Goal: Information Seeking & Learning: Compare options

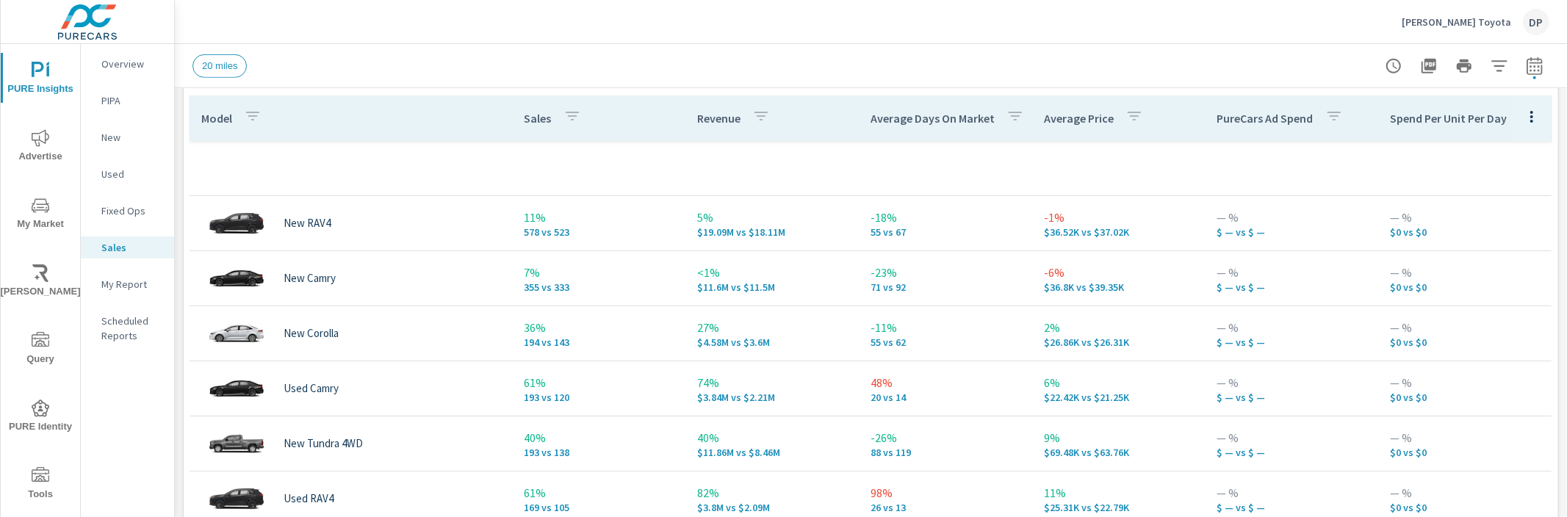
scroll to position [682, 0]
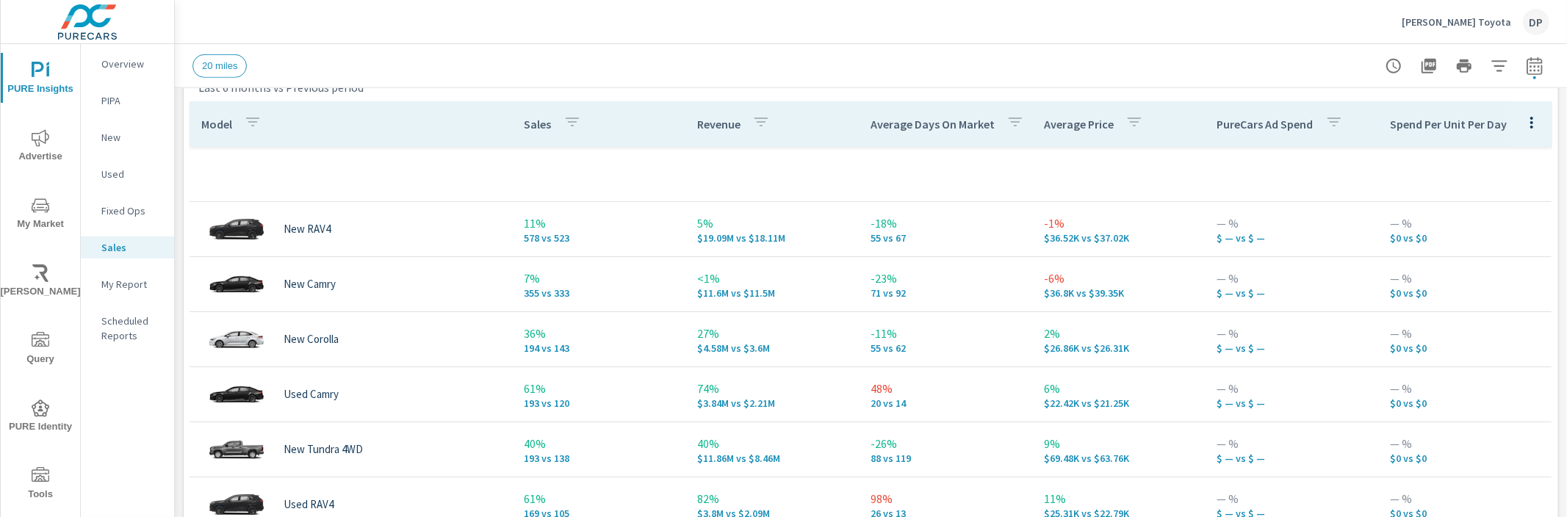
click at [530, 172] on td at bounding box center [599, 174] width 173 height 24
click at [530, 135] on div "Sales" at bounding box center [556, 124] width 62 height 34
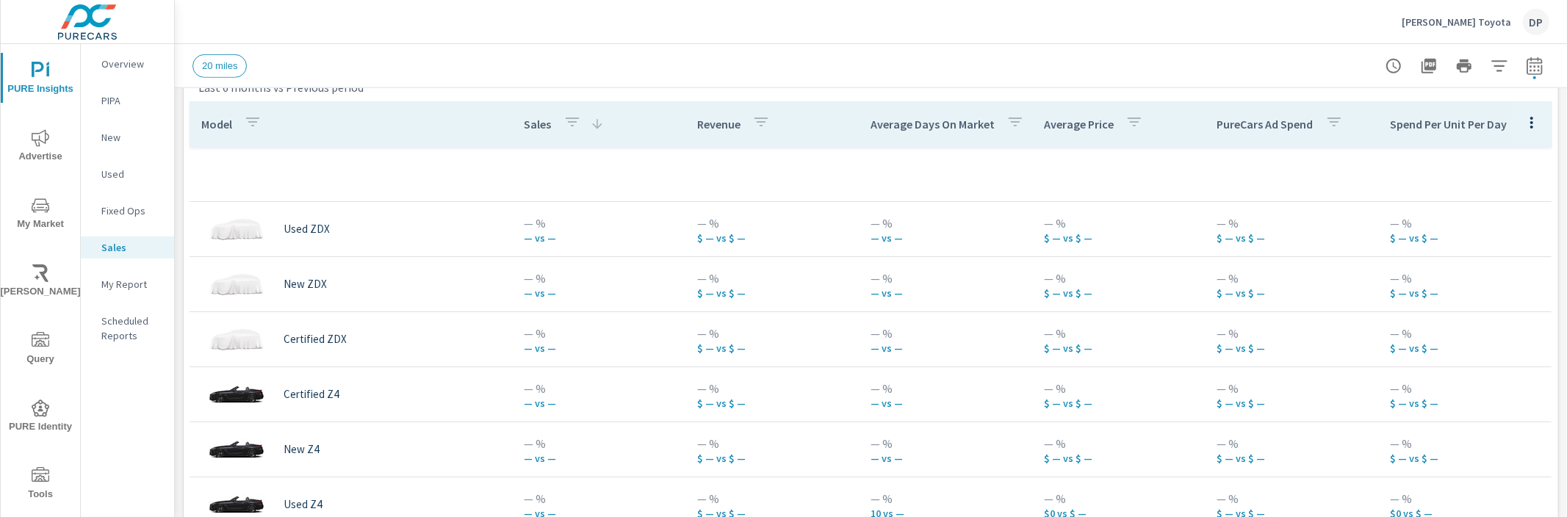
click at [530, 135] on div "Sales" at bounding box center [565, 124] width 80 height 34
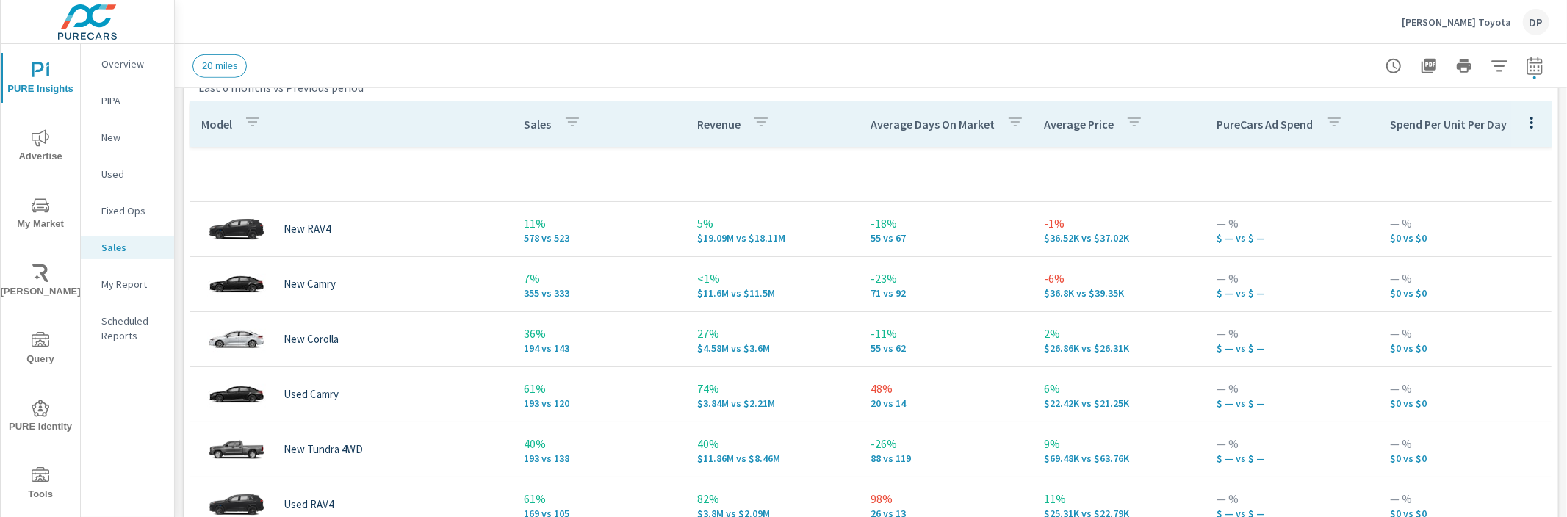
click at [530, 135] on div "Sales" at bounding box center [556, 124] width 62 height 34
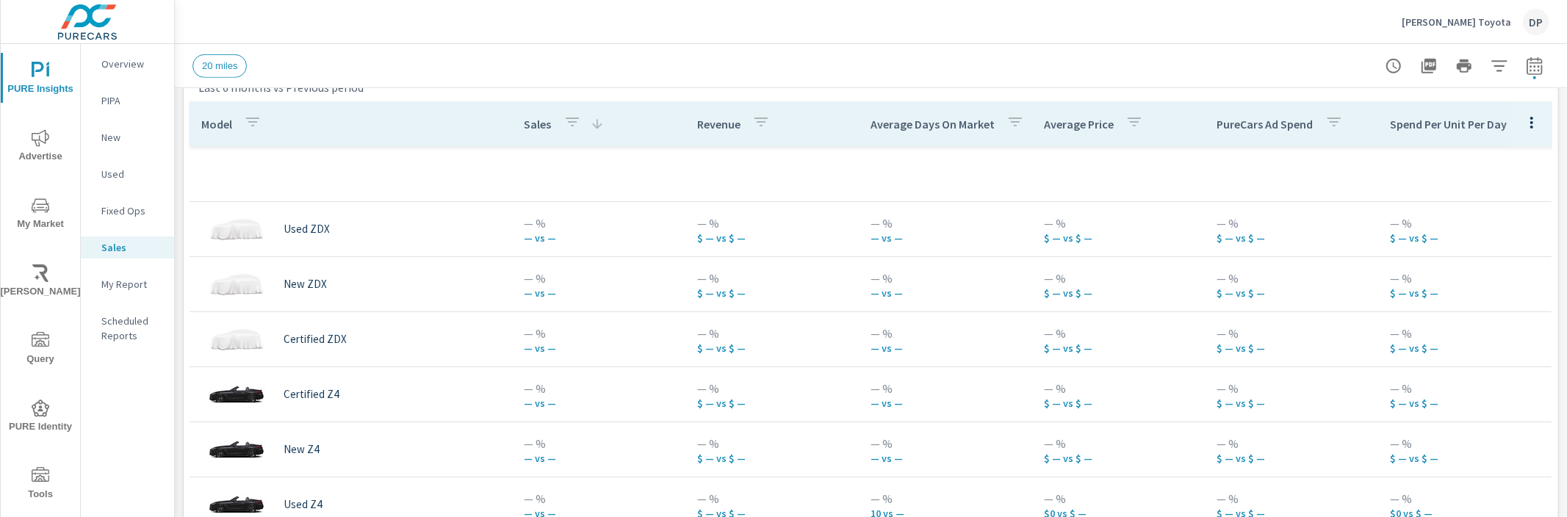
click at [687, 129] on th "Revenue" at bounding box center [772, 124] width 173 height 46
click at [697, 129] on p "Revenue" at bounding box center [718, 124] width 43 height 15
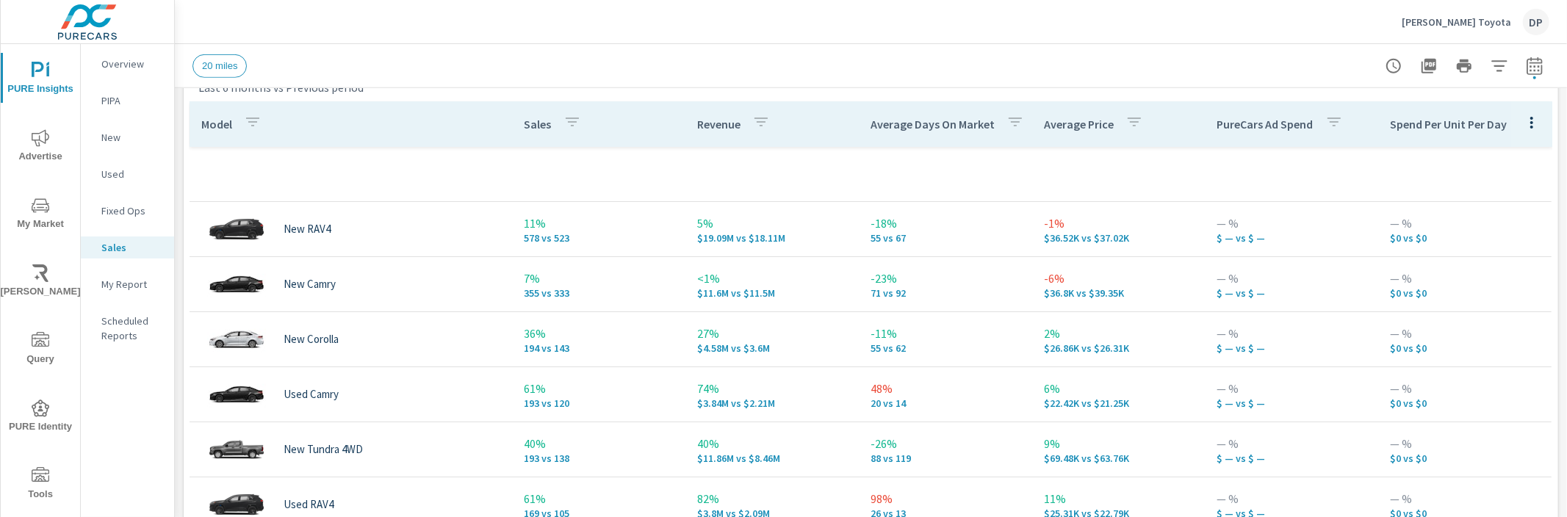
click at [526, 123] on p "Sales" at bounding box center [538, 124] width 27 height 15
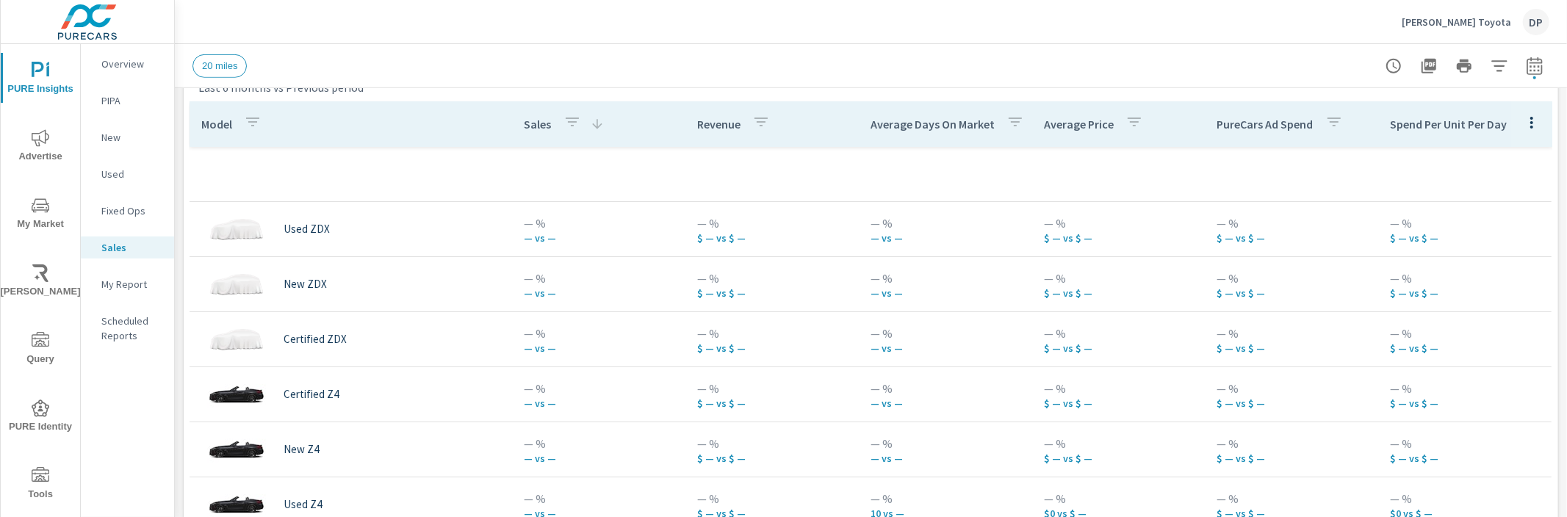
click at [526, 123] on p "Sales" at bounding box center [538, 124] width 27 height 15
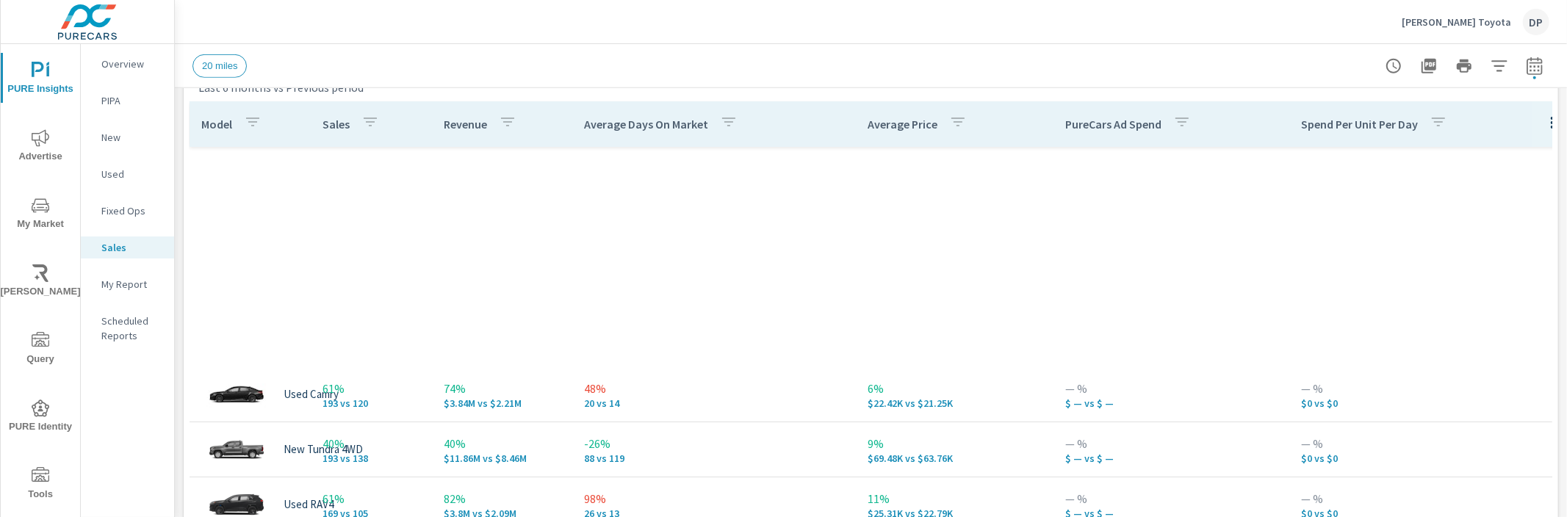
scroll to position [522, 0]
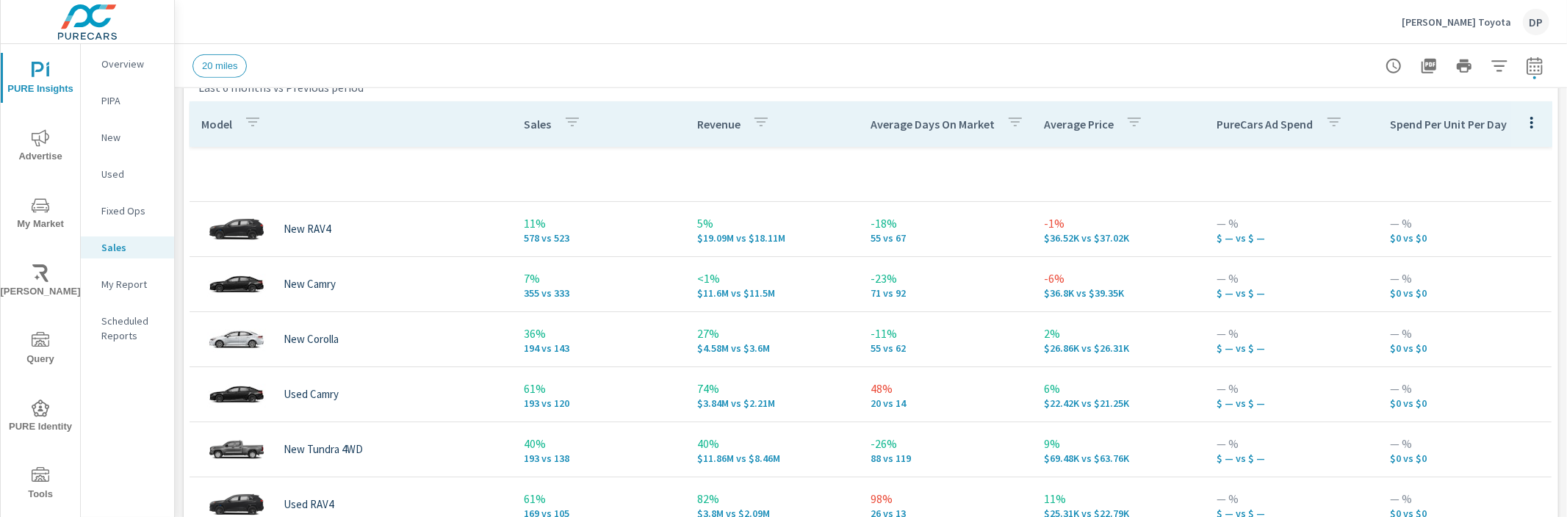
click at [531, 124] on p "Sales" at bounding box center [538, 124] width 27 height 15
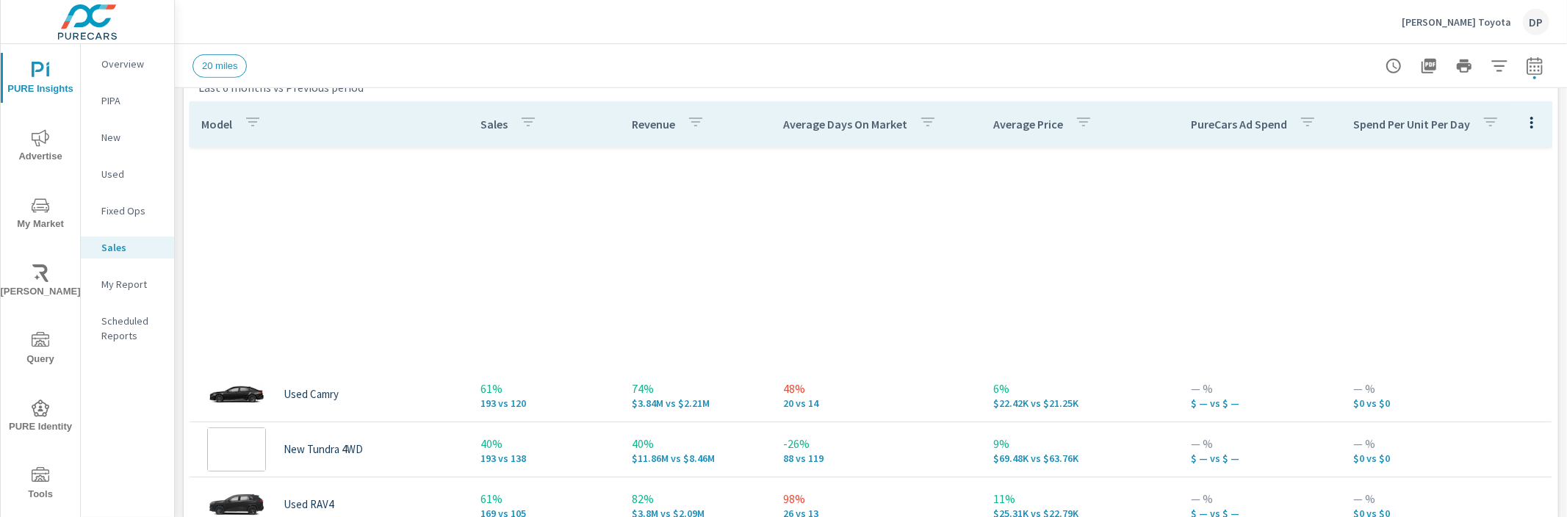
scroll to position [496, 0]
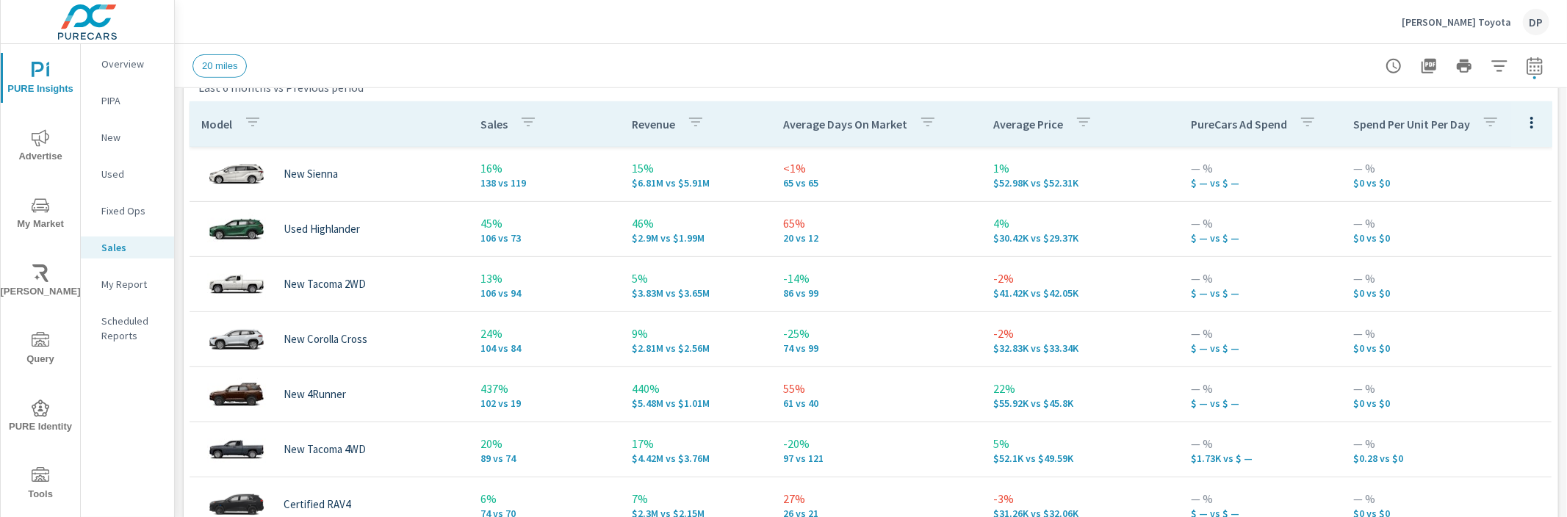
click at [1204, 132] on div "PureCars Ad Spend" at bounding box center [1257, 124] width 132 height 34
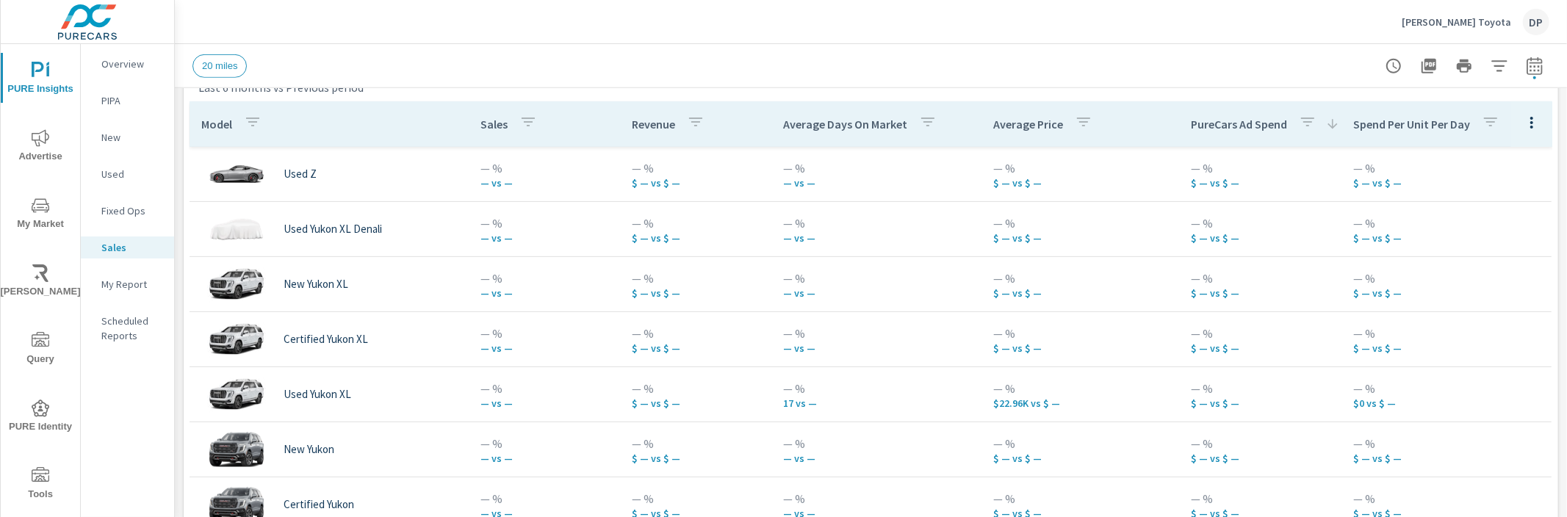
click at [1204, 132] on div "PureCars Ad Spend" at bounding box center [1265, 124] width 149 height 34
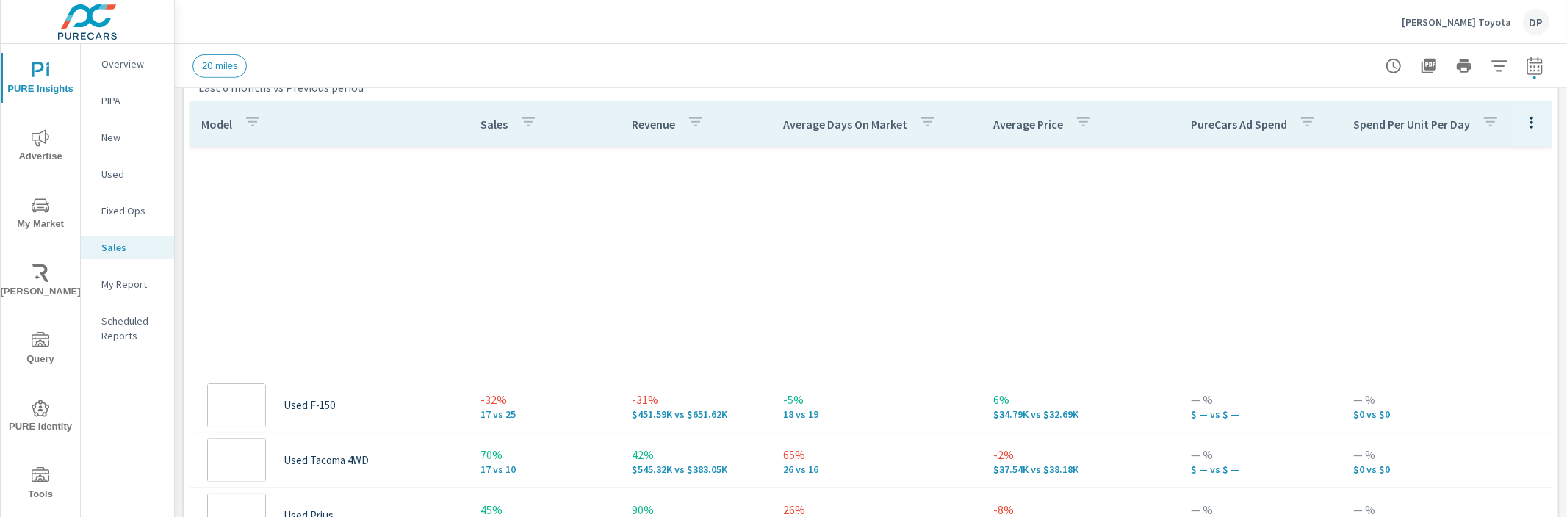
scroll to position [2016, 0]
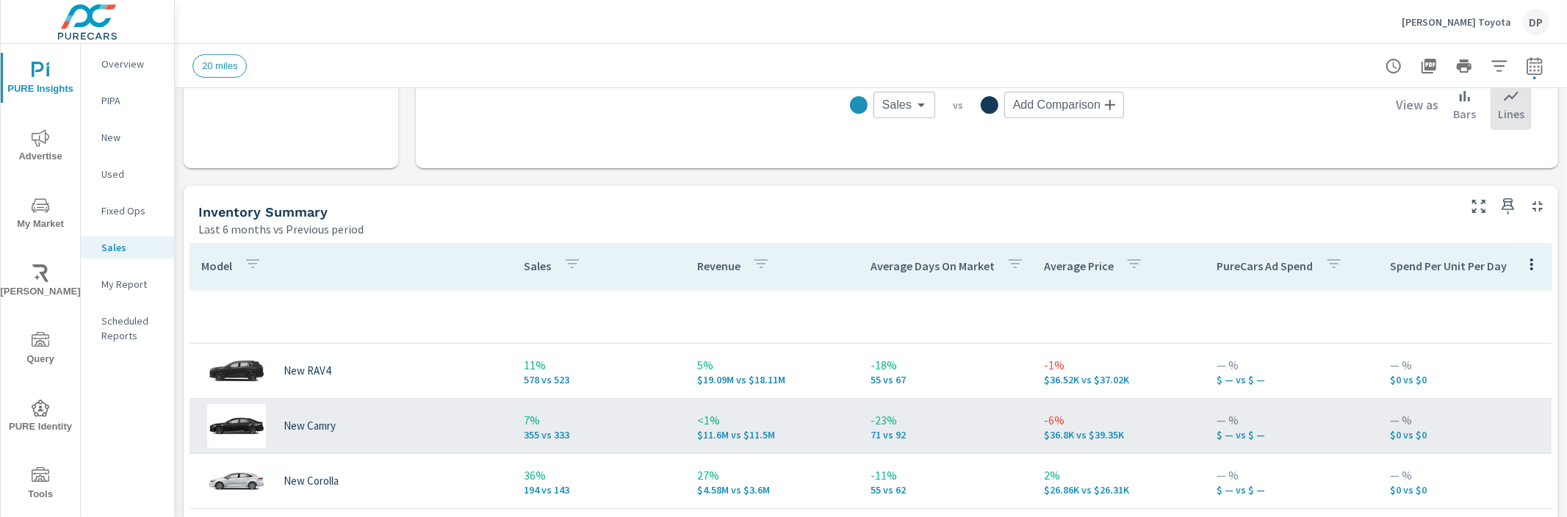
scroll to position [485, 0]
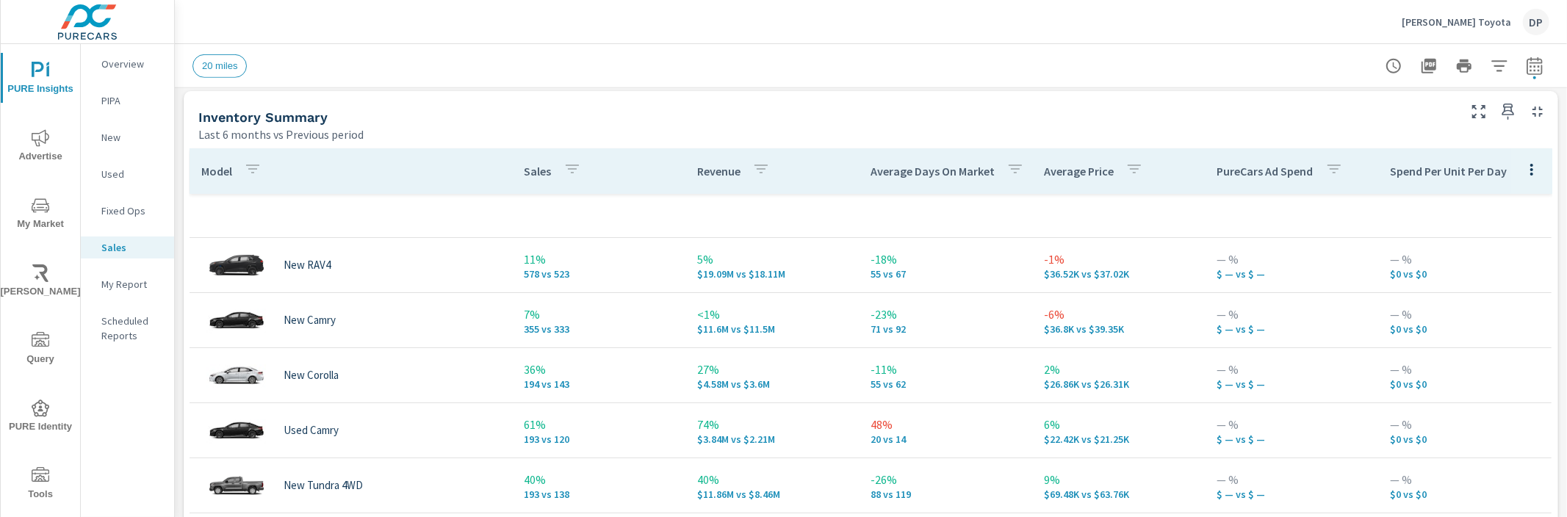
scroll to position [625, 0]
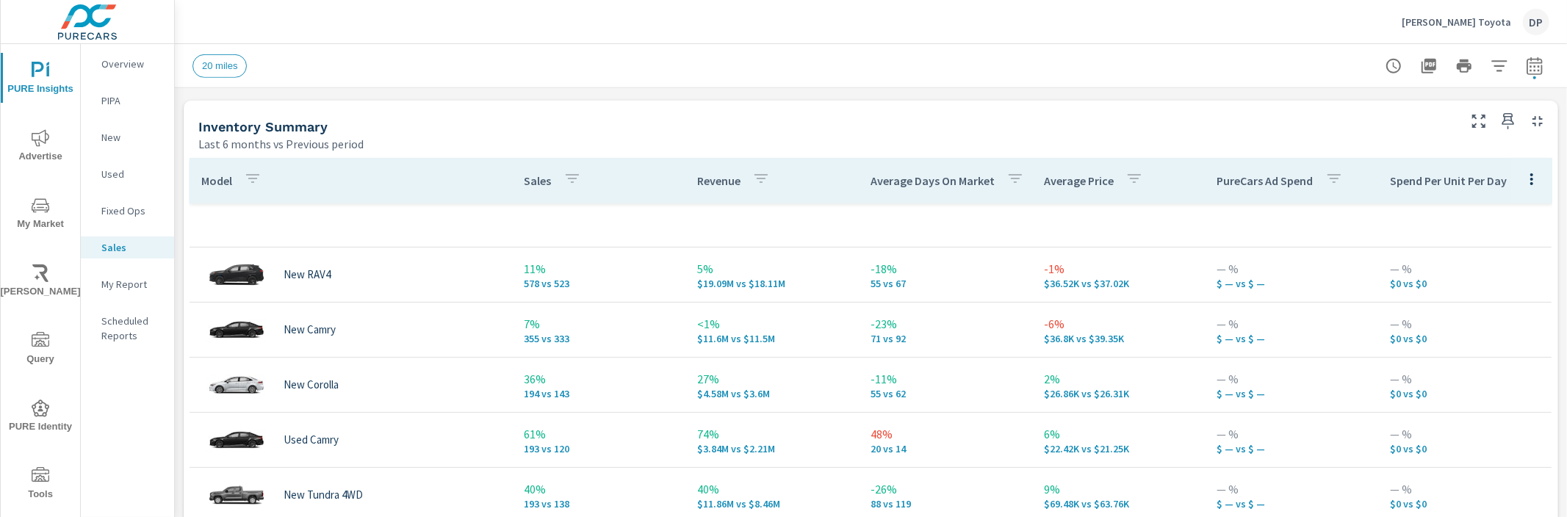
click at [1517, 179] on button "button" at bounding box center [1531, 179] width 29 height 30
click at [1228, 126] on div at bounding box center [783, 258] width 1567 height 517
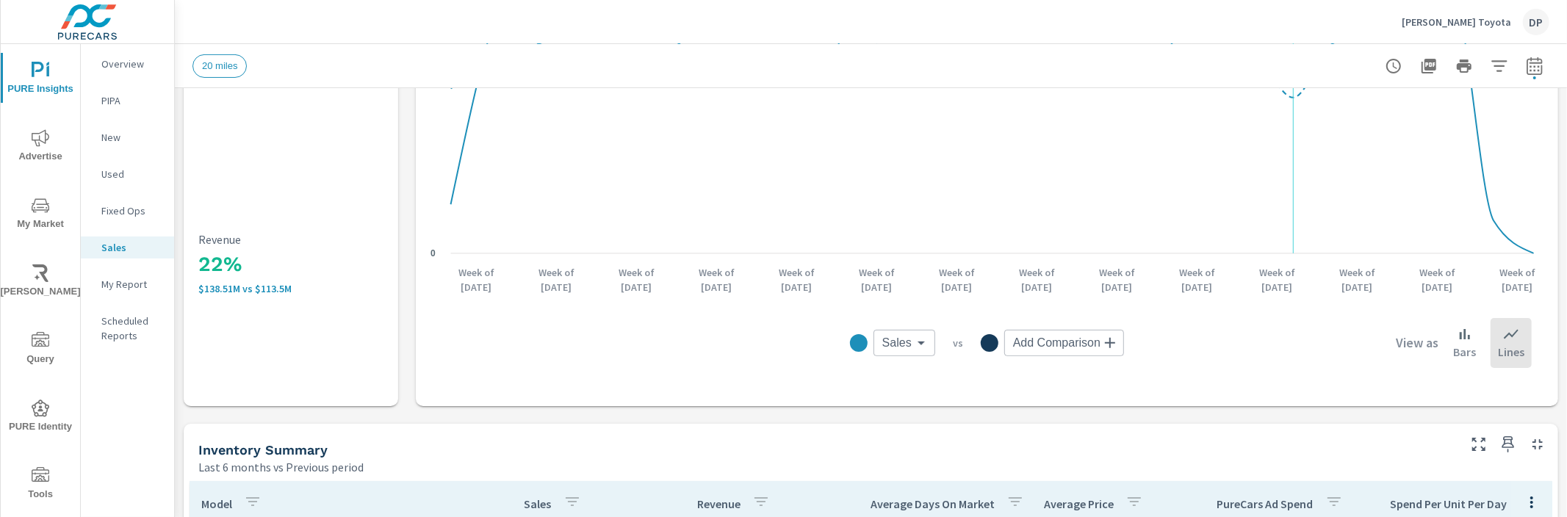
scroll to position [596, 0]
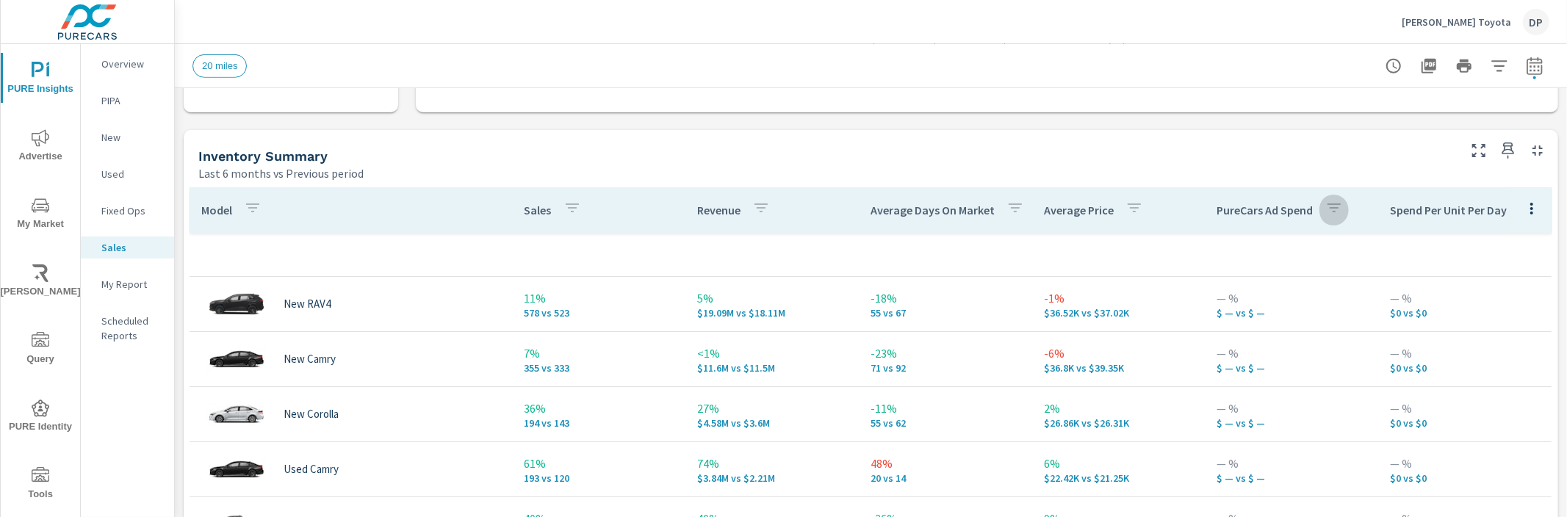
click at [1320, 212] on button "button" at bounding box center [1334, 210] width 29 height 34
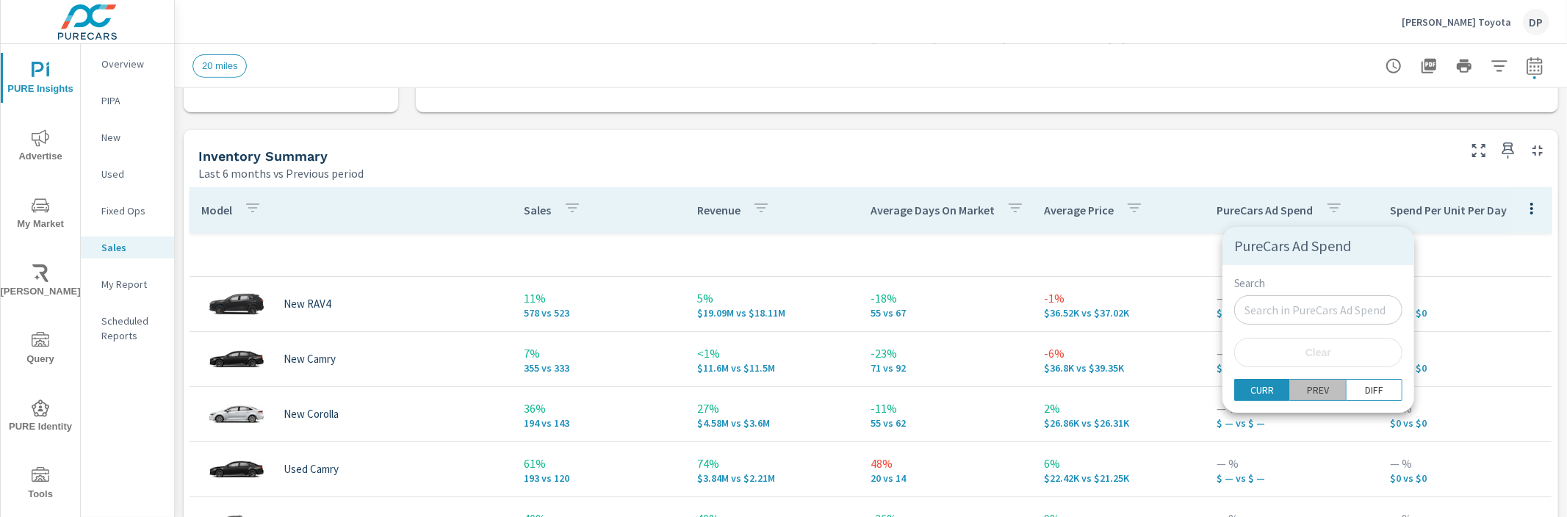
click at [1313, 392] on span "PREV" at bounding box center [1318, 390] width 46 height 15
click at [1143, 251] on div at bounding box center [783, 258] width 1567 height 517
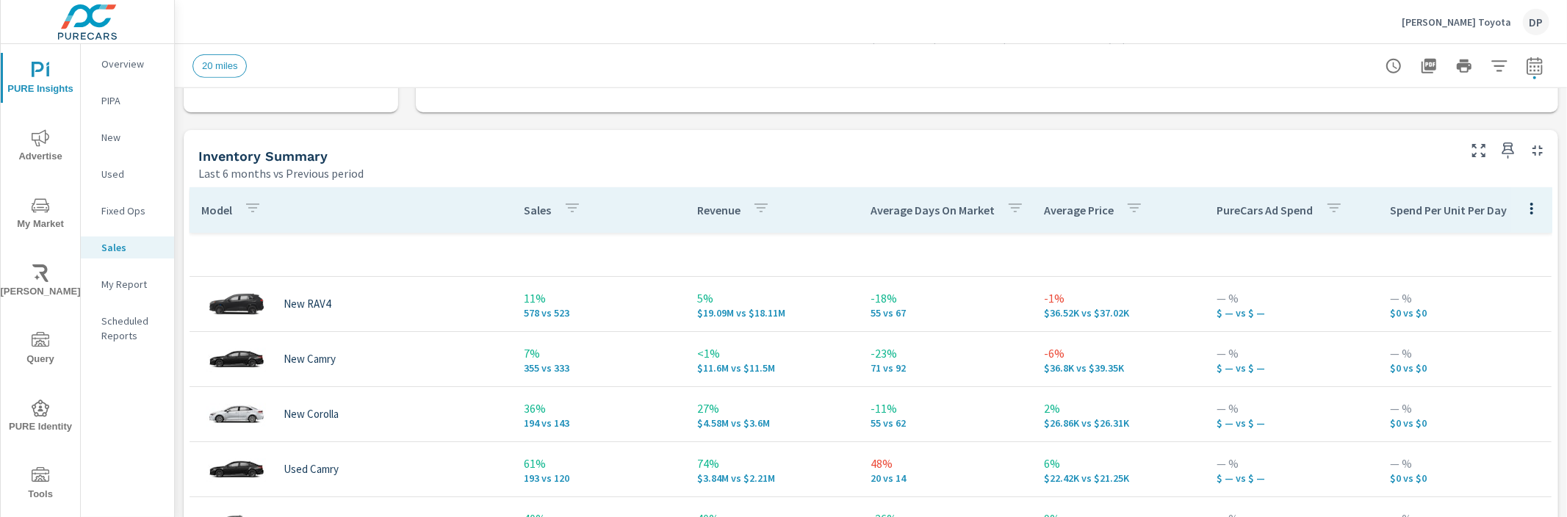
click at [121, 167] on p "Used" at bounding box center [131, 174] width 61 height 15
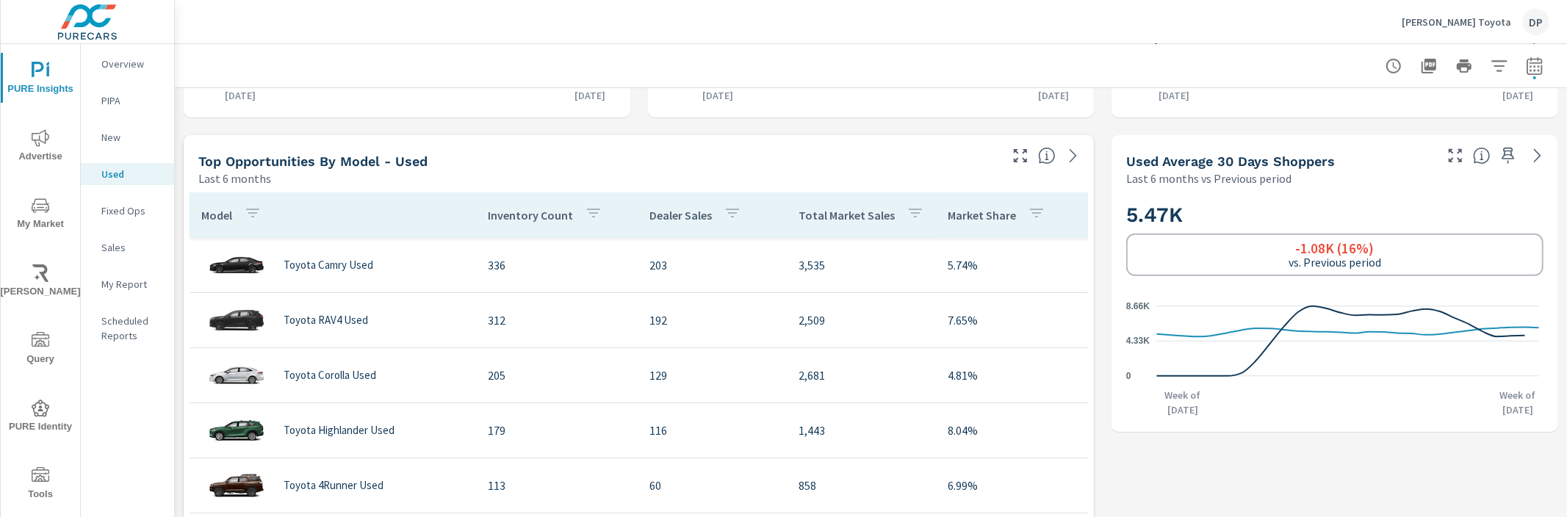
scroll to position [567, 0]
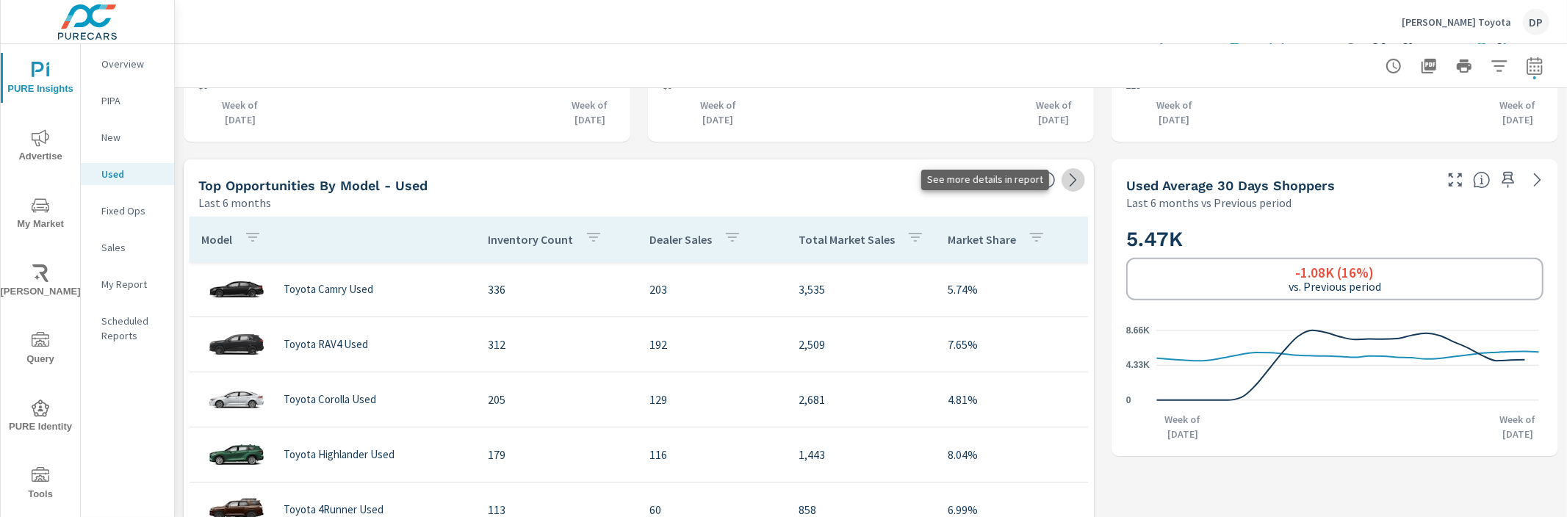
click at [1065, 179] on icon at bounding box center [1074, 180] width 18 height 18
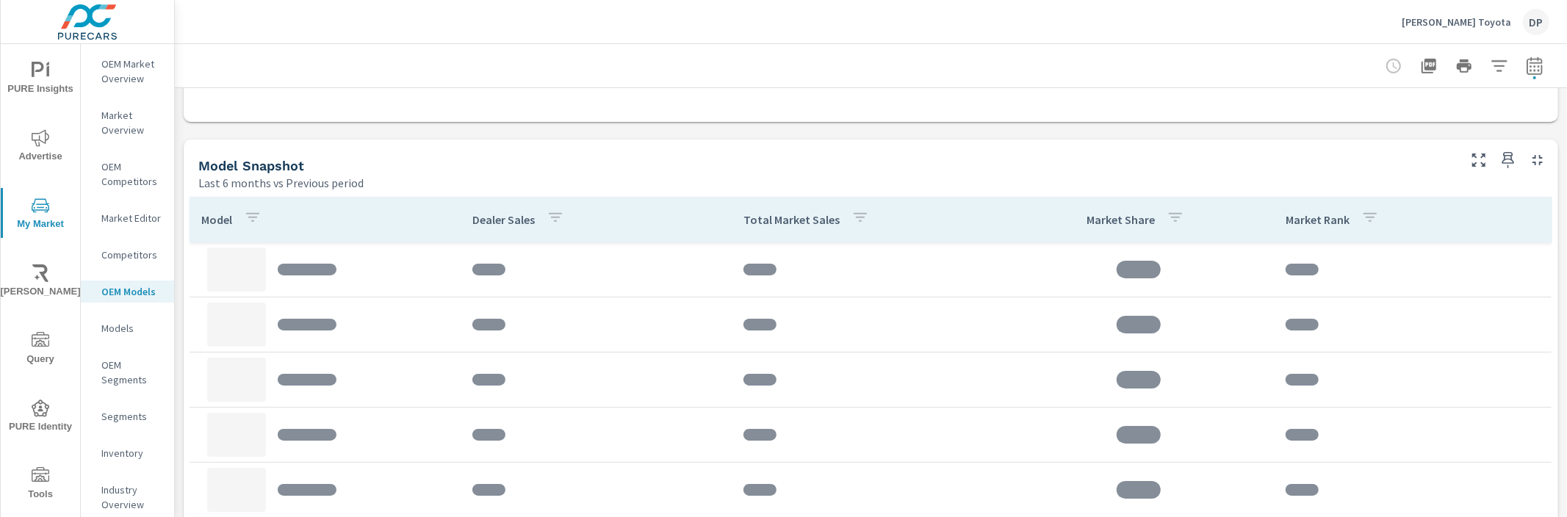
scroll to position [916, 0]
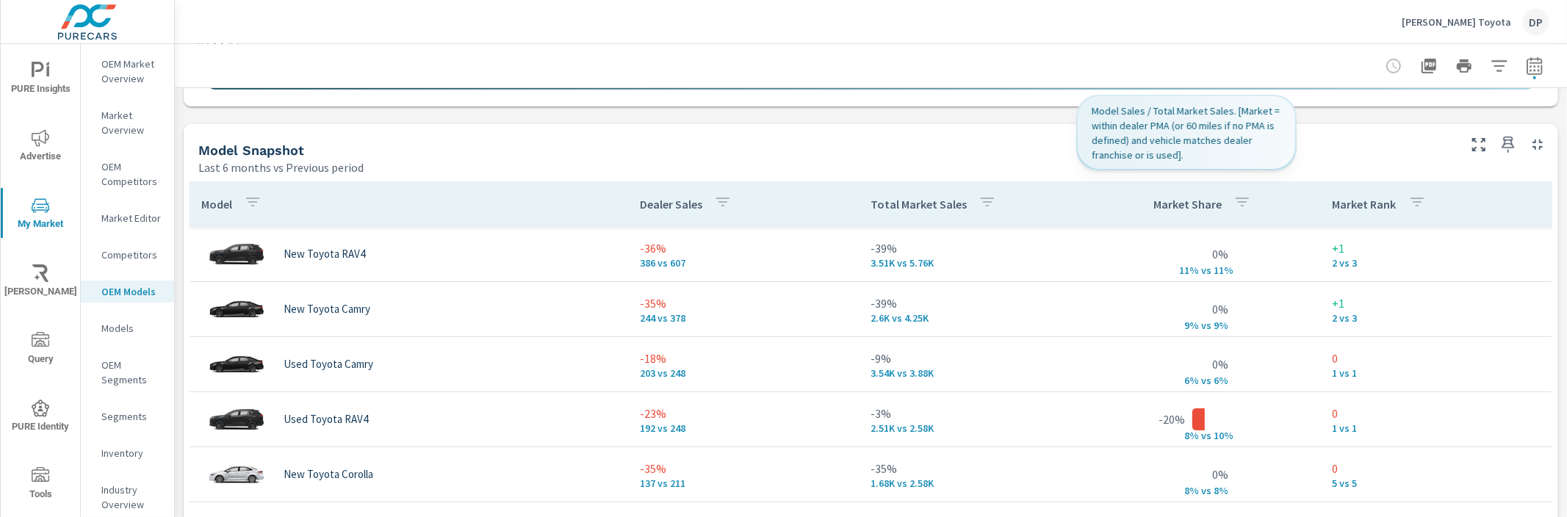
click at [1176, 206] on p "Market Share" at bounding box center [1188, 204] width 68 height 15
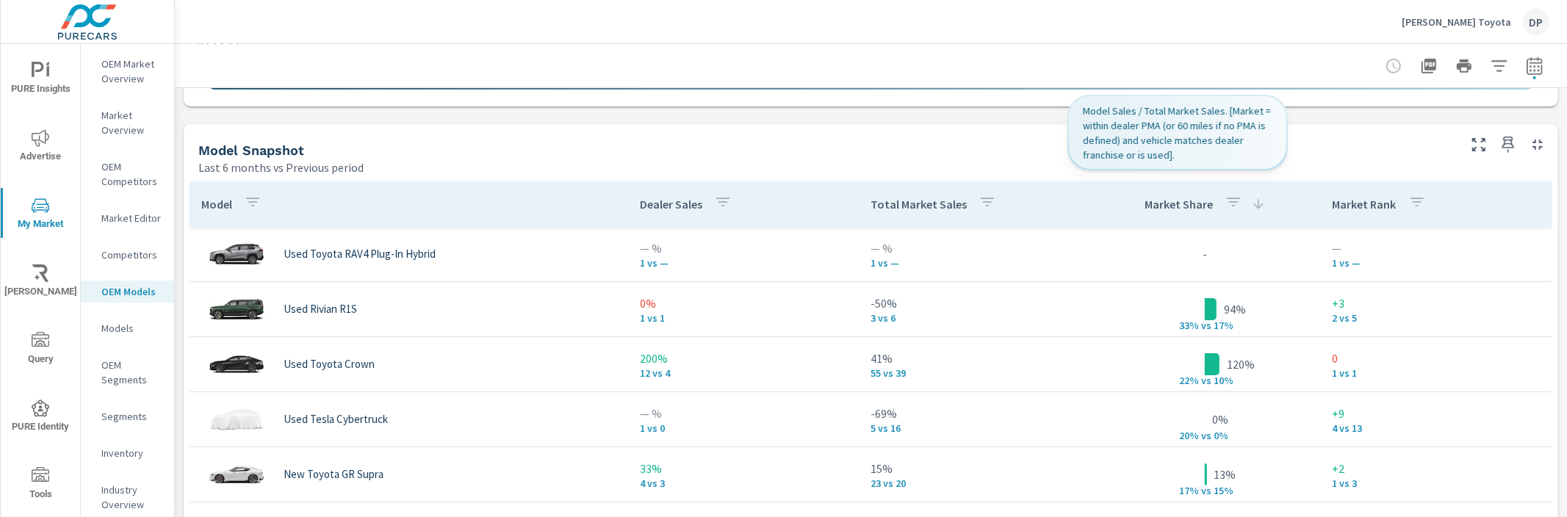
click at [1168, 205] on p "Market Share" at bounding box center [1179, 204] width 68 height 15
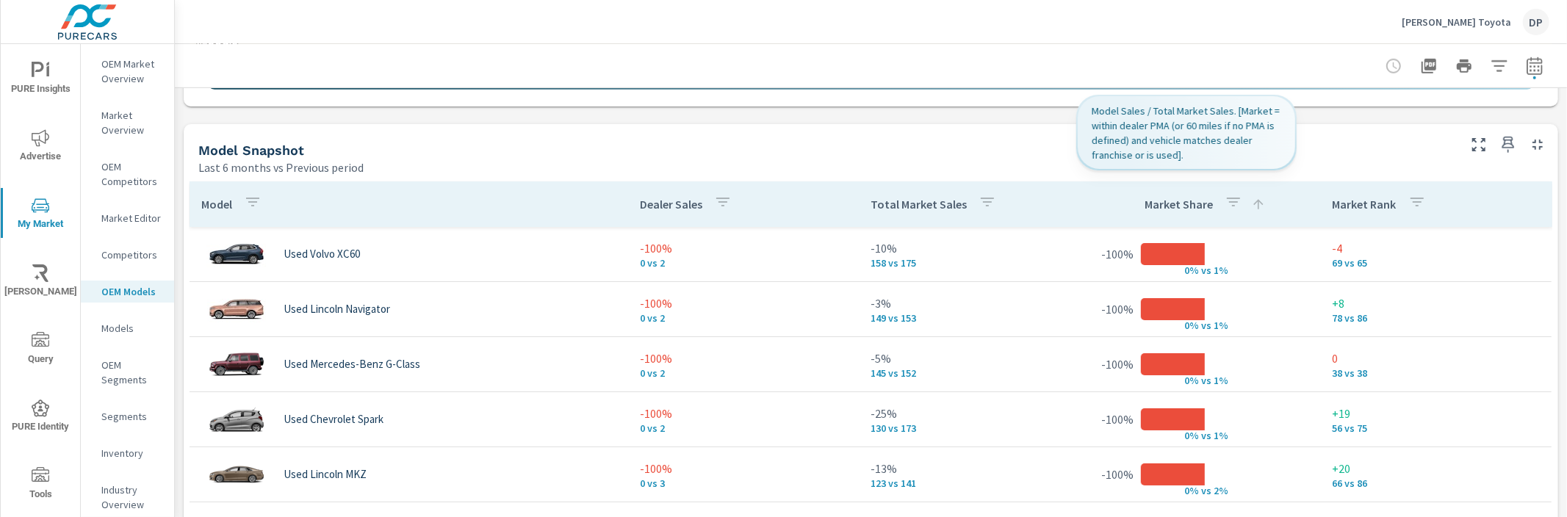
click at [1225, 201] on icon "button" at bounding box center [1234, 202] width 18 height 18
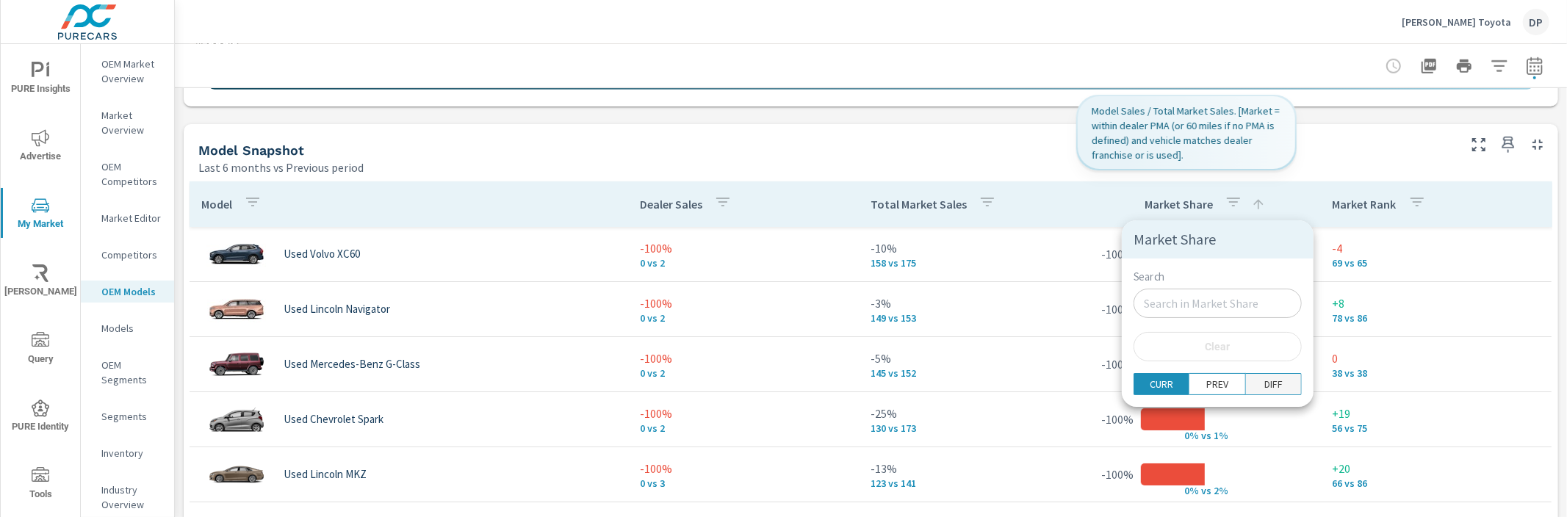
click at [1265, 384] on p "DIFF" at bounding box center [1274, 384] width 18 height 15
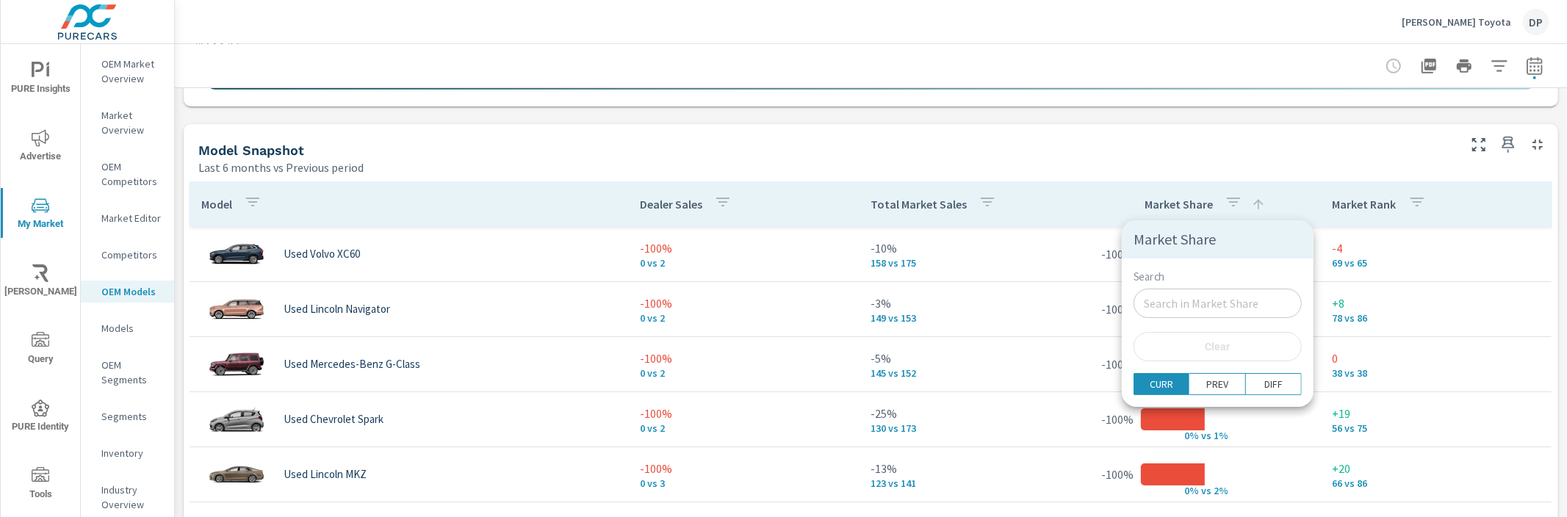
click at [1045, 317] on div at bounding box center [783, 258] width 1567 height 517
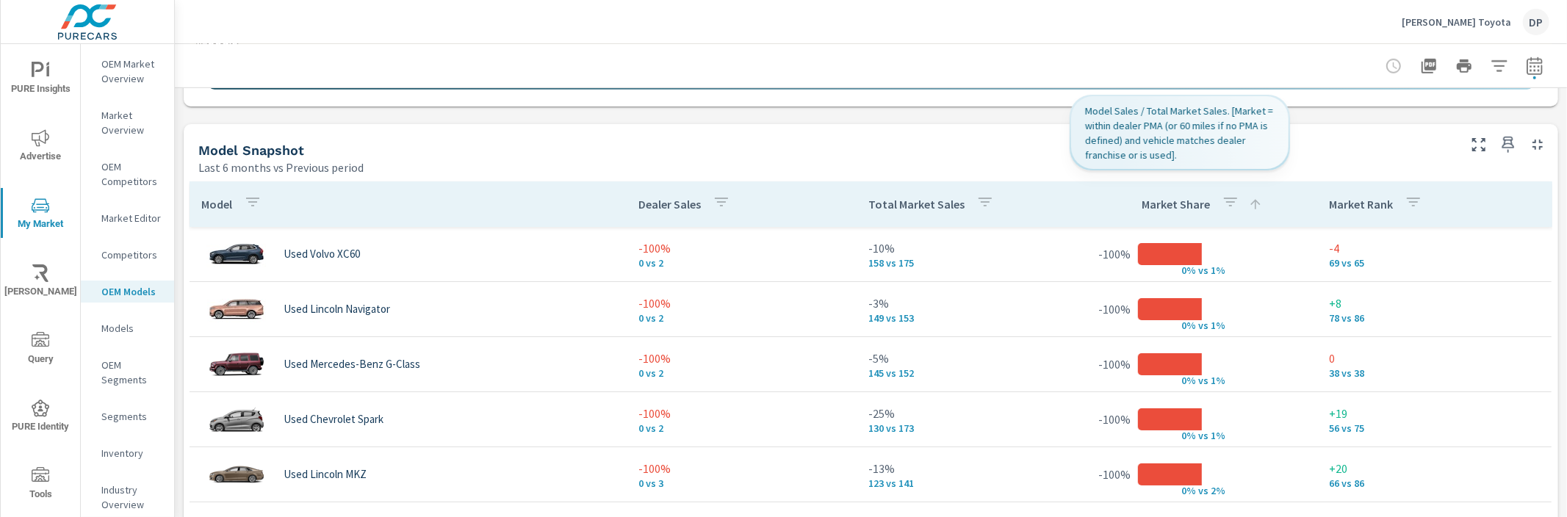
click at [1162, 206] on p "Market Share" at bounding box center [1176, 204] width 68 height 15
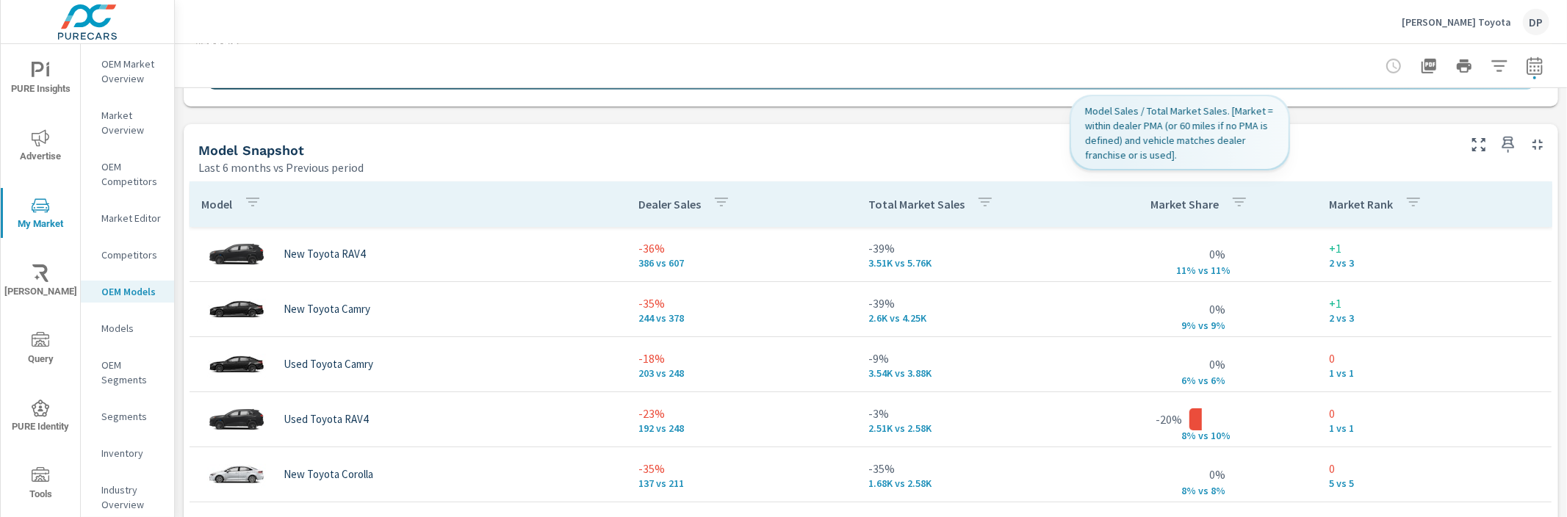
click at [1233, 201] on icon "button" at bounding box center [1239, 202] width 13 height 9
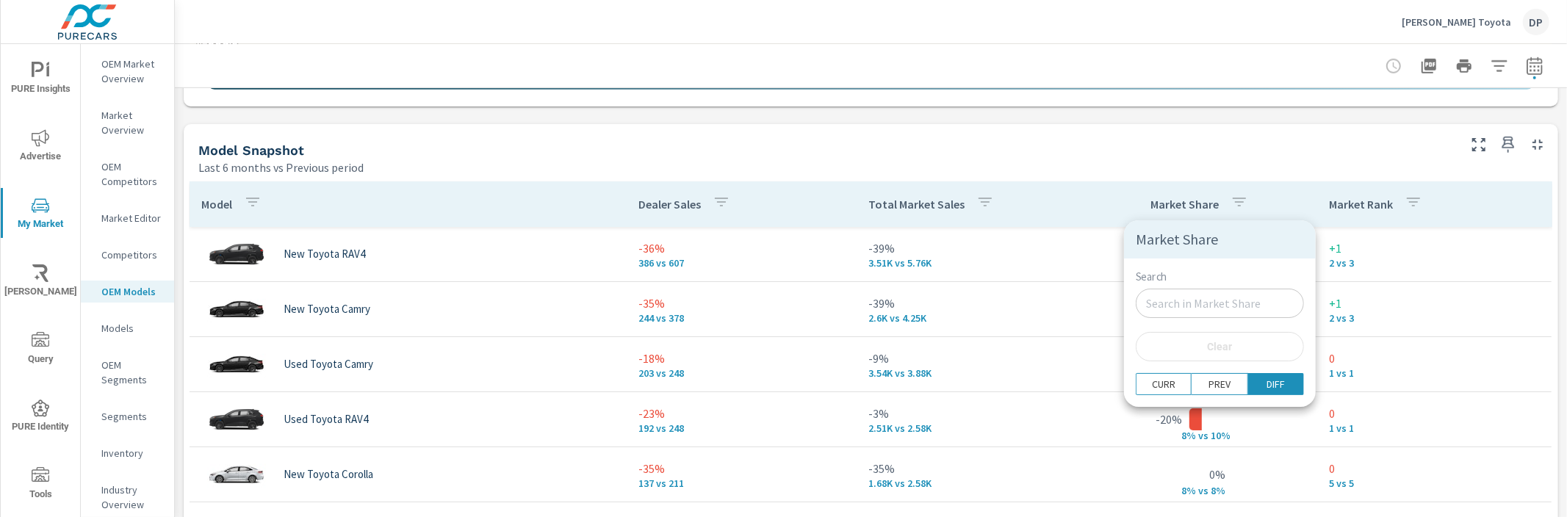
click at [1107, 175] on div at bounding box center [783, 258] width 1567 height 517
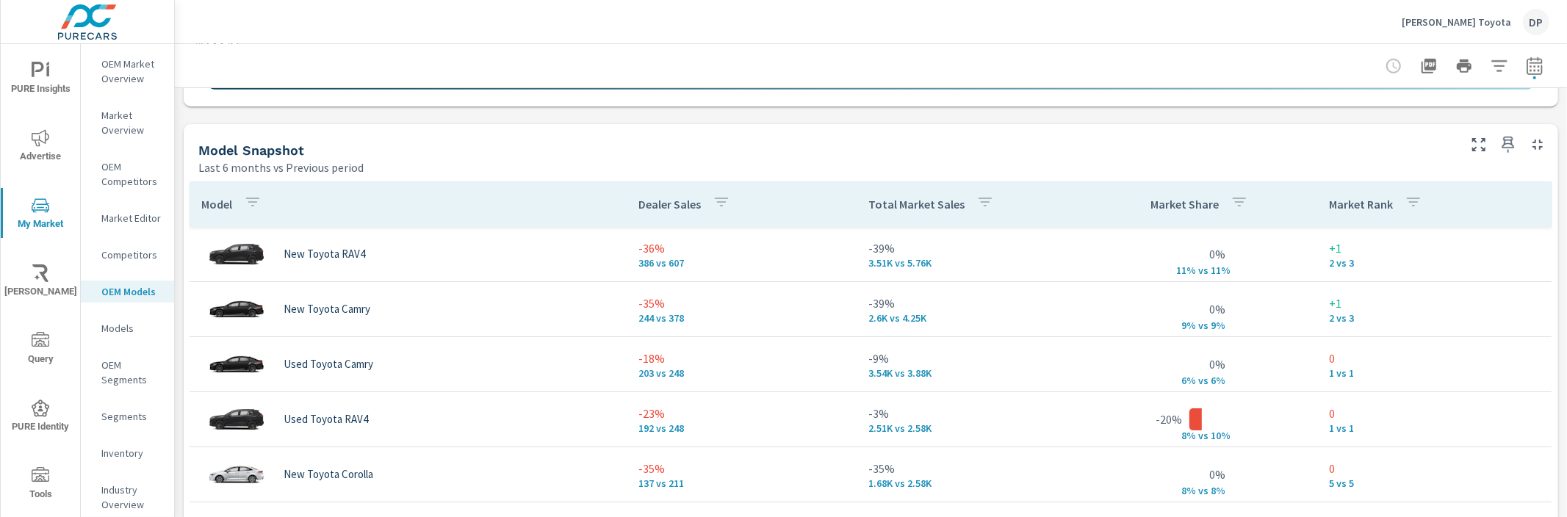
click at [1153, 198] on p "Market Share" at bounding box center [1185, 204] width 68 height 15
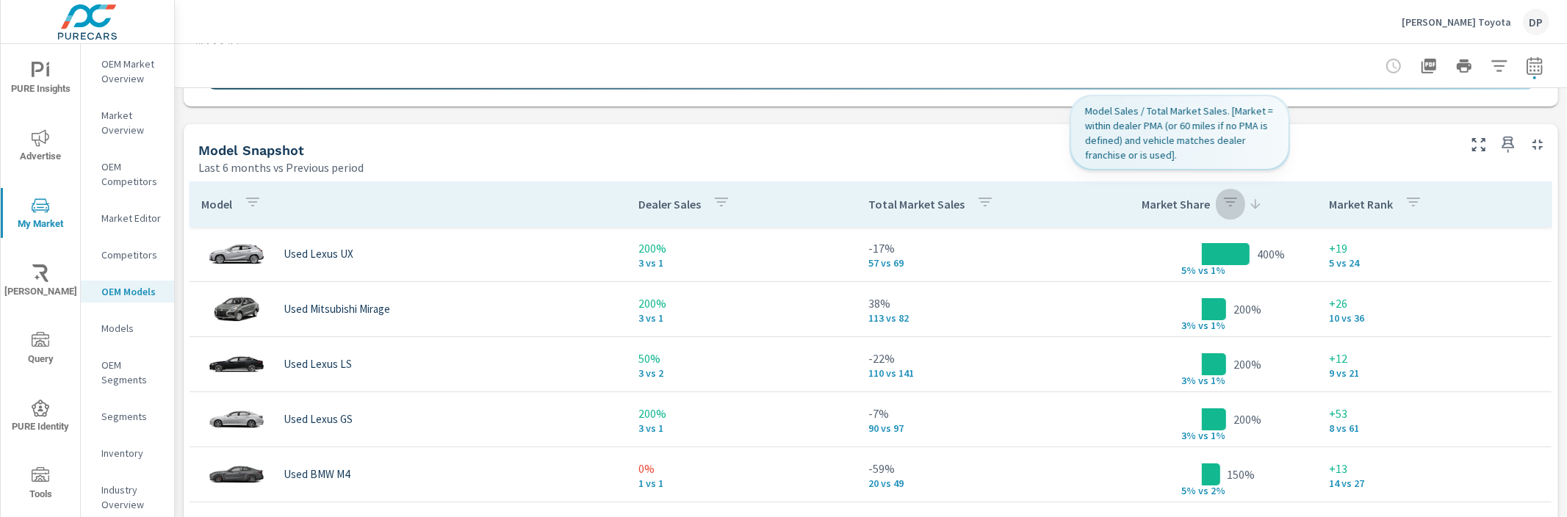
click at [1220, 204] on button "button" at bounding box center [1230, 204] width 29 height 34
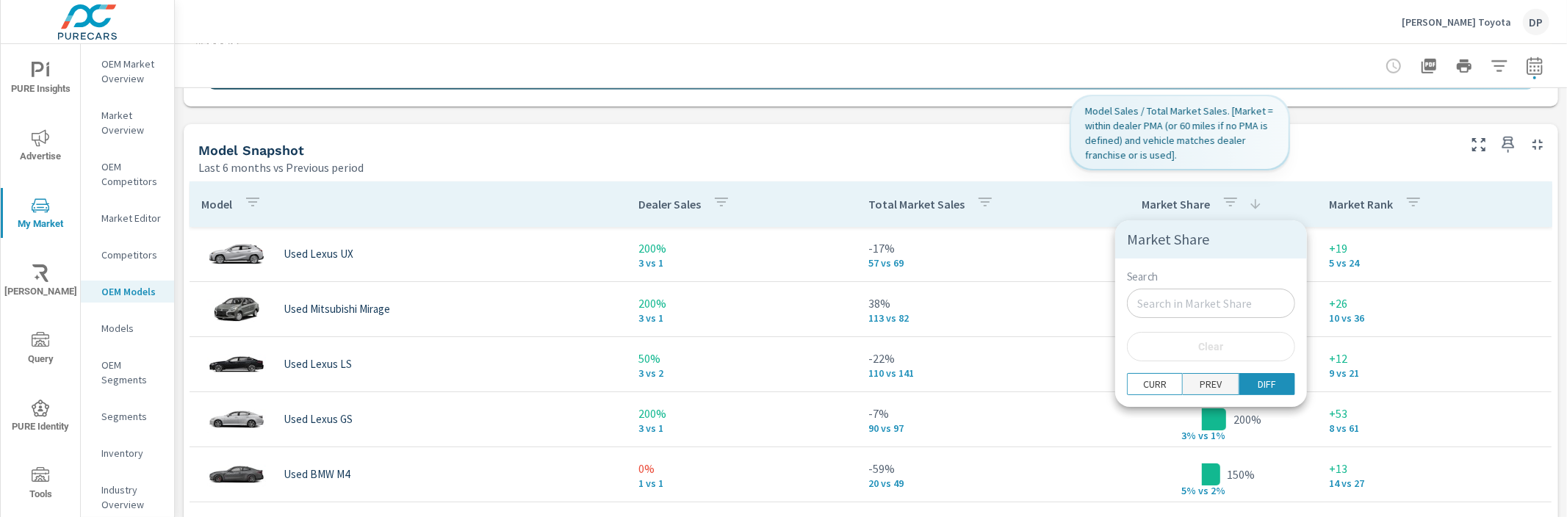
click at [1200, 381] on p "PREV" at bounding box center [1211, 384] width 22 height 15
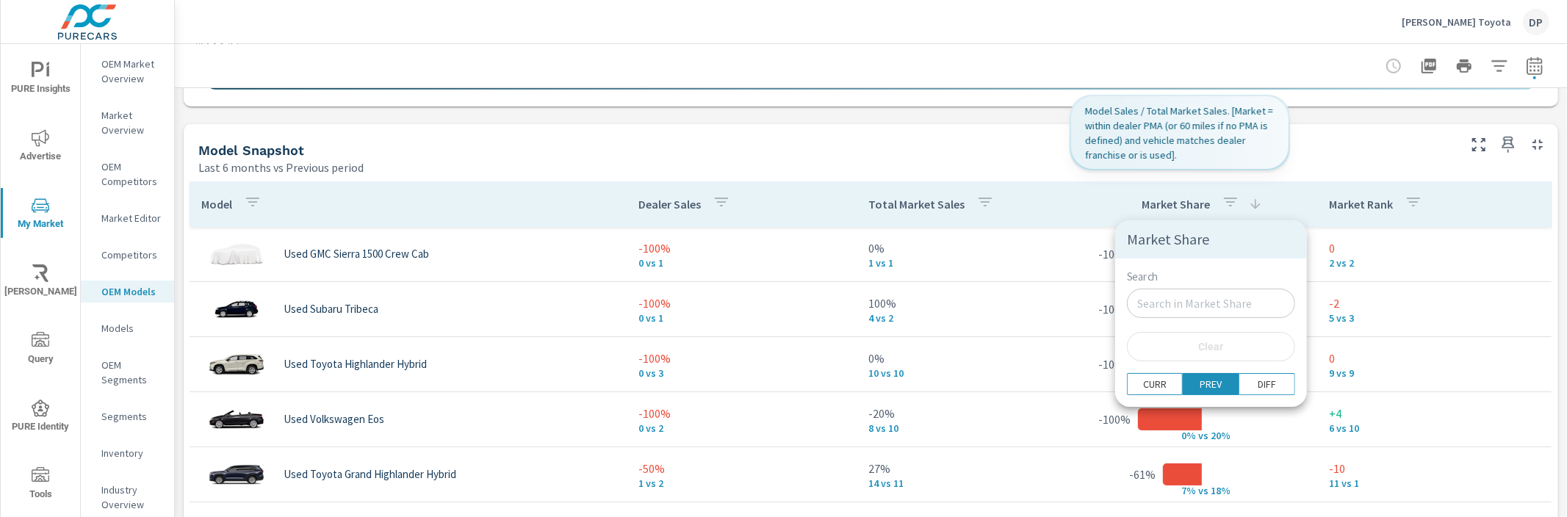
click at [1076, 159] on div at bounding box center [783, 258] width 1567 height 517
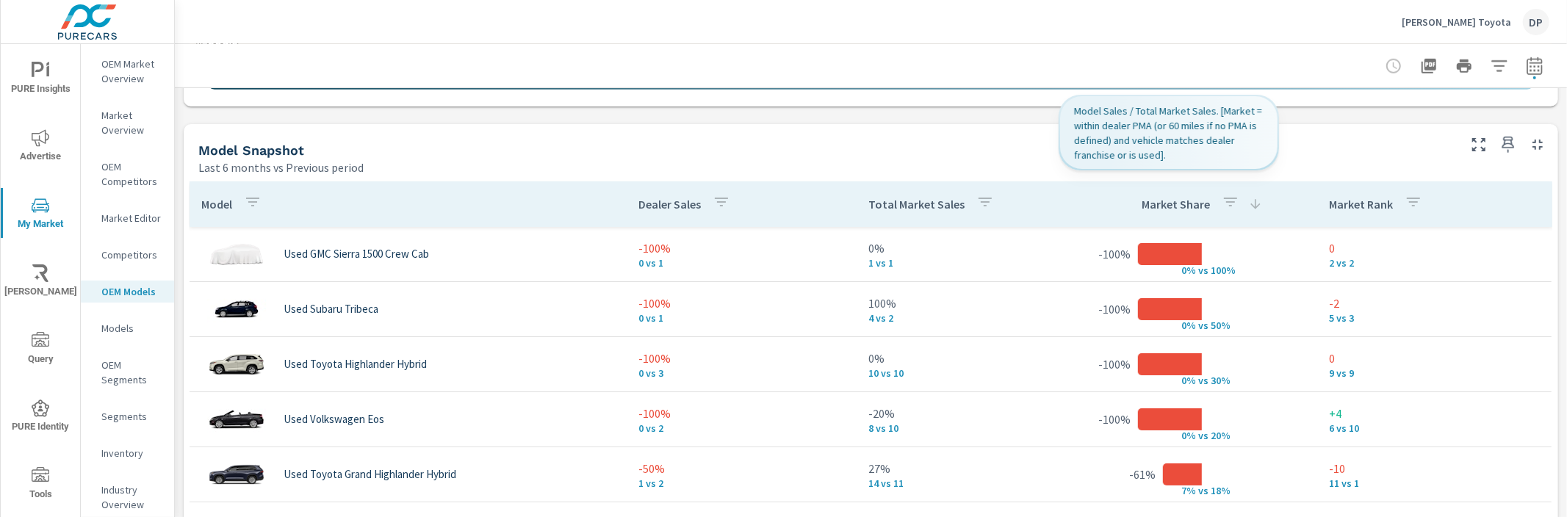
click at [1159, 197] on p "Market Share" at bounding box center [1176, 204] width 68 height 15
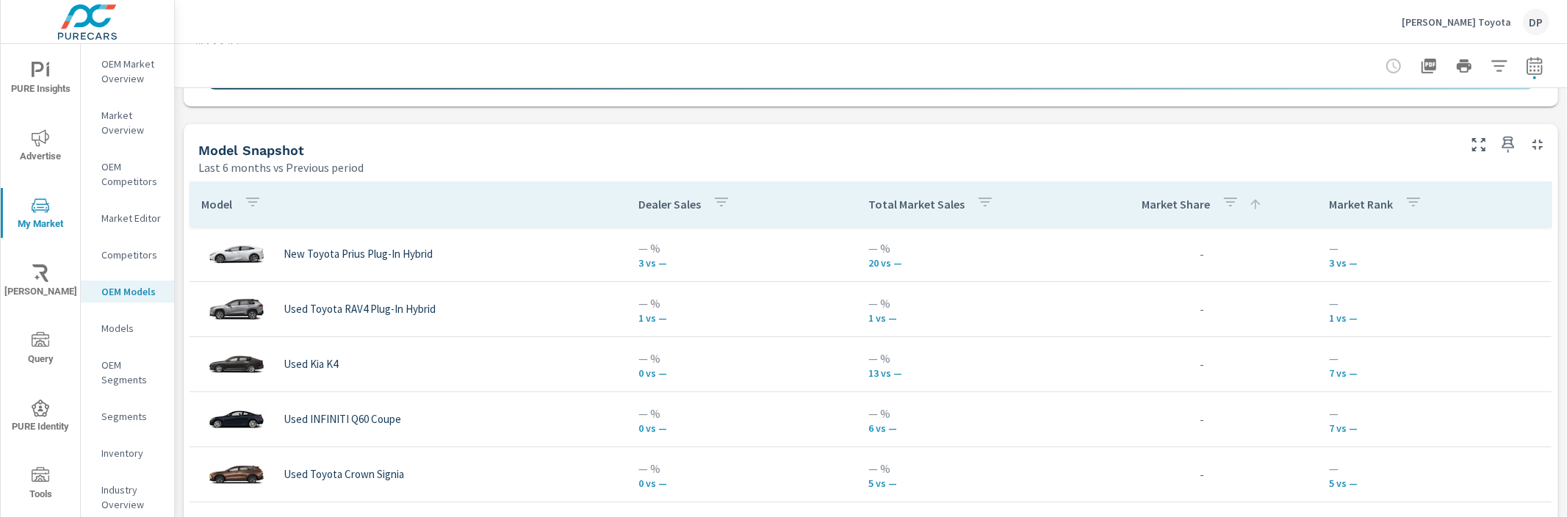
click at [903, 212] on div "Total Market Sales" at bounding box center [935, 204] width 132 height 34
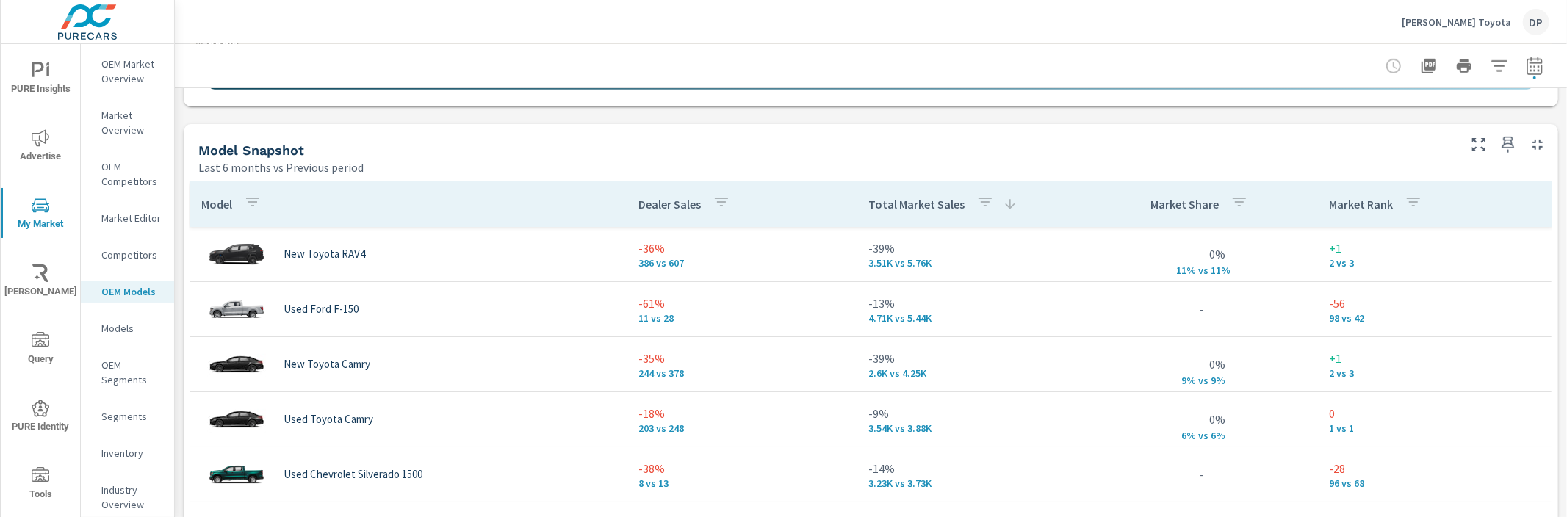
click at [903, 212] on div "Total Market Sales" at bounding box center [943, 204] width 149 height 34
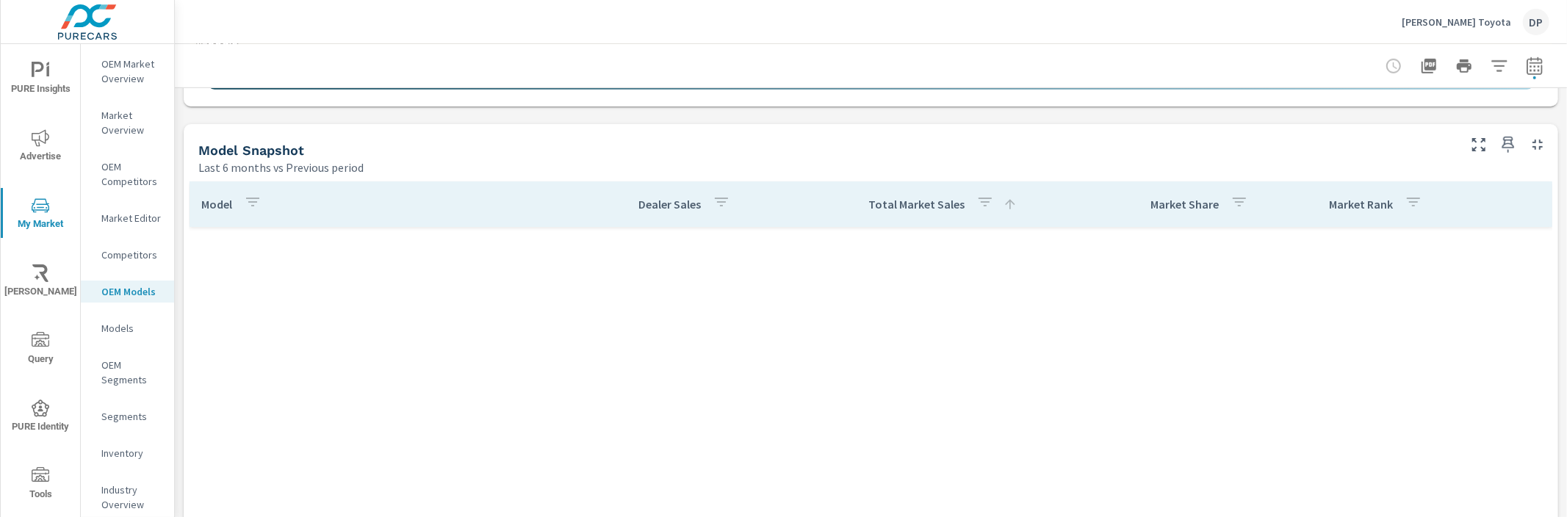
scroll to position [3714, 0]
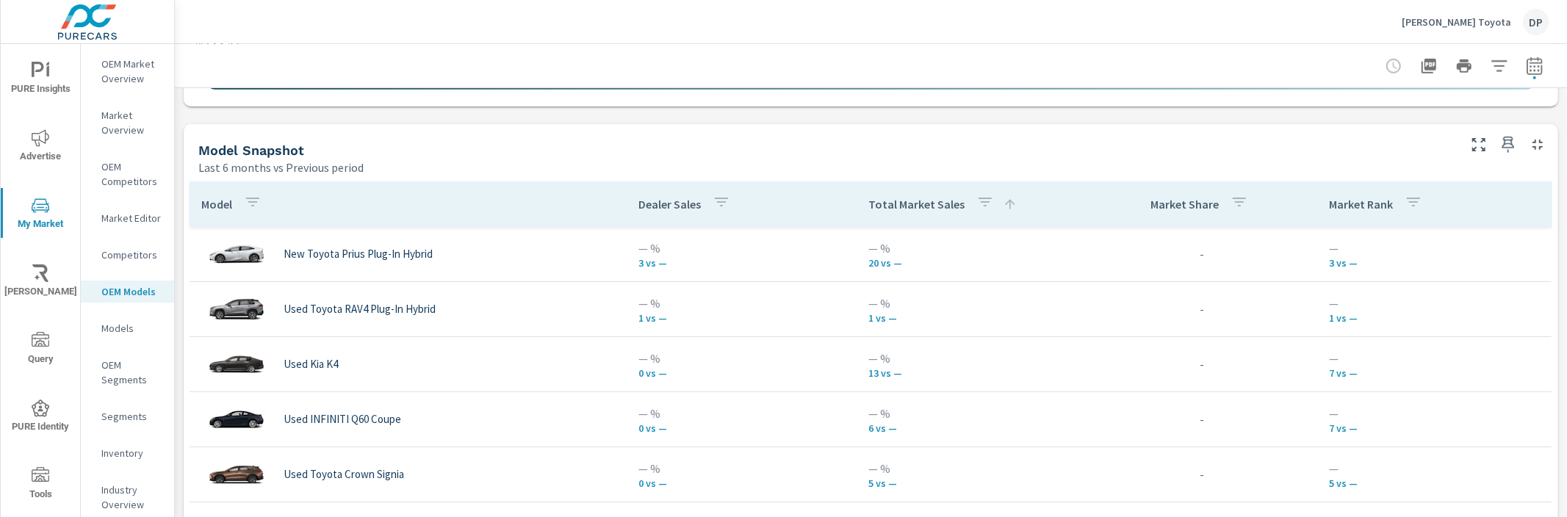
click at [25, 76] on span "PURE Insights" at bounding box center [40, 80] width 71 height 36
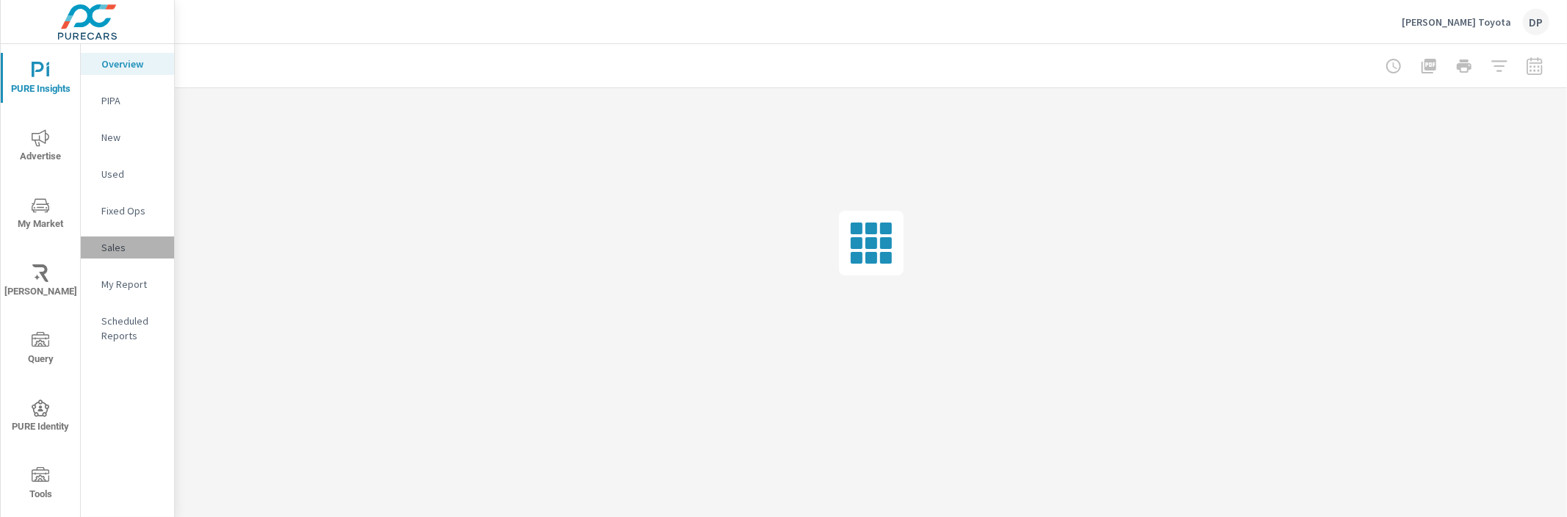
click at [143, 248] on p "Sales" at bounding box center [131, 247] width 61 height 15
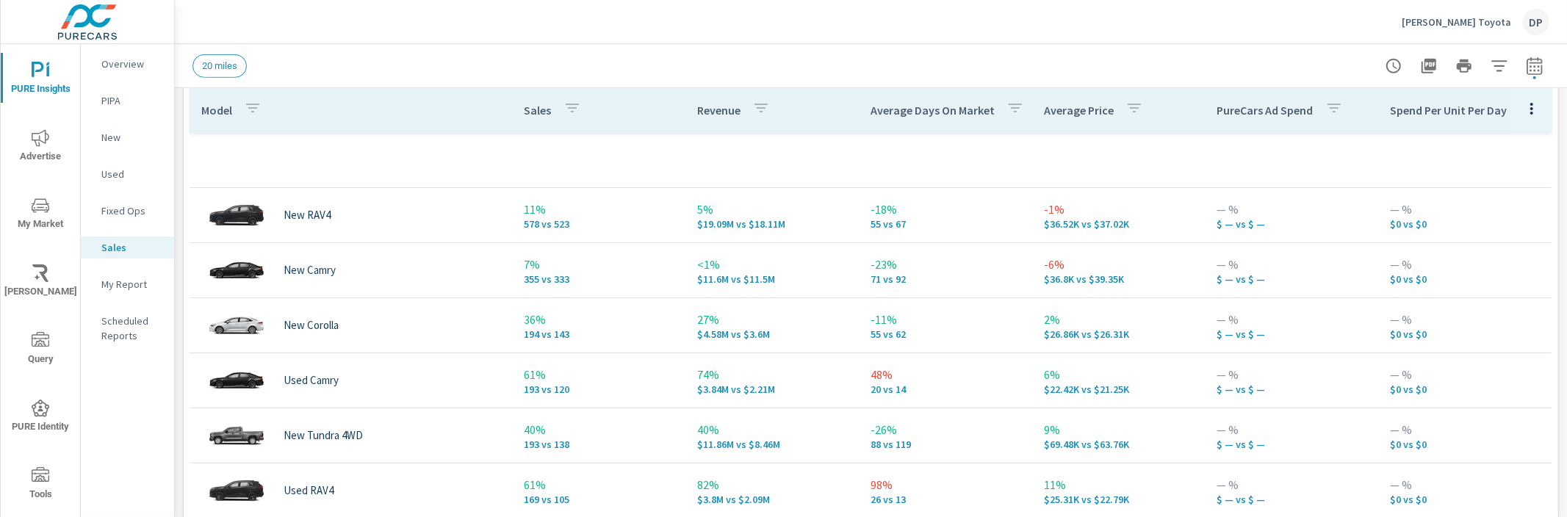
scroll to position [684, 0]
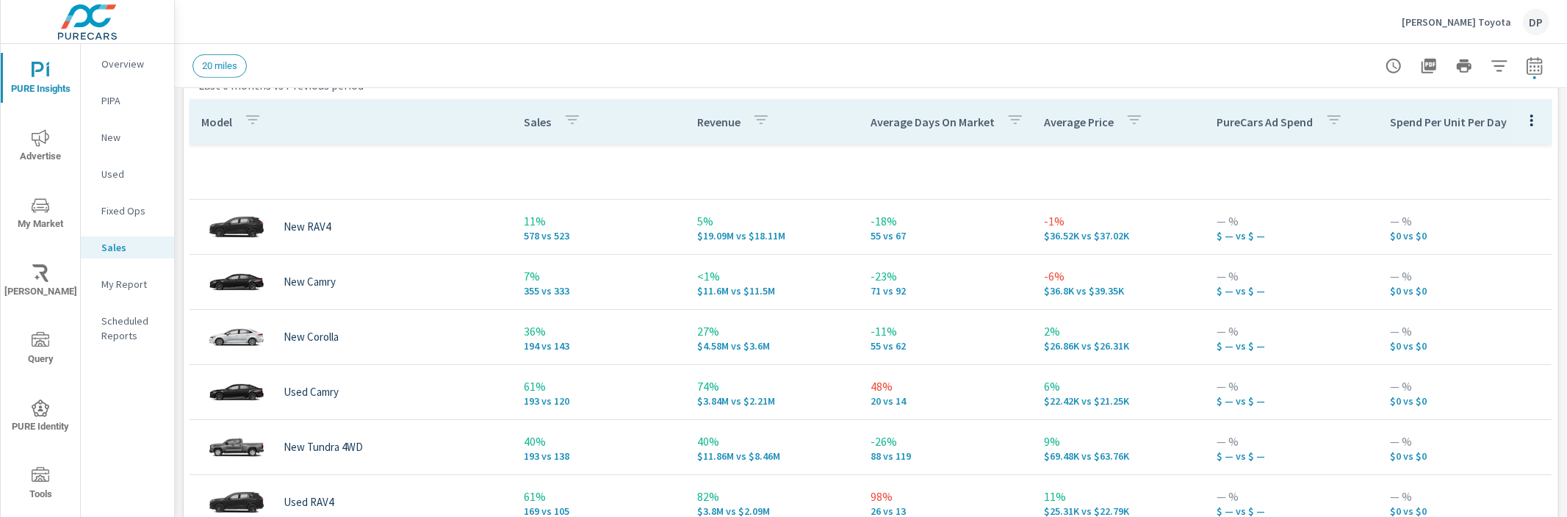
click at [1266, 118] on p "PureCars Ad Spend" at bounding box center [1266, 122] width 96 height 15
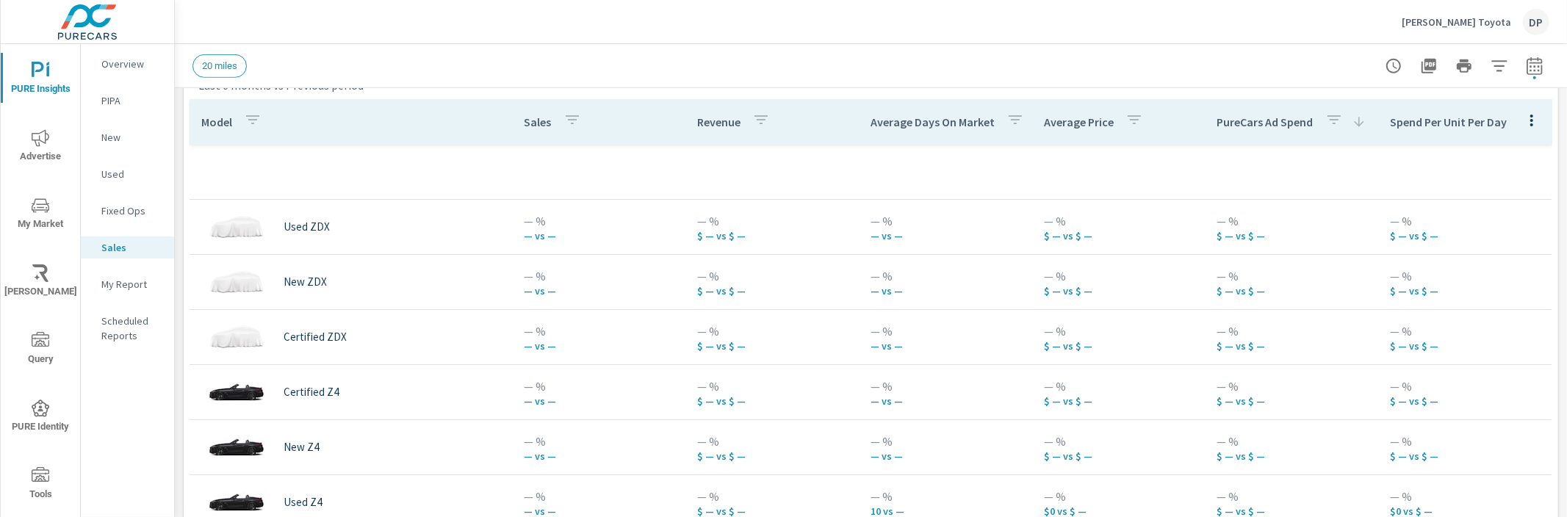
click at [1266, 118] on p "PureCars Ad Spend" at bounding box center [1266, 122] width 96 height 15
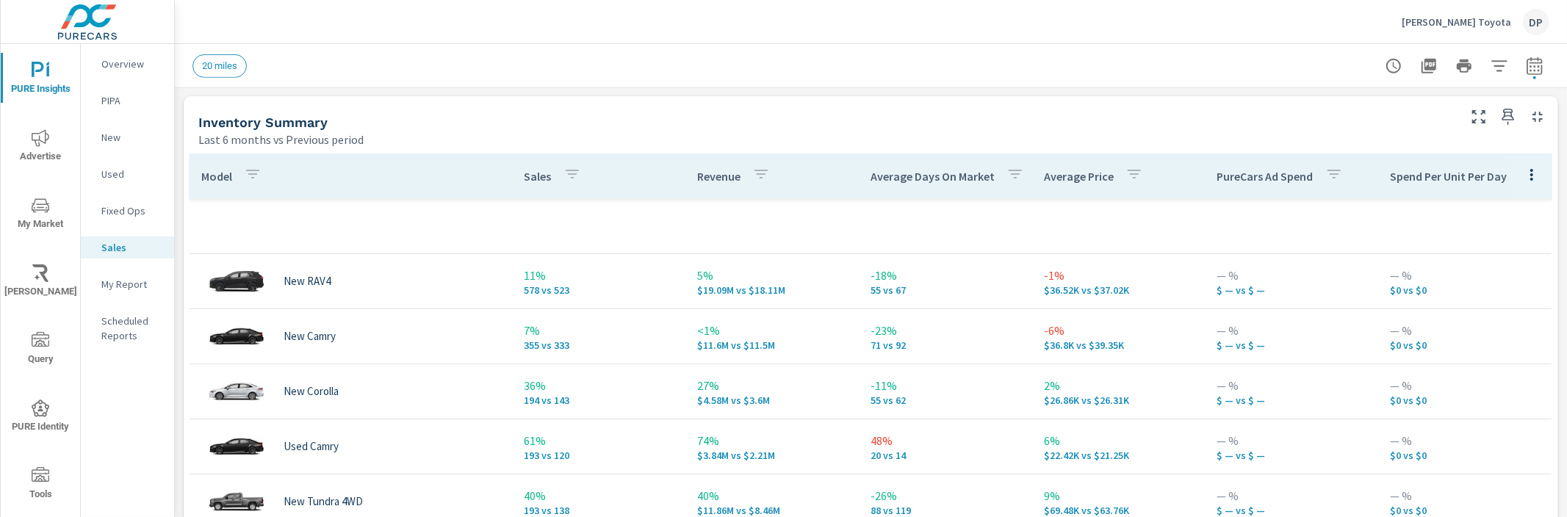
scroll to position [650, 0]
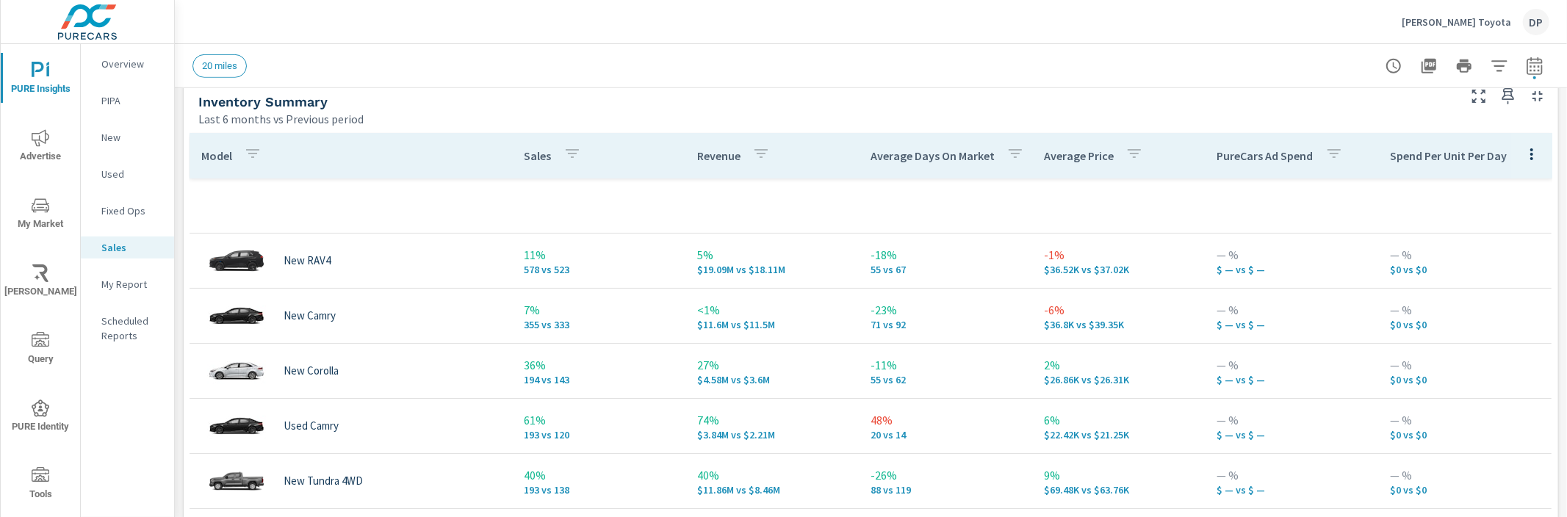
click at [1236, 165] on div "PureCars Ad Spend" at bounding box center [1284, 156] width 132 height 34
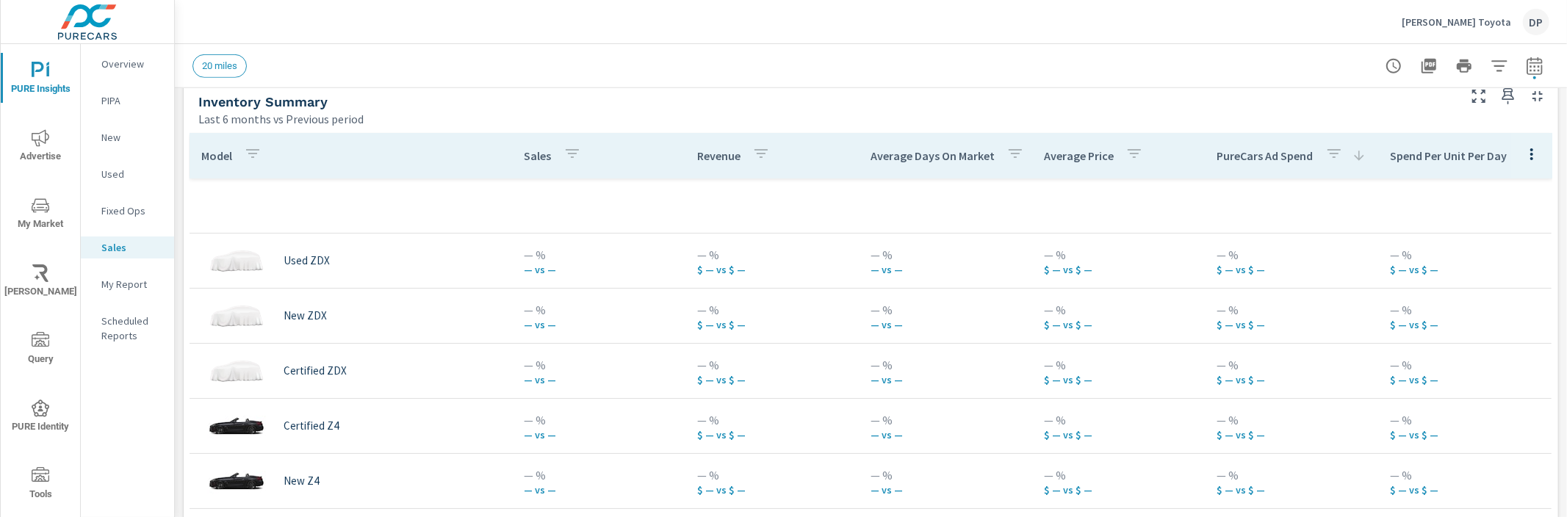
click at [1237, 162] on p "PureCars Ad Spend" at bounding box center [1266, 155] width 96 height 15
click at [1236, 160] on p "PureCars Ad Spend" at bounding box center [1266, 155] width 96 height 15
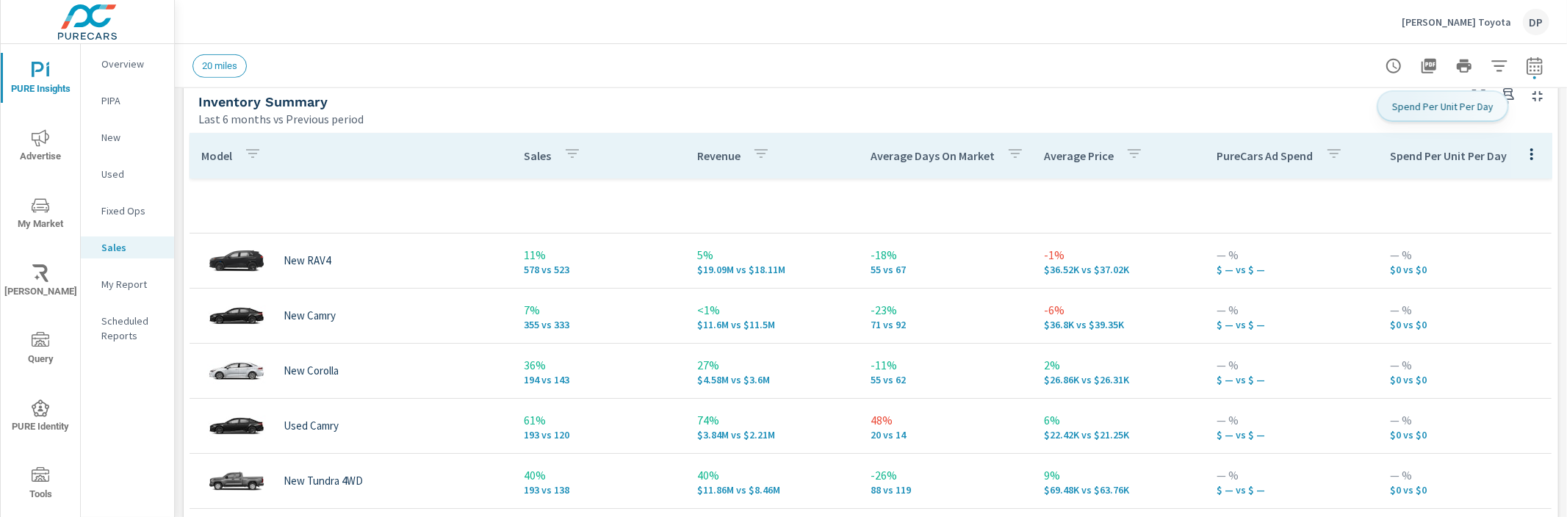
click at [1400, 166] on div "Spend Per Unit Per Day" at bounding box center [1466, 156] width 152 height 34
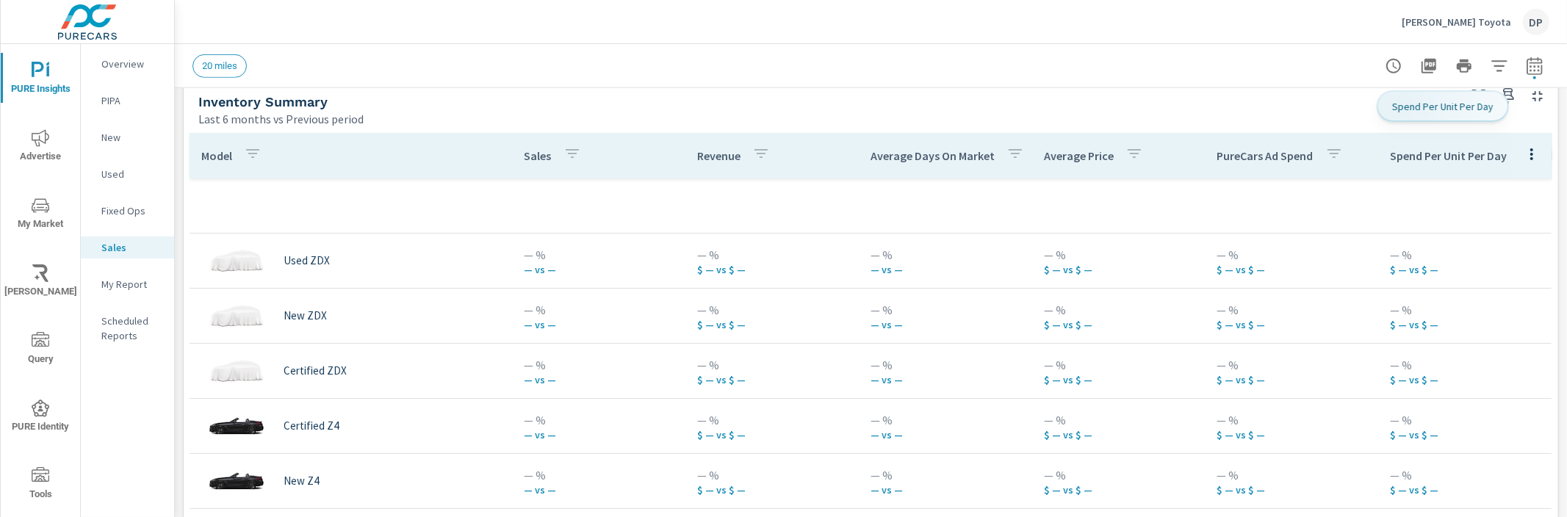
click at [1401, 164] on div "Spend Per Unit Per Day" at bounding box center [1489, 156] width 199 height 34
click at [1401, 165] on div "Spend Per Unit Per Day" at bounding box center [1489, 156] width 199 height 34
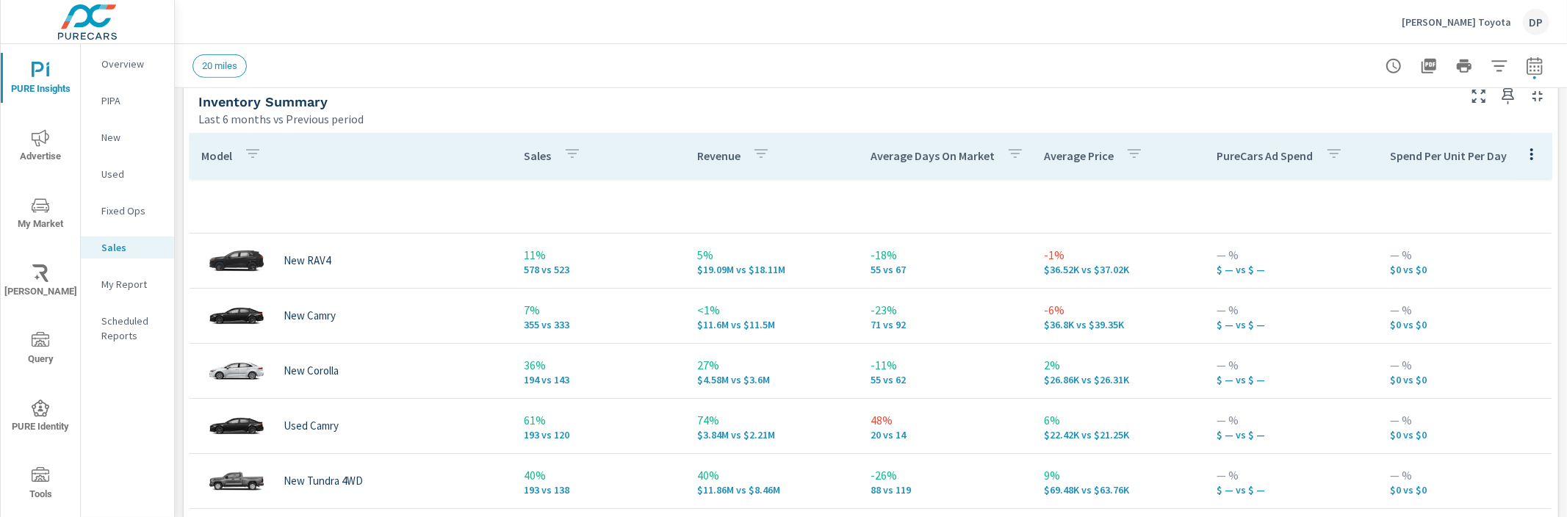
click at [1079, 148] on p "Average Price" at bounding box center [1079, 155] width 70 height 15
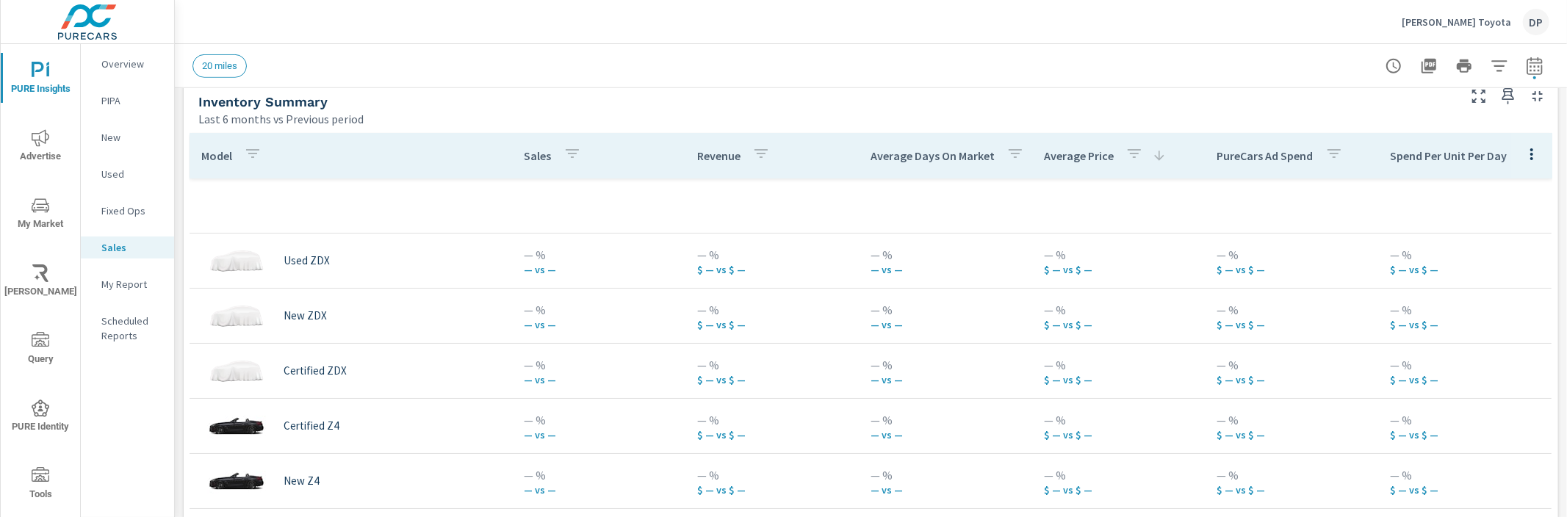
click at [1081, 148] on div "Average Price" at bounding box center [1105, 156] width 123 height 34
click at [1083, 149] on p "Average Price" at bounding box center [1079, 155] width 70 height 15
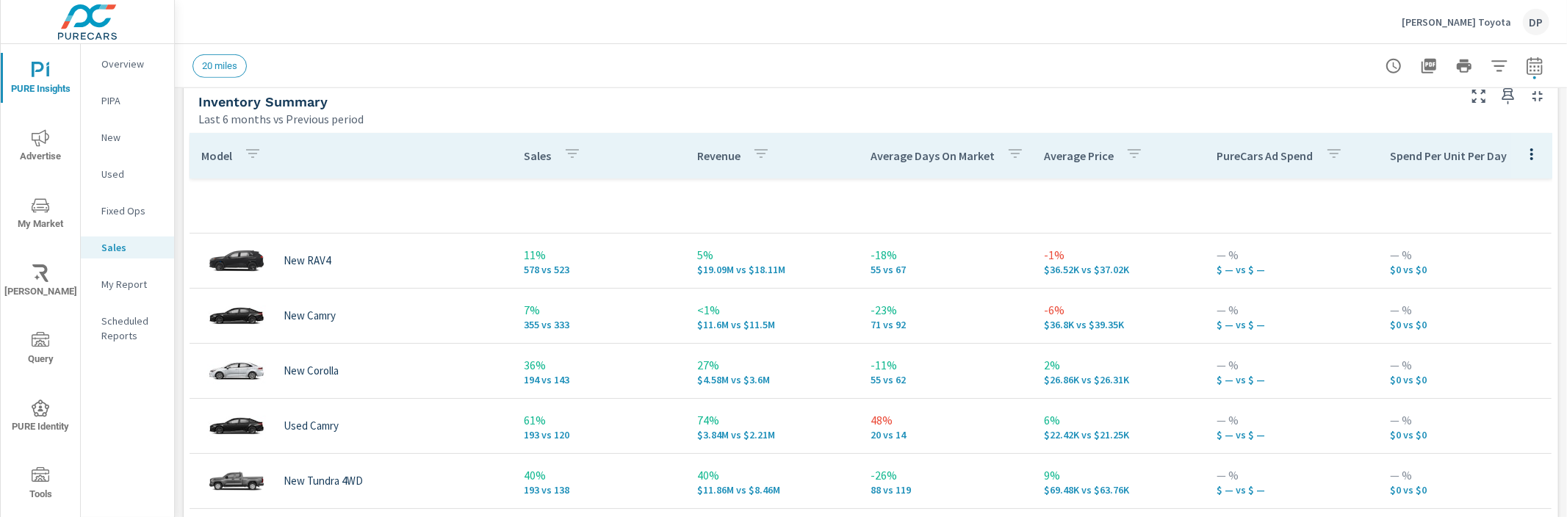
click at [1082, 154] on p "Average Price" at bounding box center [1079, 155] width 70 height 15
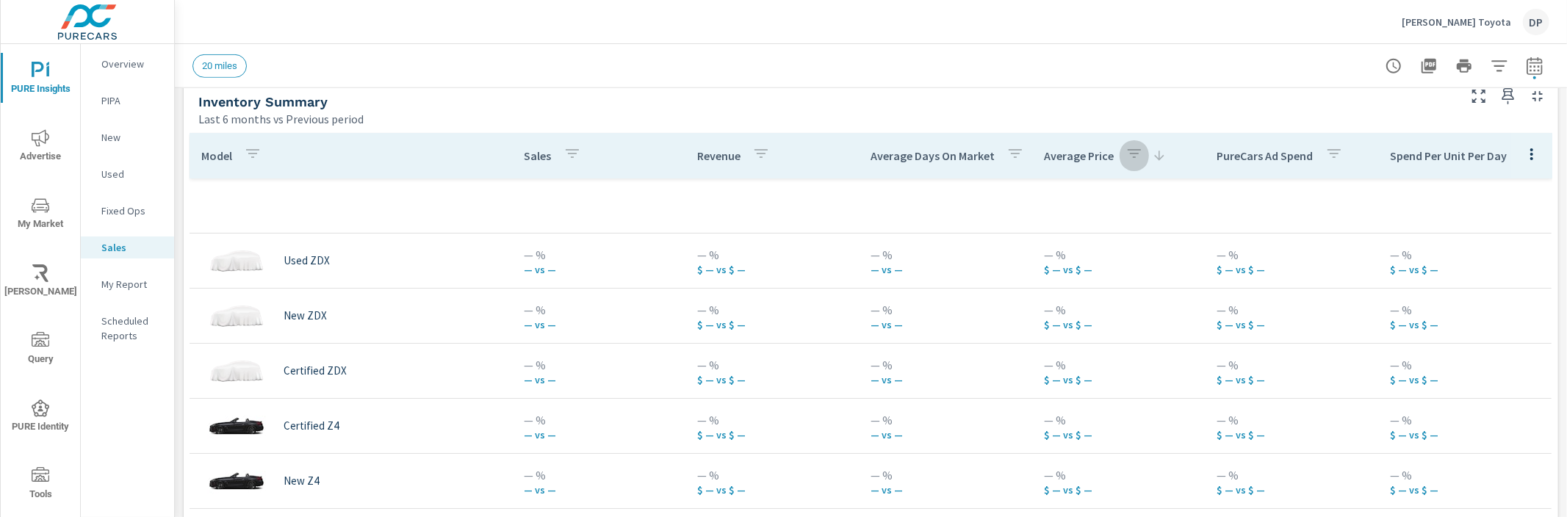
click at [1126, 155] on icon "button" at bounding box center [1135, 154] width 18 height 18
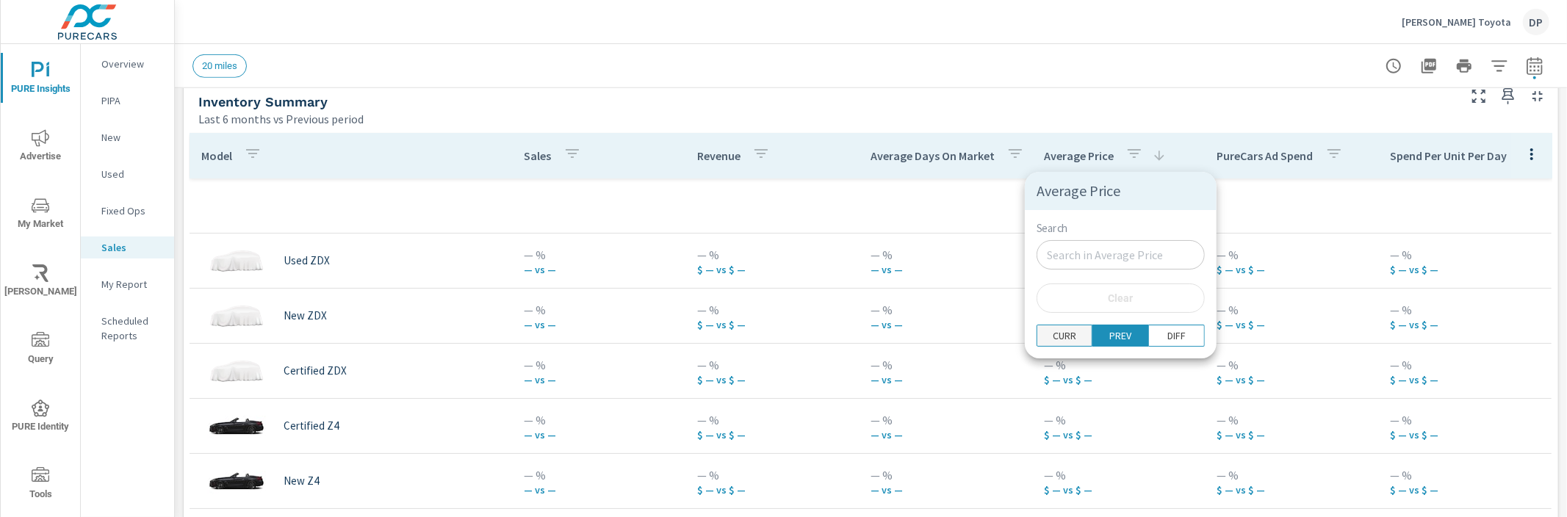
click at [1059, 330] on p "CURR" at bounding box center [1065, 335] width 24 height 15
click at [977, 237] on div at bounding box center [783, 258] width 1567 height 517
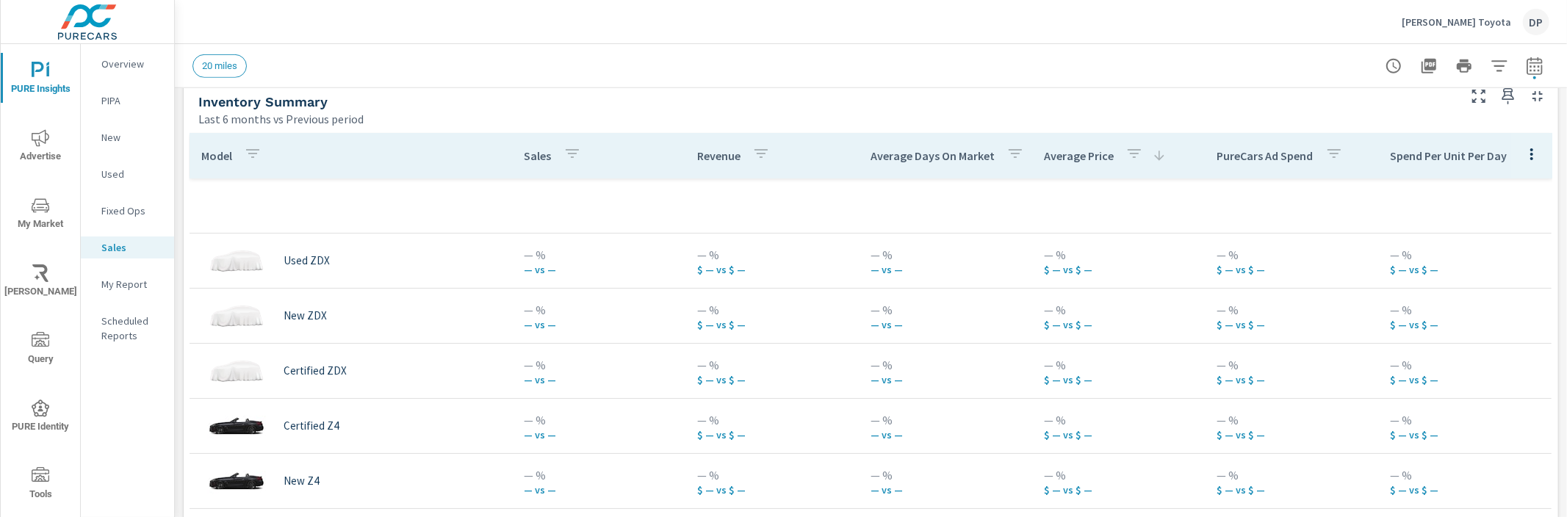
click at [1054, 164] on div "Average Price" at bounding box center [1105, 156] width 123 height 34
click at [1057, 166] on div "Average Price" at bounding box center [1105, 156] width 123 height 34
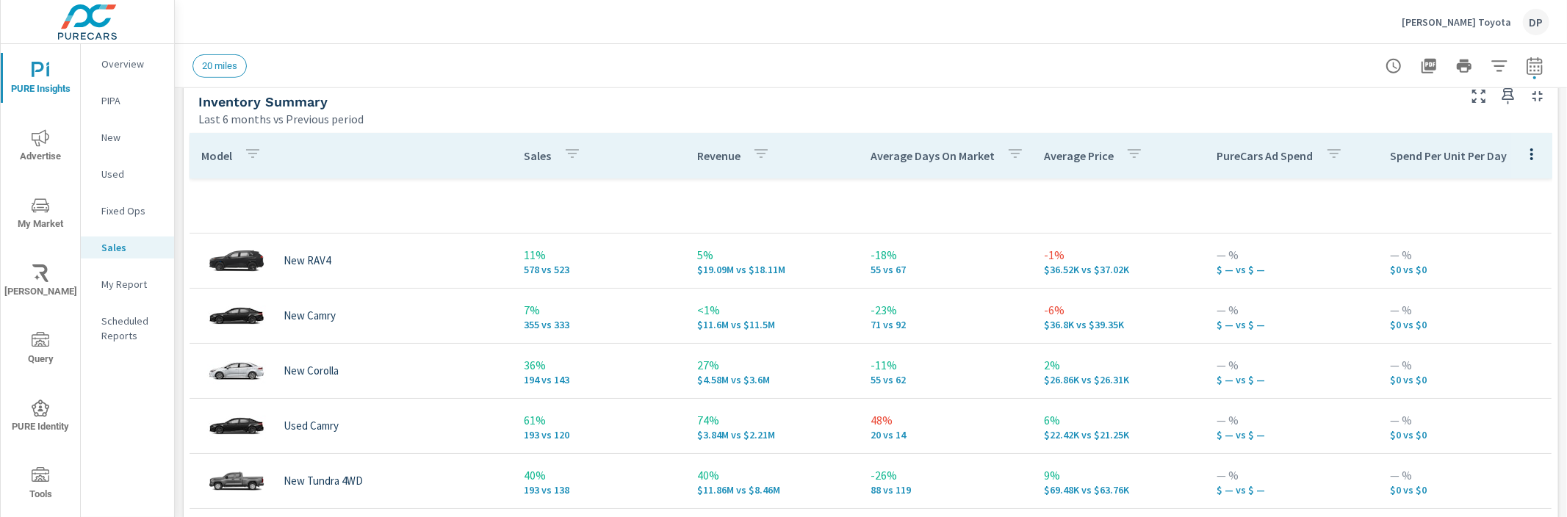
click at [1058, 164] on div "Average Price" at bounding box center [1096, 156] width 105 height 34
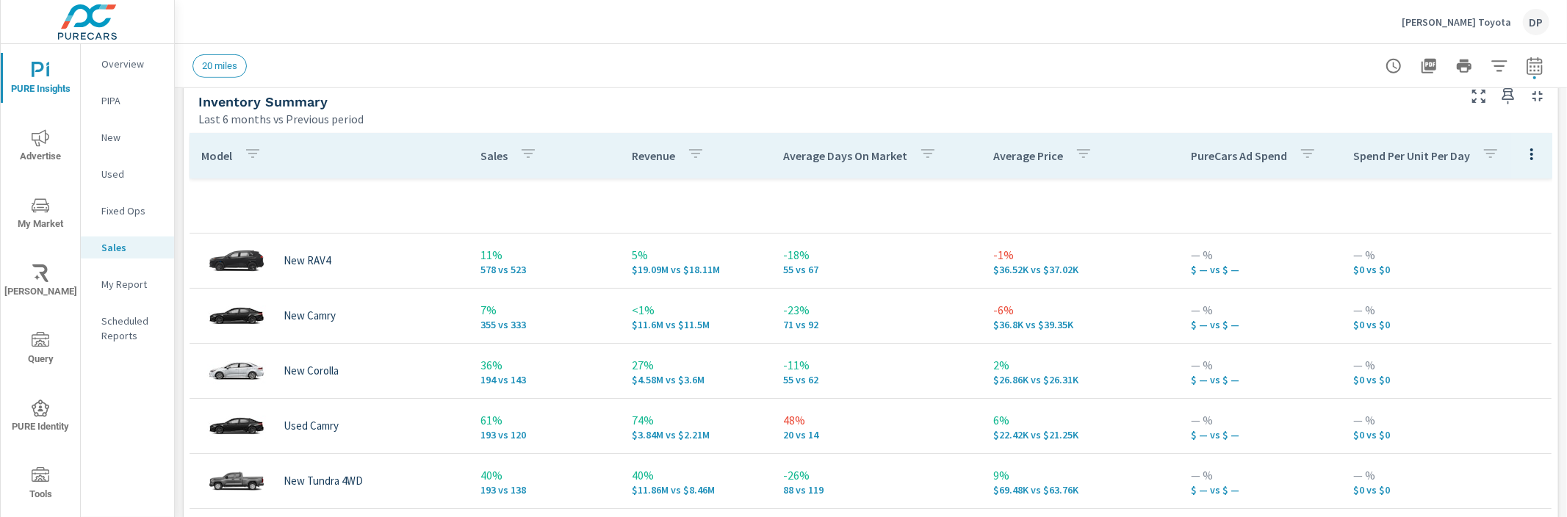
click at [1191, 153] on p "PureCars Ad Spend" at bounding box center [1239, 155] width 96 height 15
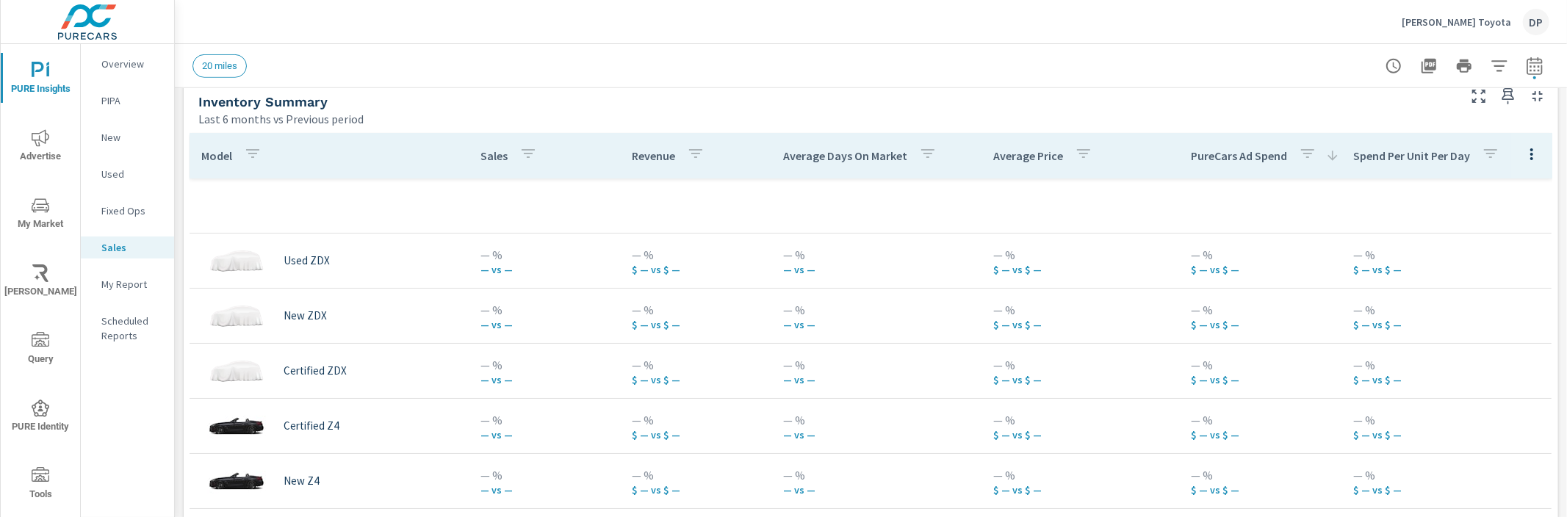
click at [1191, 157] on p "PureCars Ad Spend" at bounding box center [1239, 155] width 96 height 15
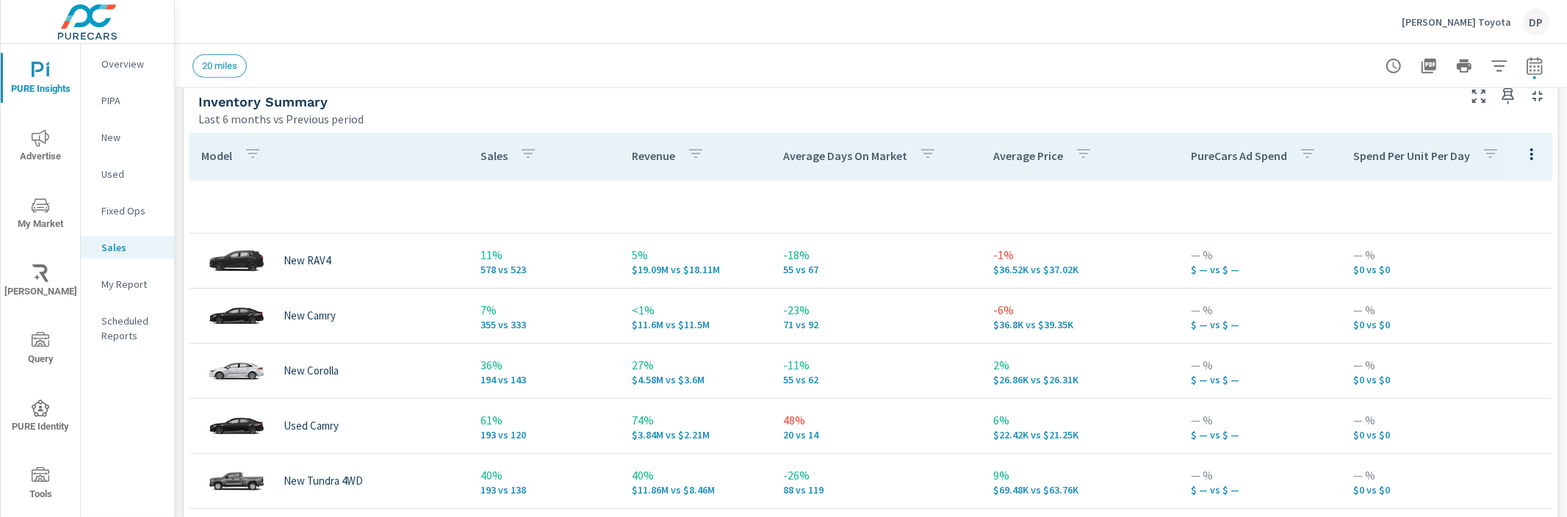
click at [1192, 157] on p "PureCars Ad Spend" at bounding box center [1239, 155] width 96 height 15
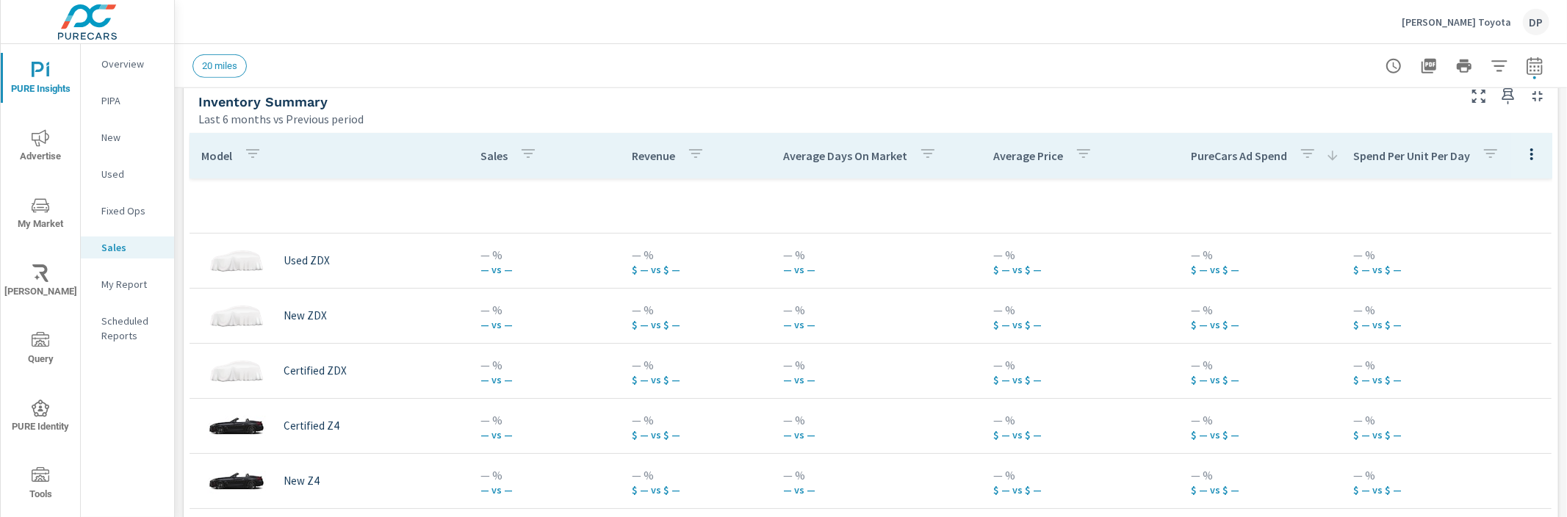
click at [1191, 154] on p "PureCars Ad Spend" at bounding box center [1239, 155] width 96 height 15
click at [1191, 153] on p "PureCars Ad Spend" at bounding box center [1239, 155] width 96 height 15
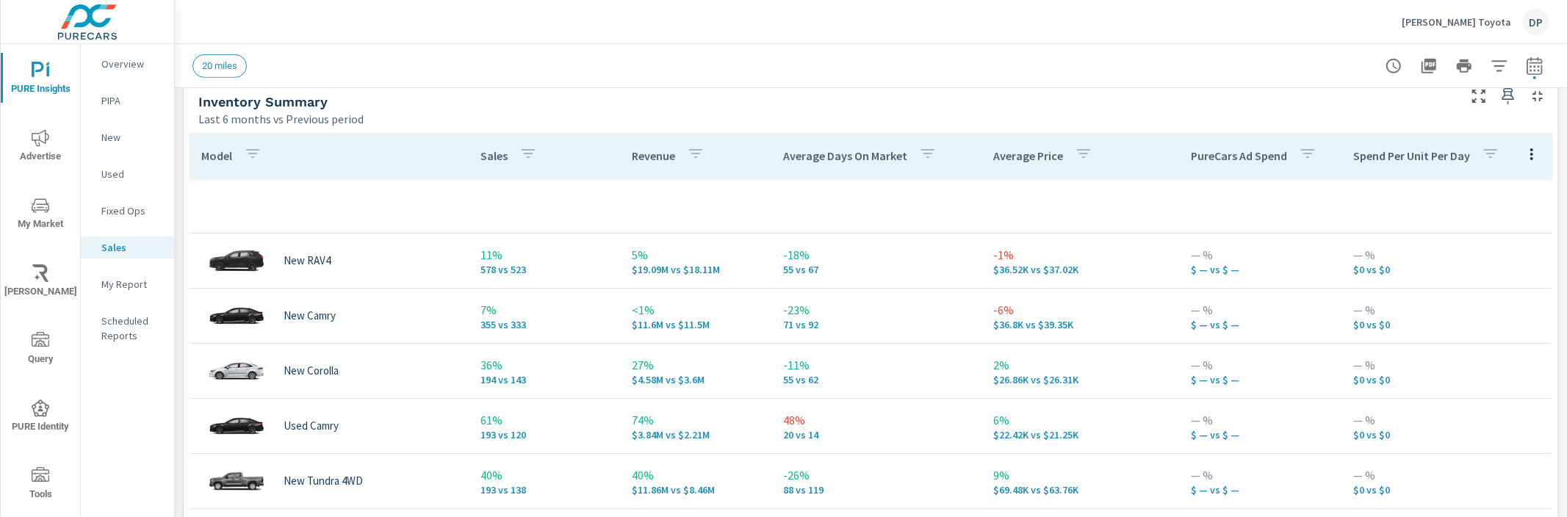
click at [632, 161] on p "Revenue" at bounding box center [653, 155] width 43 height 15
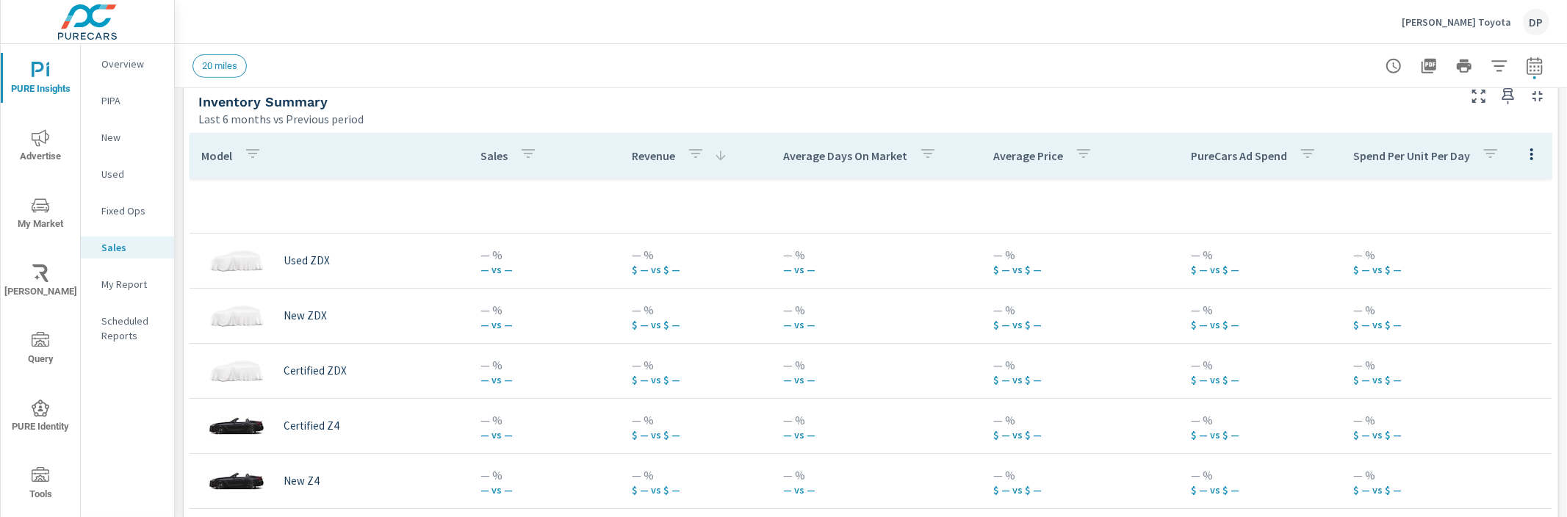
click at [632, 157] on p "Revenue" at bounding box center [653, 155] width 43 height 15
click at [687, 155] on icon "button" at bounding box center [696, 154] width 18 height 18
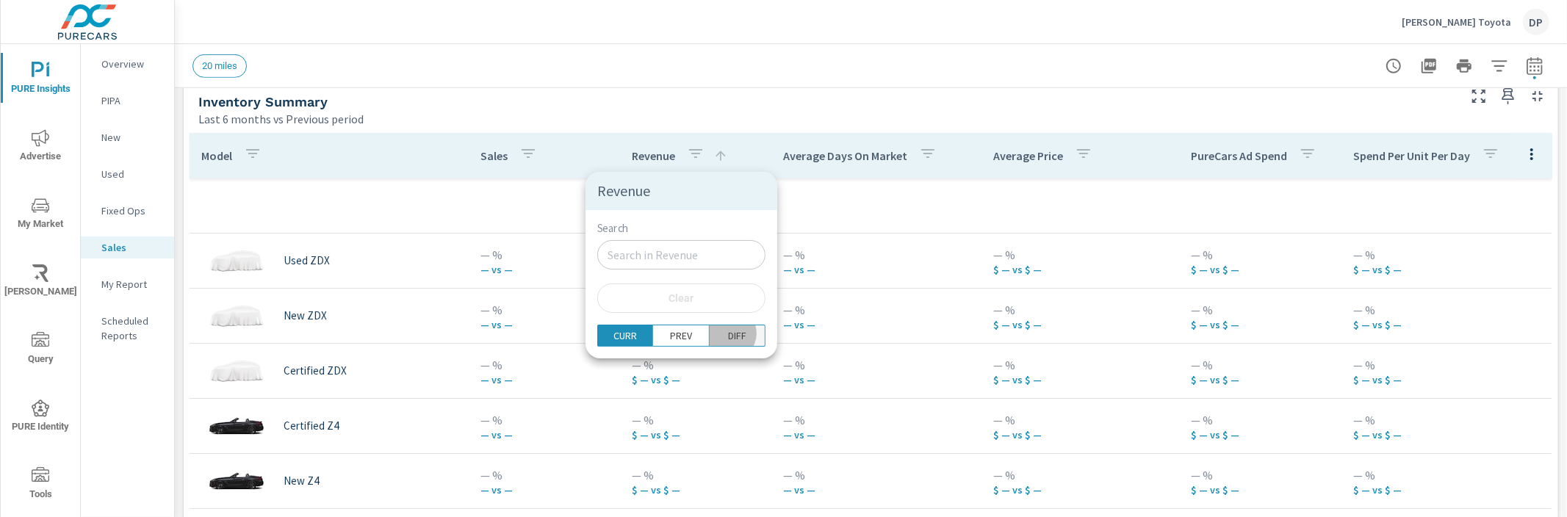
click at [728, 334] on p "DIFF" at bounding box center [737, 335] width 18 height 15
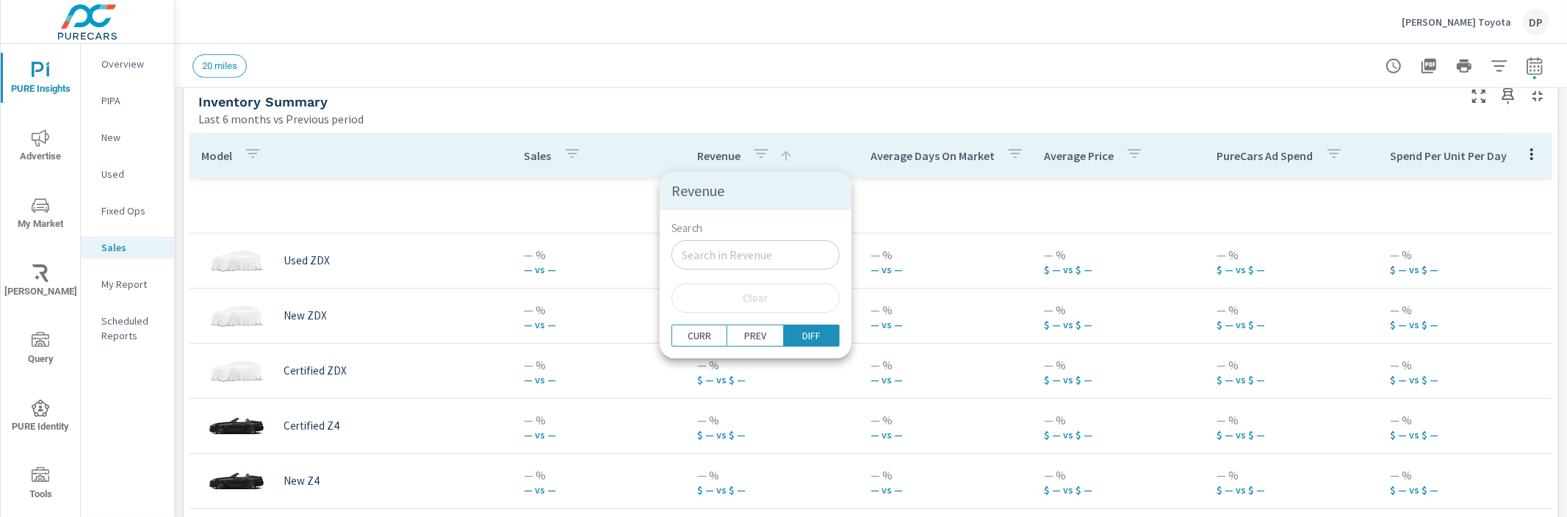
click at [540, 209] on div at bounding box center [783, 258] width 1567 height 517
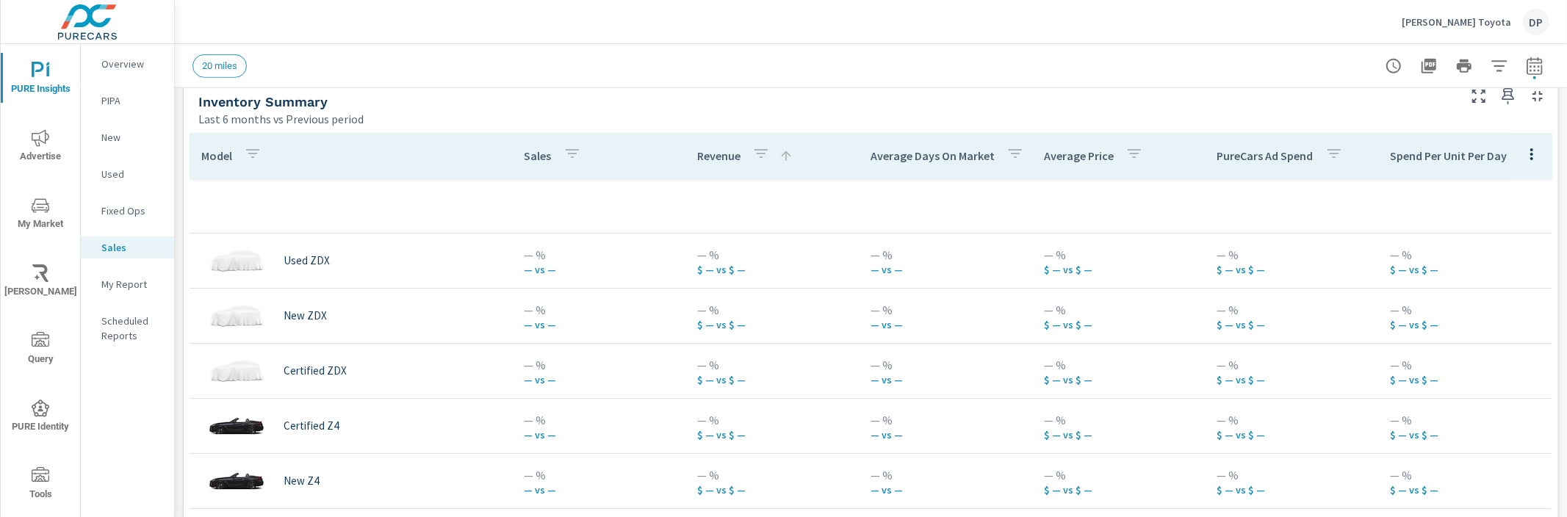
click at [686, 159] on th "Revenue" at bounding box center [772, 156] width 173 height 46
click at [700, 165] on div "Revenue" at bounding box center [745, 156] width 96 height 34
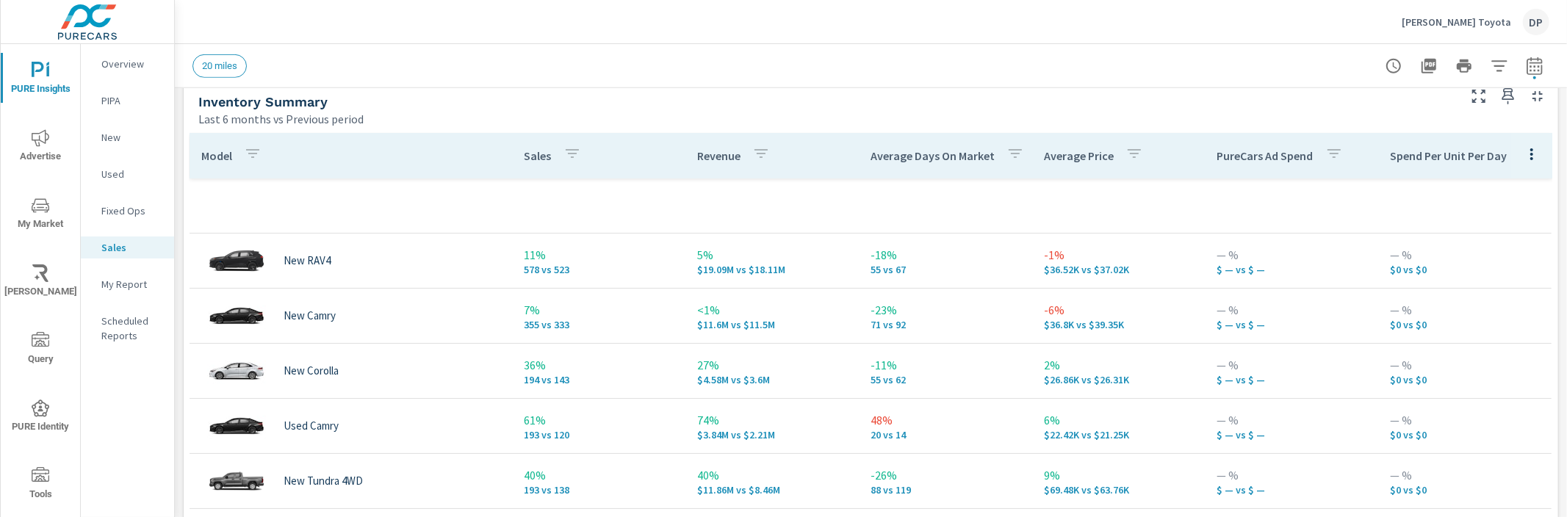
click at [700, 170] on div "Revenue" at bounding box center [736, 156] width 79 height 34
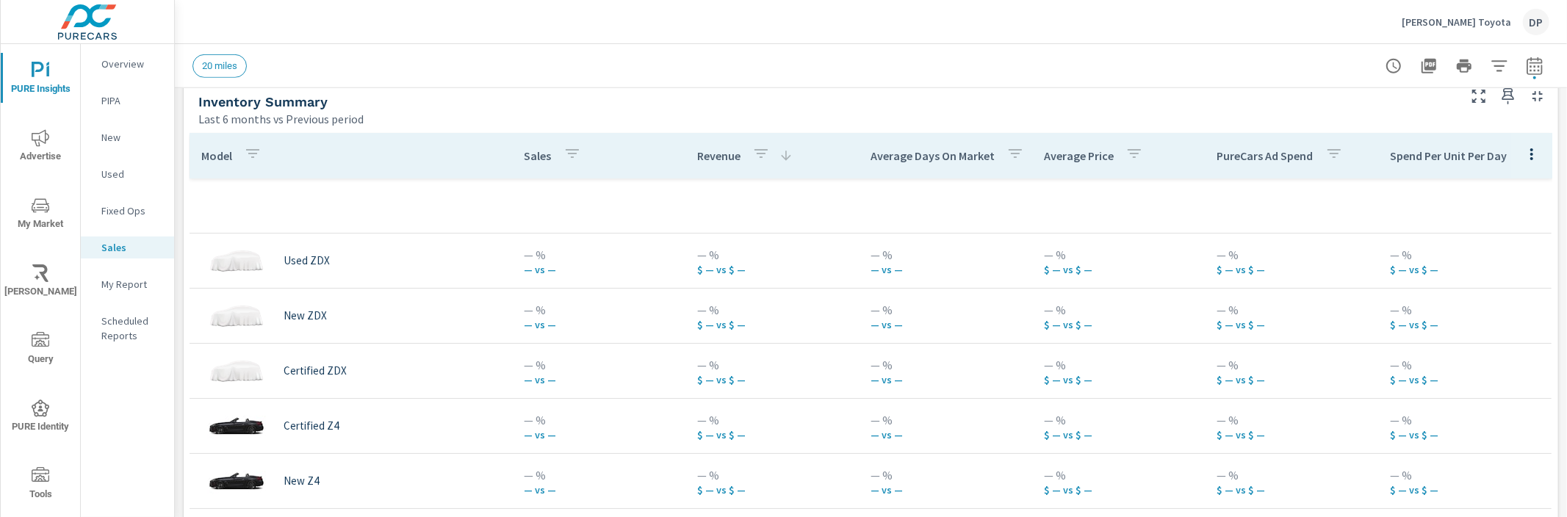
click at [43, 201] on icon "nav menu" at bounding box center [41, 206] width 18 height 18
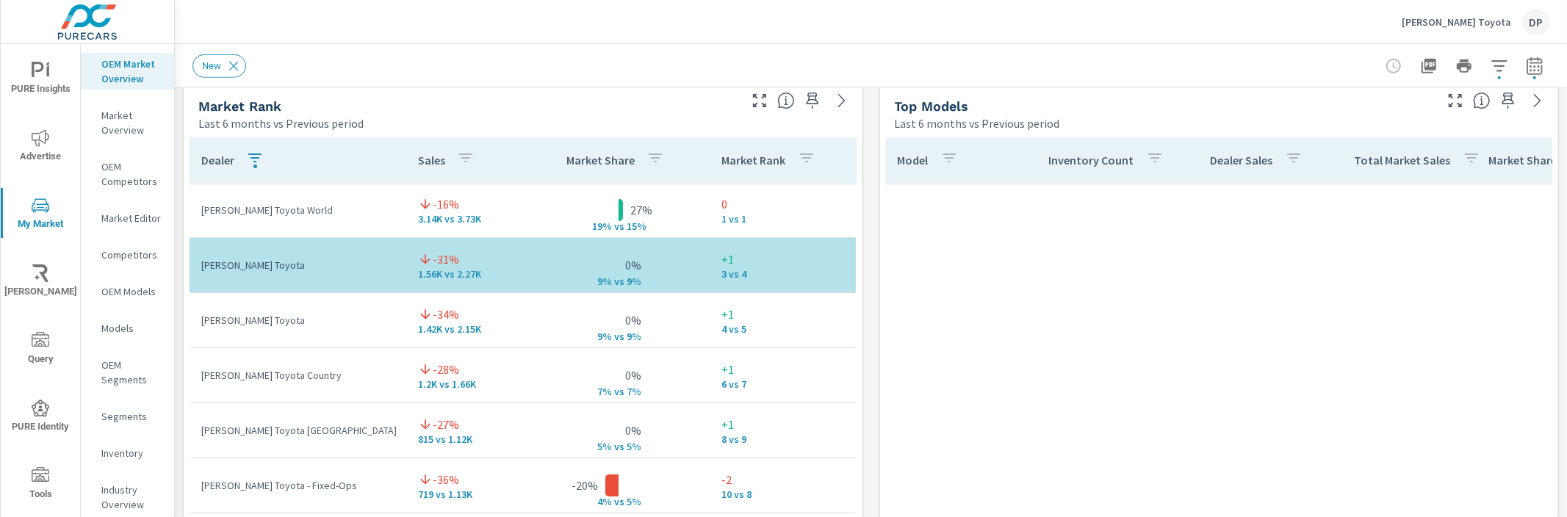
scroll to position [441, 0]
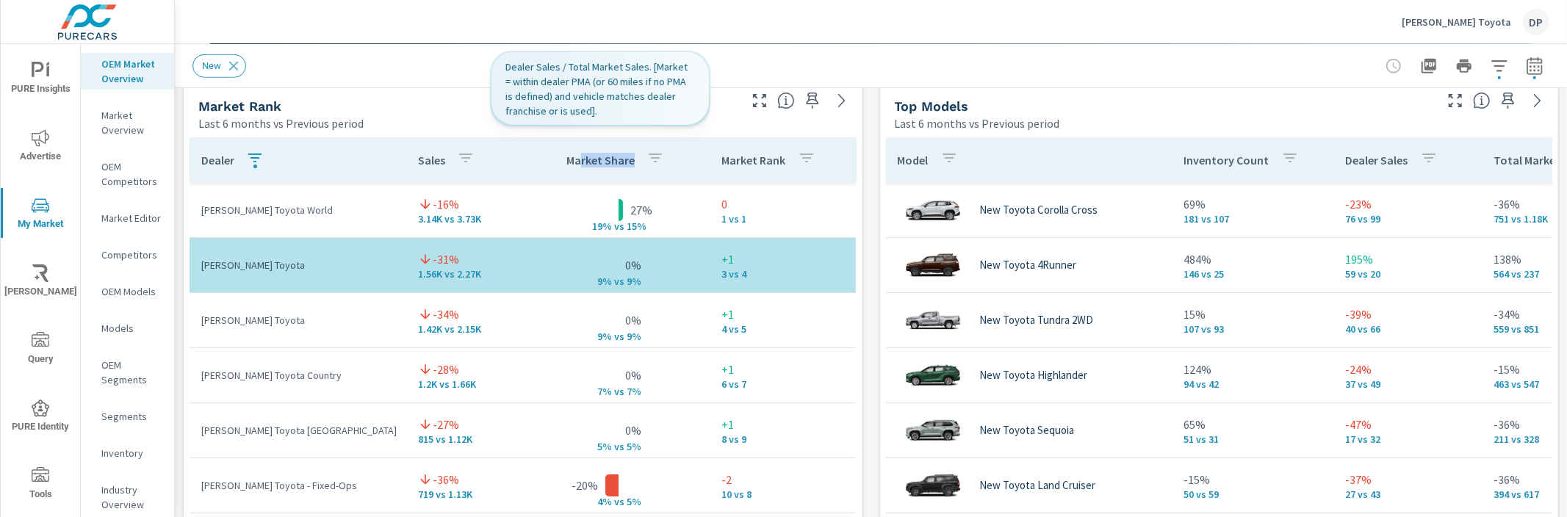
click at [567, 167] on div "Market Share" at bounding box center [619, 160] width 104 height 34
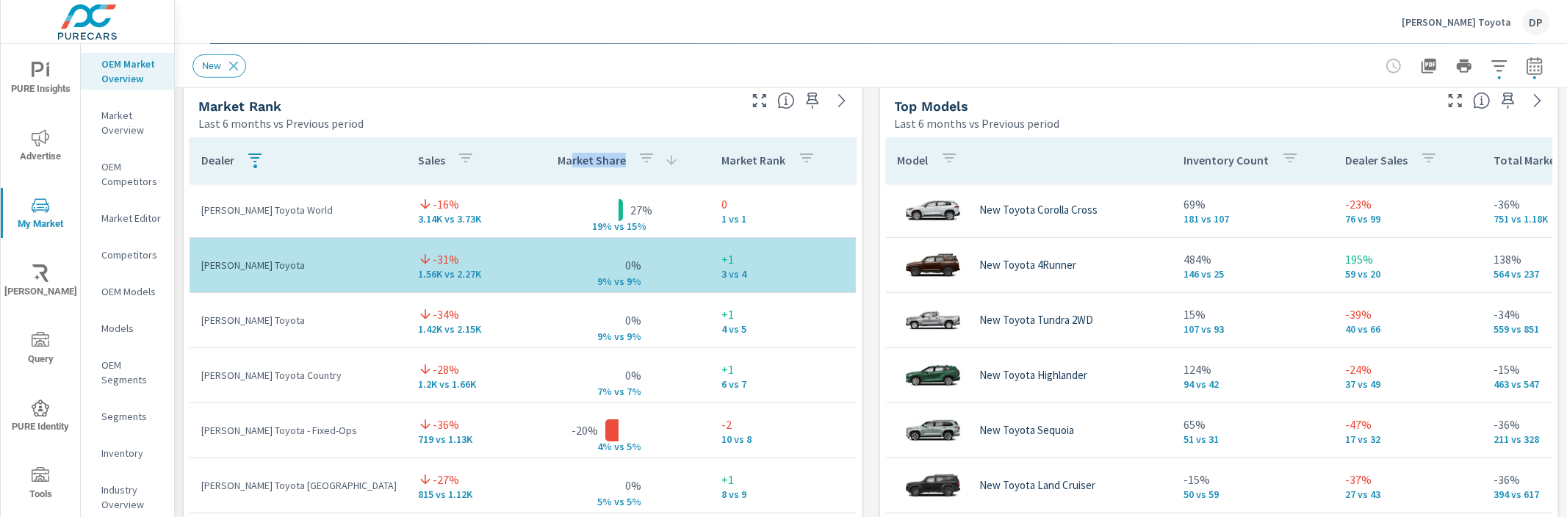
click at [254, 159] on icon "button" at bounding box center [255, 158] width 18 height 18
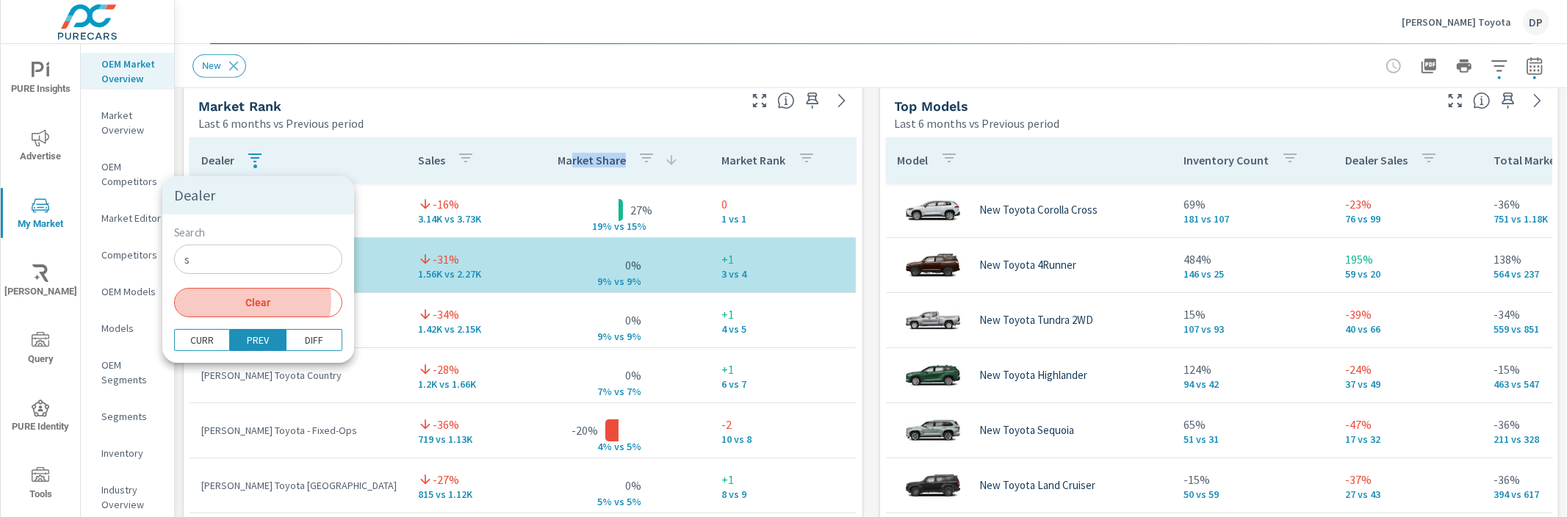
click at [252, 301] on span "Clear" at bounding box center [258, 302] width 151 height 13
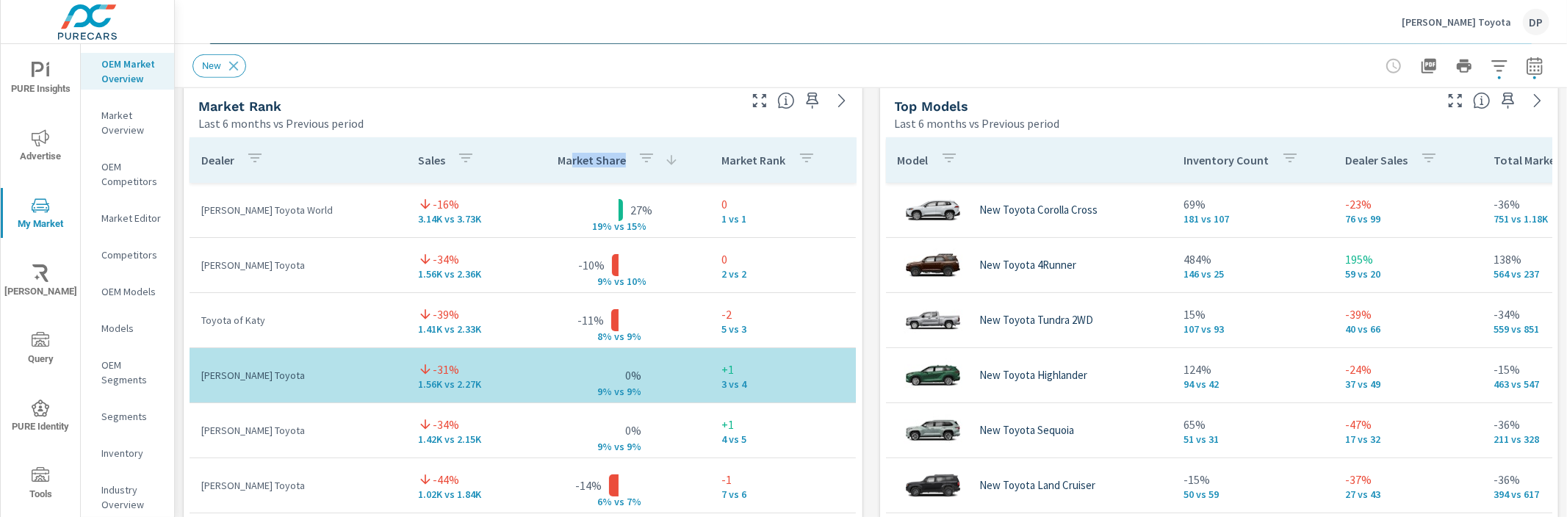
click at [112, 128] on p "Market Overview" at bounding box center [131, 122] width 61 height 29
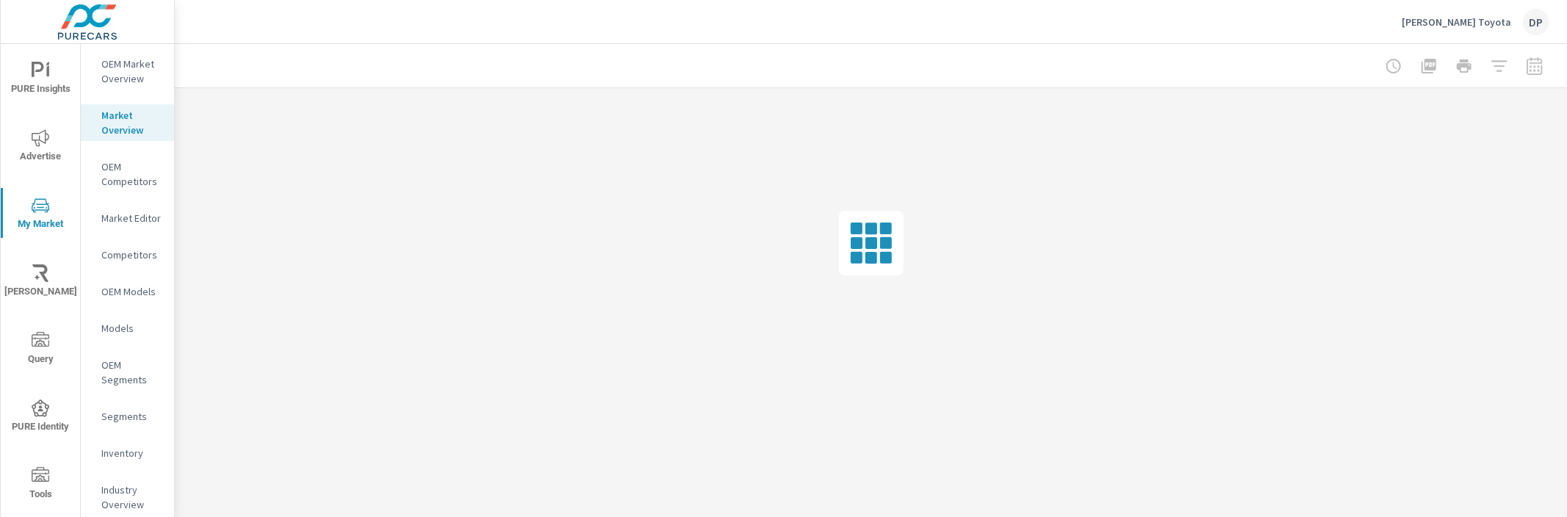
click at [120, 83] on p "OEM Market Overview" at bounding box center [131, 71] width 61 height 29
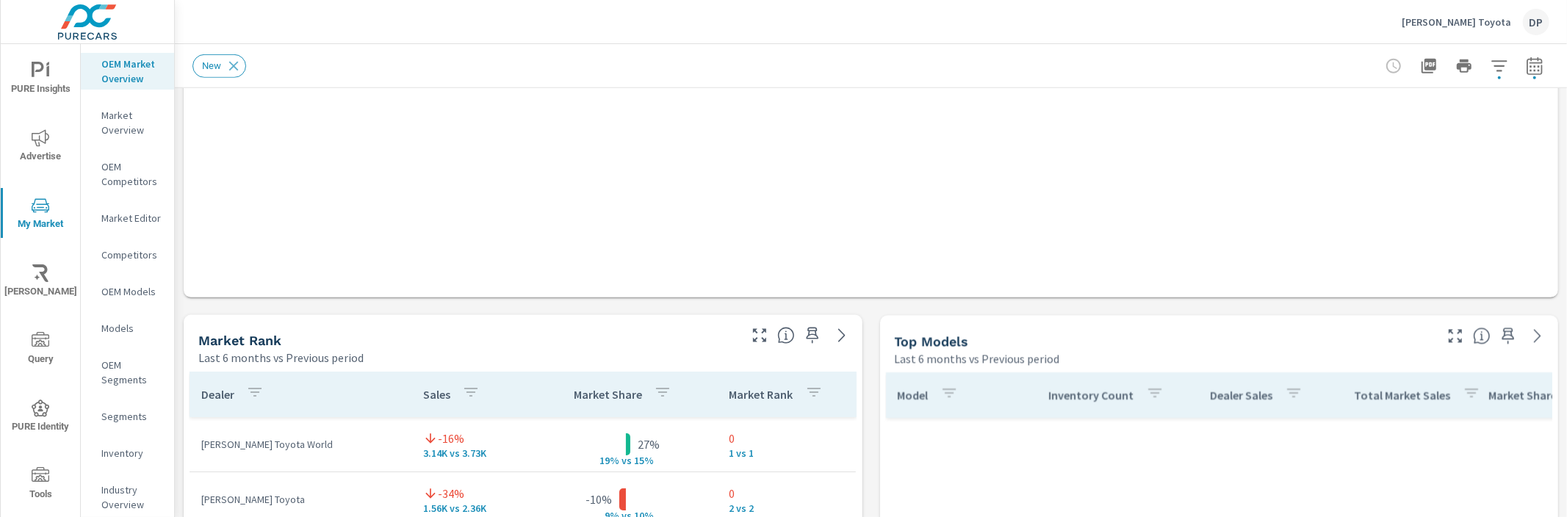
scroll to position [441, 0]
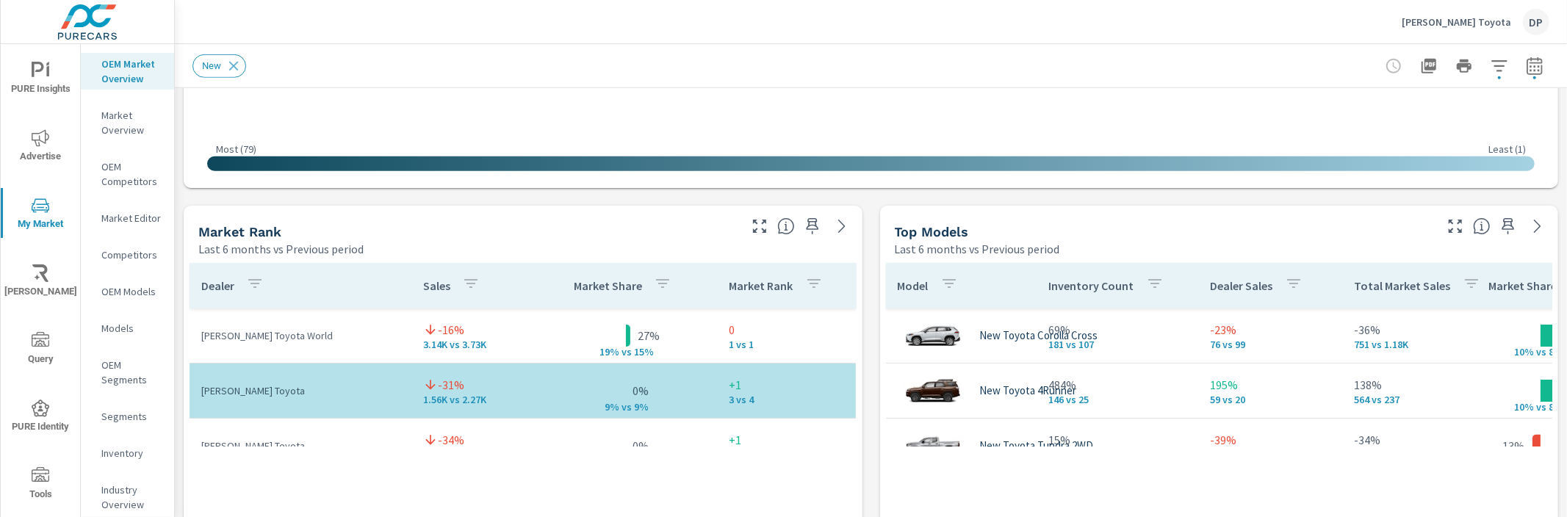
scroll to position [915, 0]
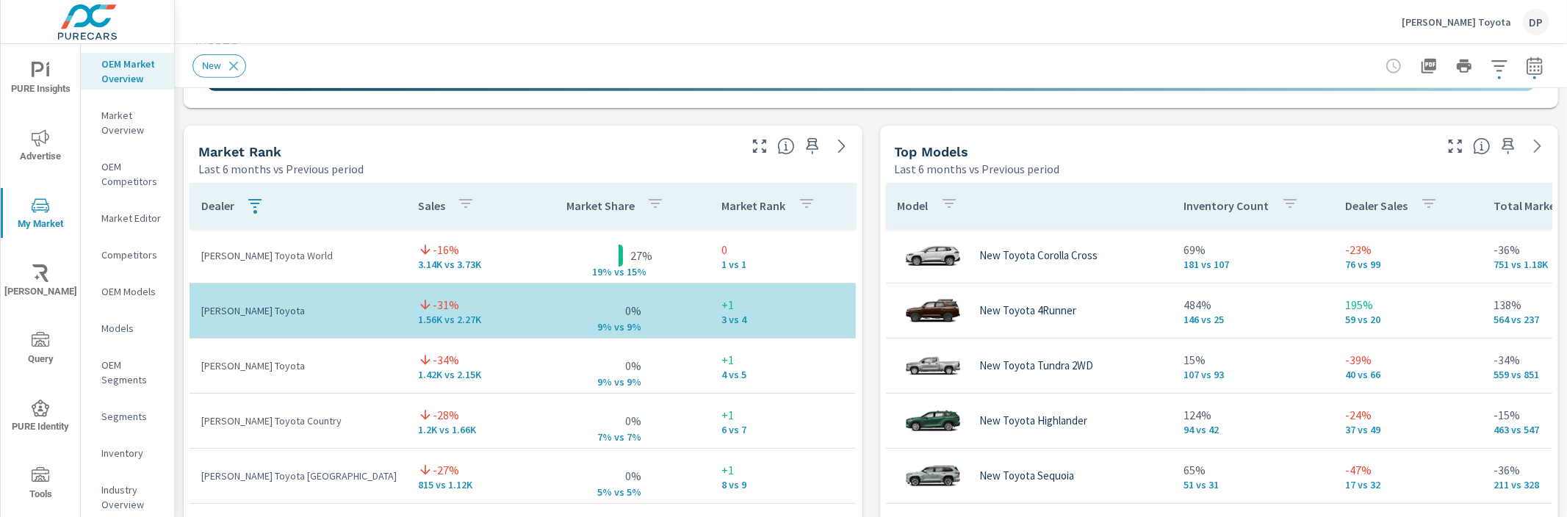
click at [251, 214] on div "button" at bounding box center [255, 206] width 18 height 22
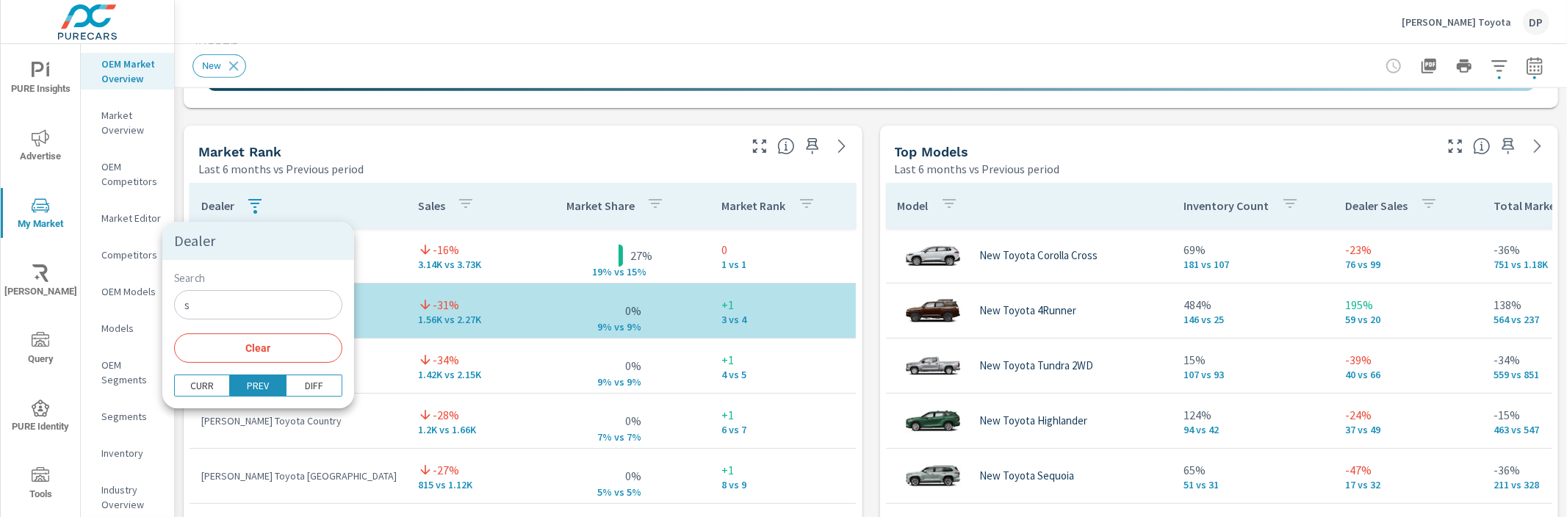
click at [259, 323] on div "Search s ​ Clear" at bounding box center [258, 317] width 192 height 115
click at [259, 317] on input "s" at bounding box center [258, 304] width 168 height 29
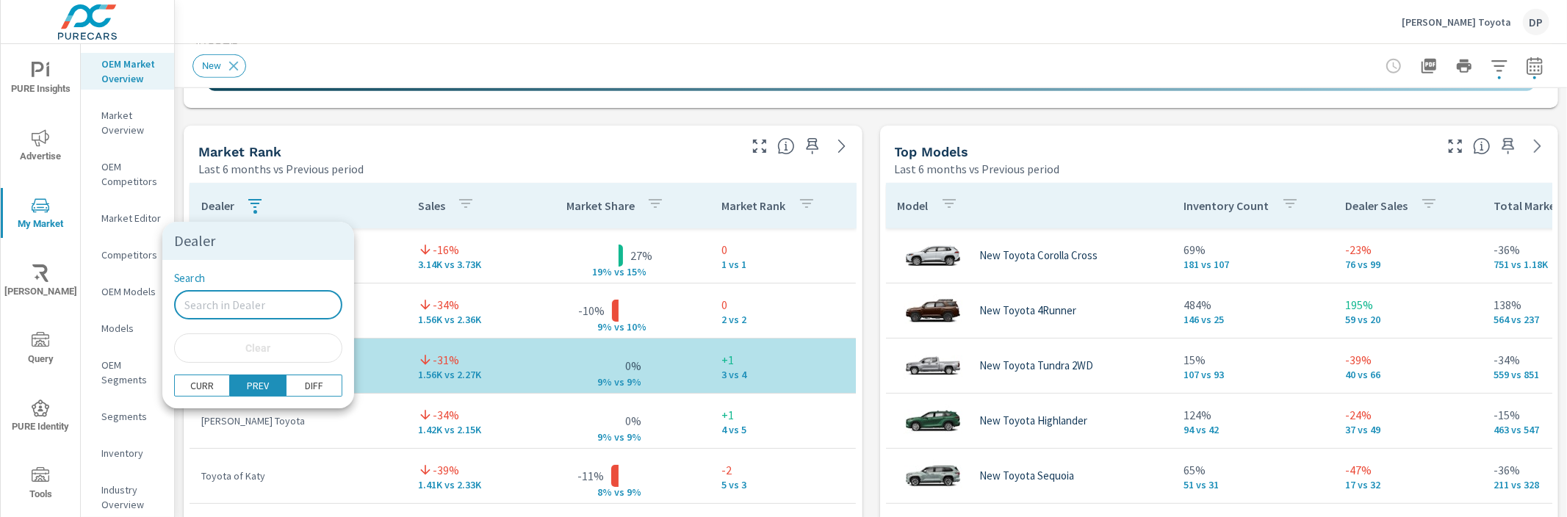
click at [398, 148] on div at bounding box center [783, 258] width 1567 height 517
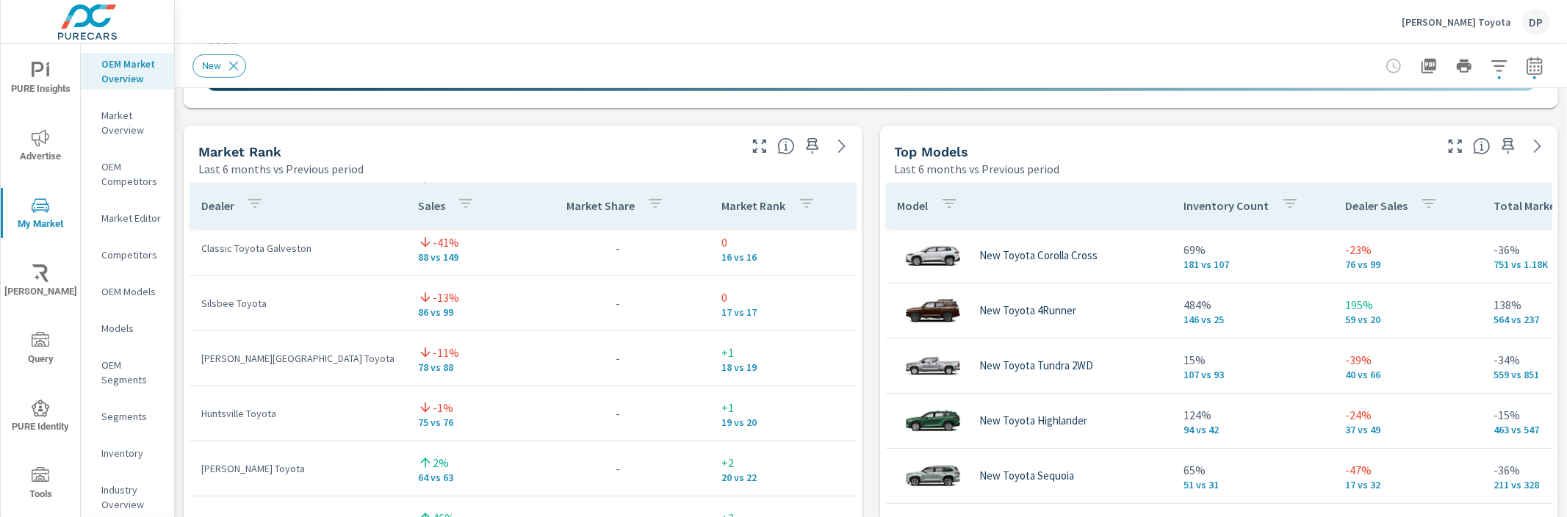
scroll to position [426, 0]
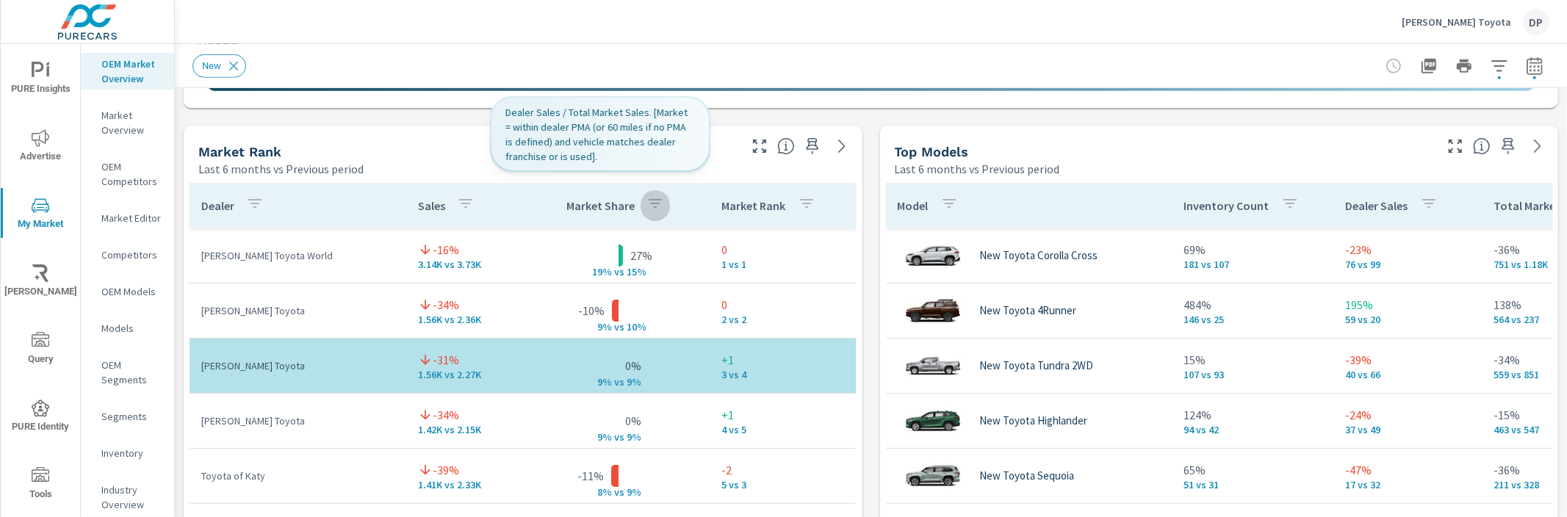
click at [647, 207] on icon "button" at bounding box center [656, 204] width 18 height 18
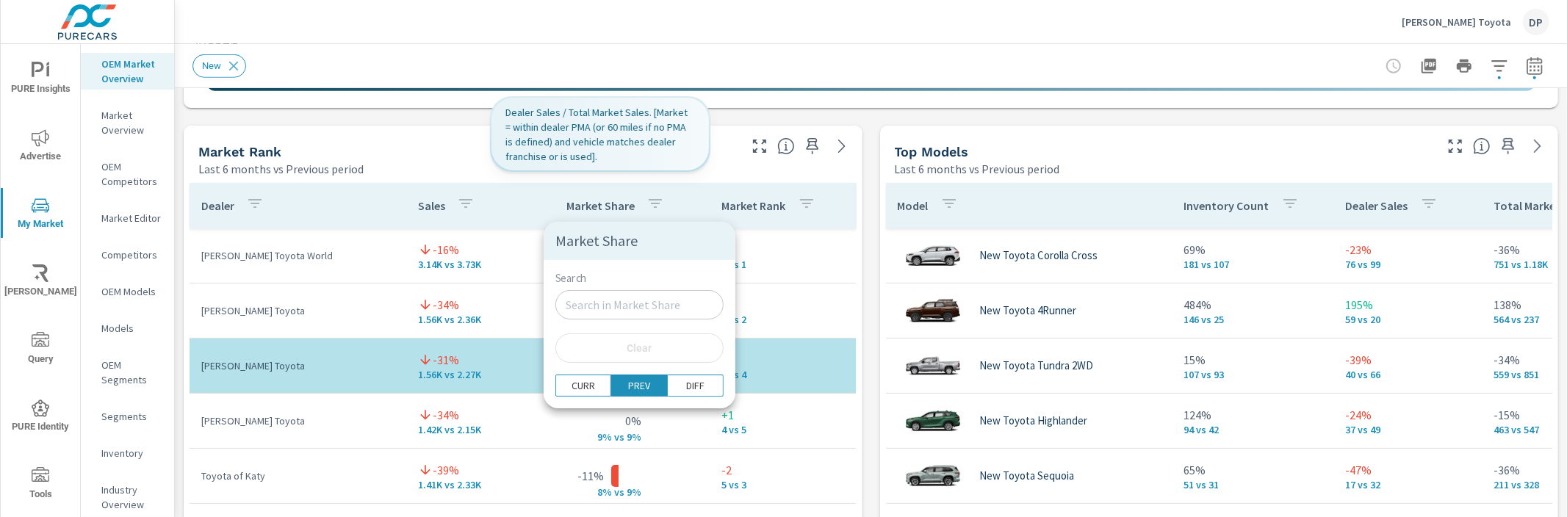
click at [517, 281] on div at bounding box center [783, 258] width 1567 height 517
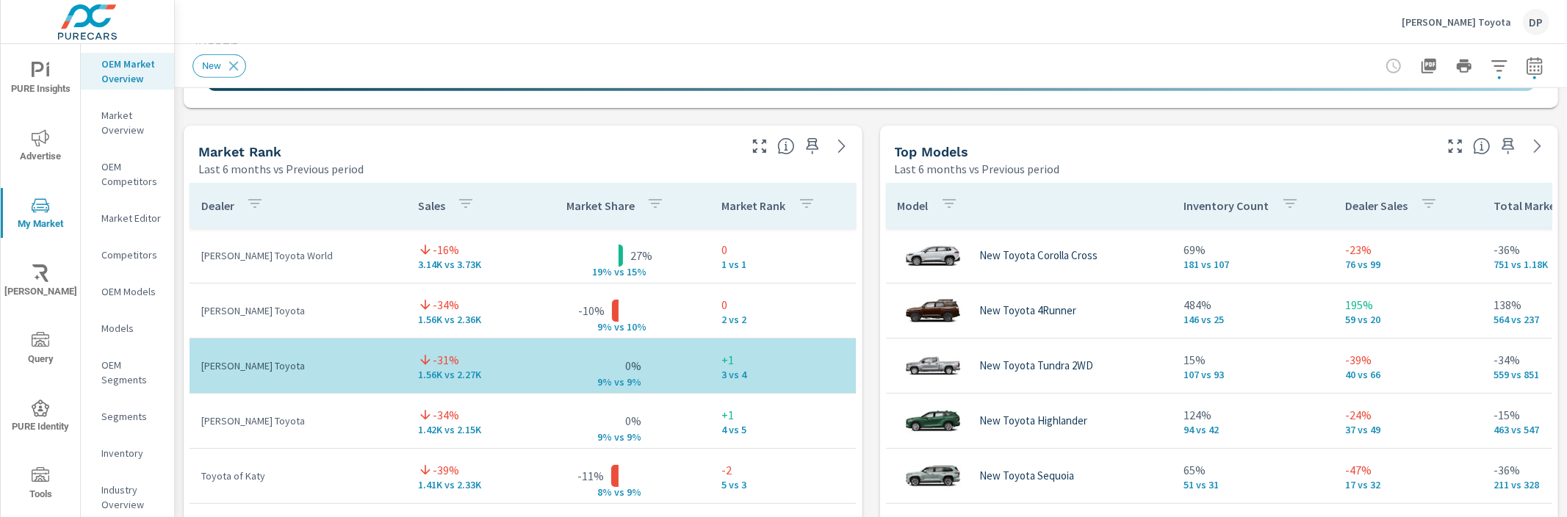
click at [589, 199] on div "Market Share" at bounding box center [619, 206] width 104 height 34
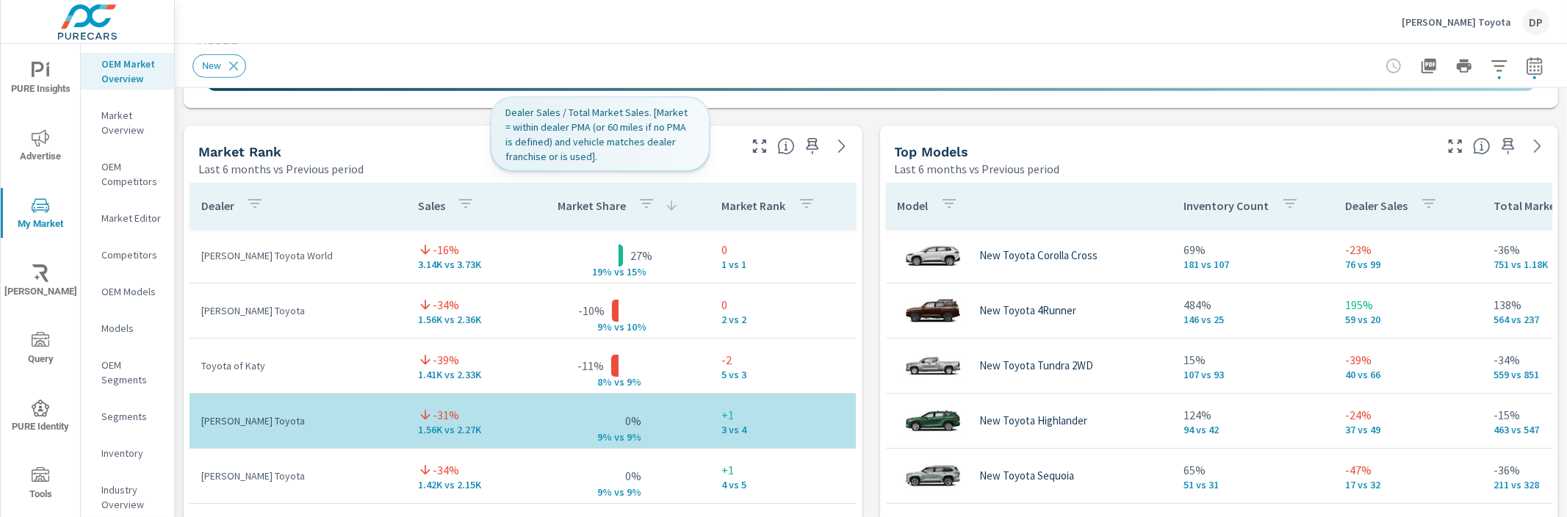
click at [588, 205] on p "Market Share" at bounding box center [592, 205] width 68 height 15
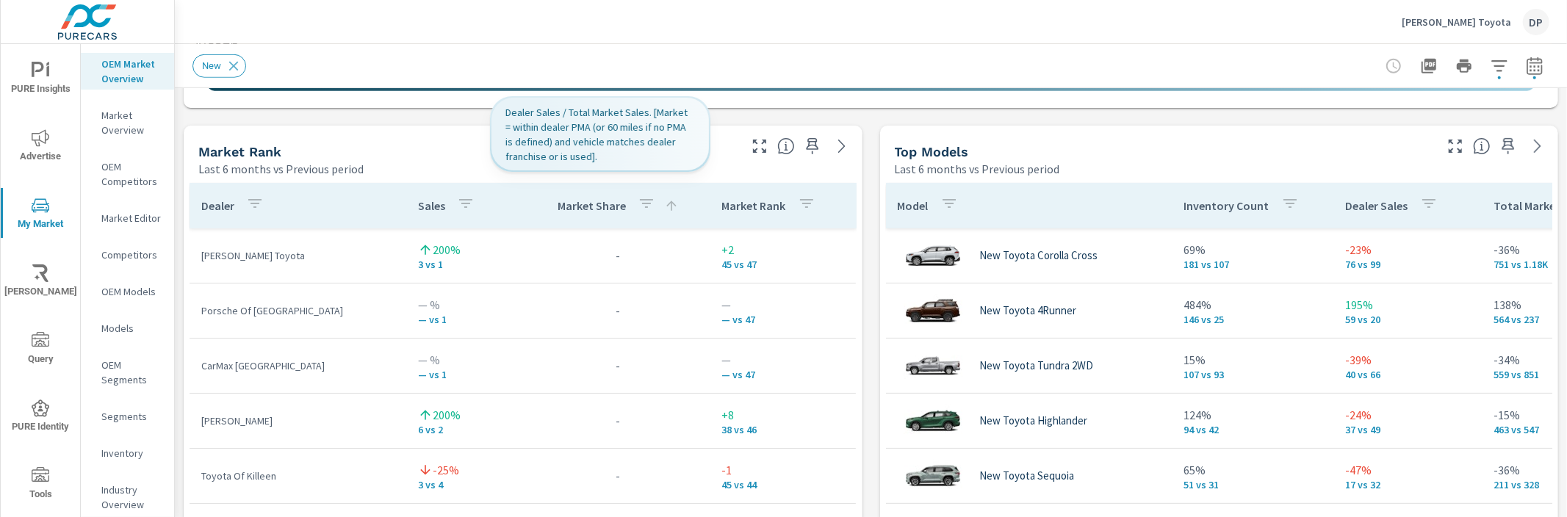
click at [638, 201] on icon "button" at bounding box center [647, 204] width 18 height 18
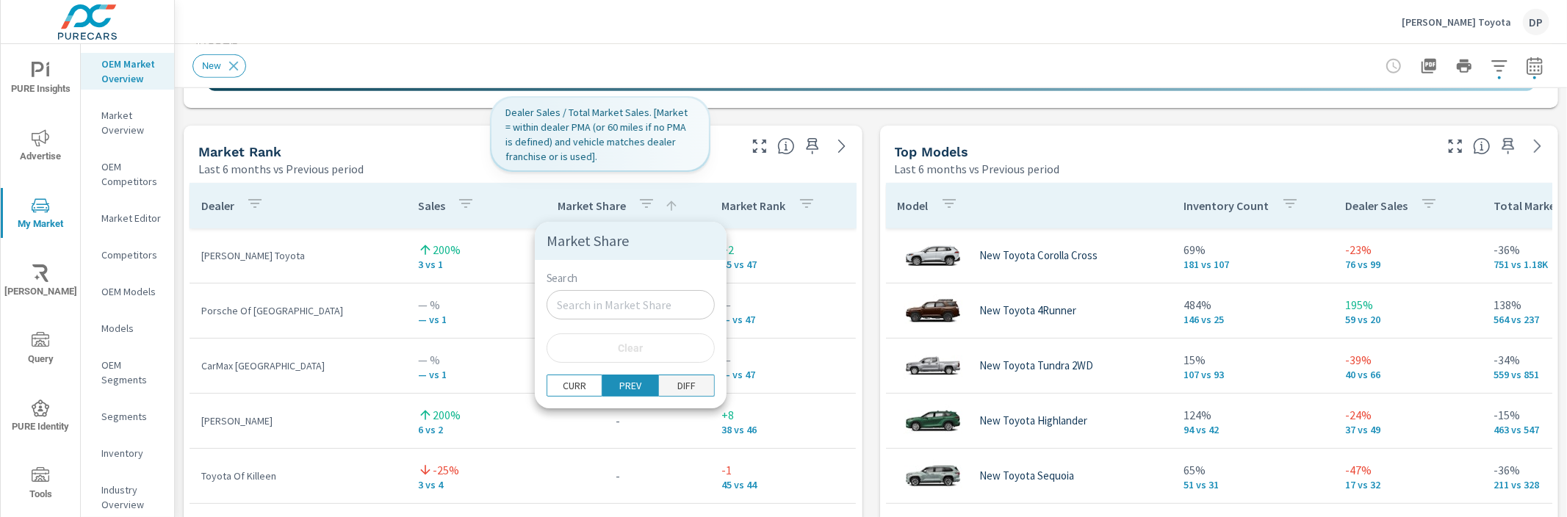
click at [664, 378] on span "DIFF" at bounding box center [687, 385] width 46 height 15
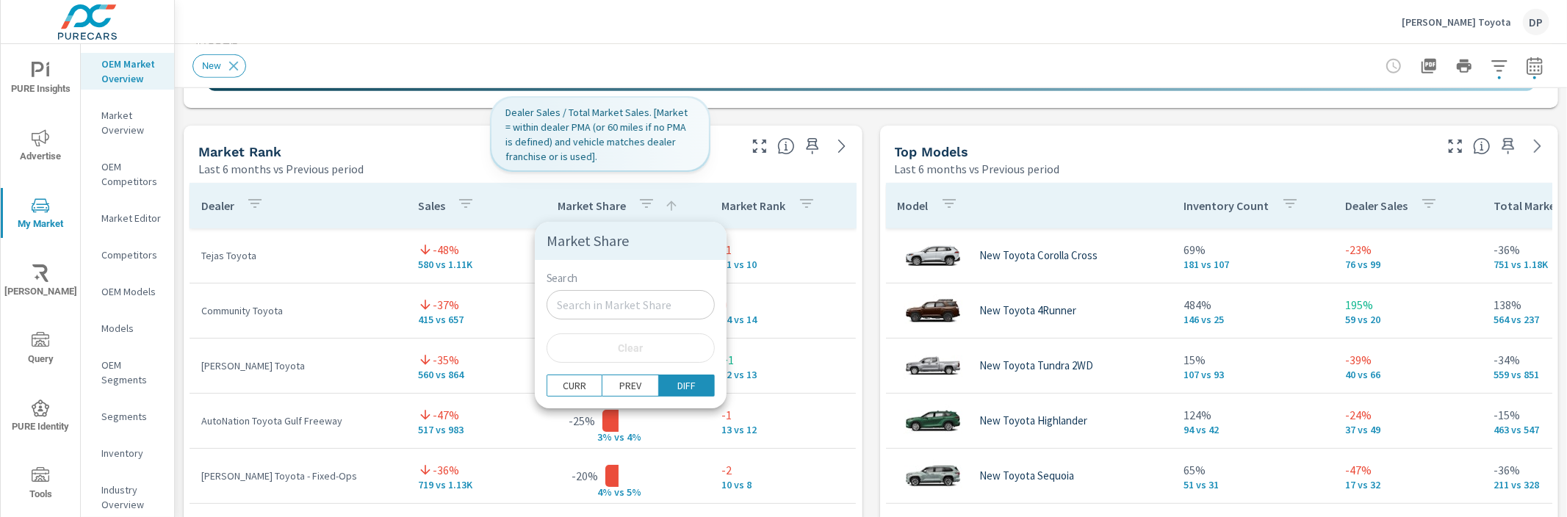
click at [512, 278] on div at bounding box center [783, 258] width 1567 height 517
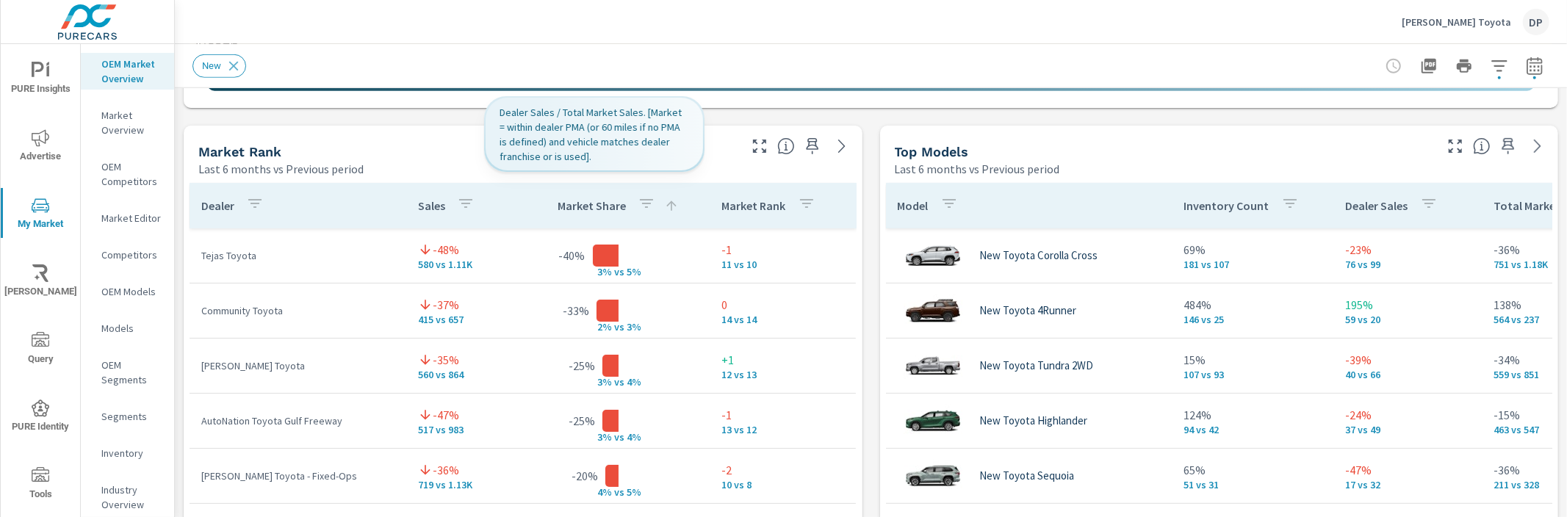
click at [594, 221] on div "Market Share" at bounding box center [618, 206] width 121 height 34
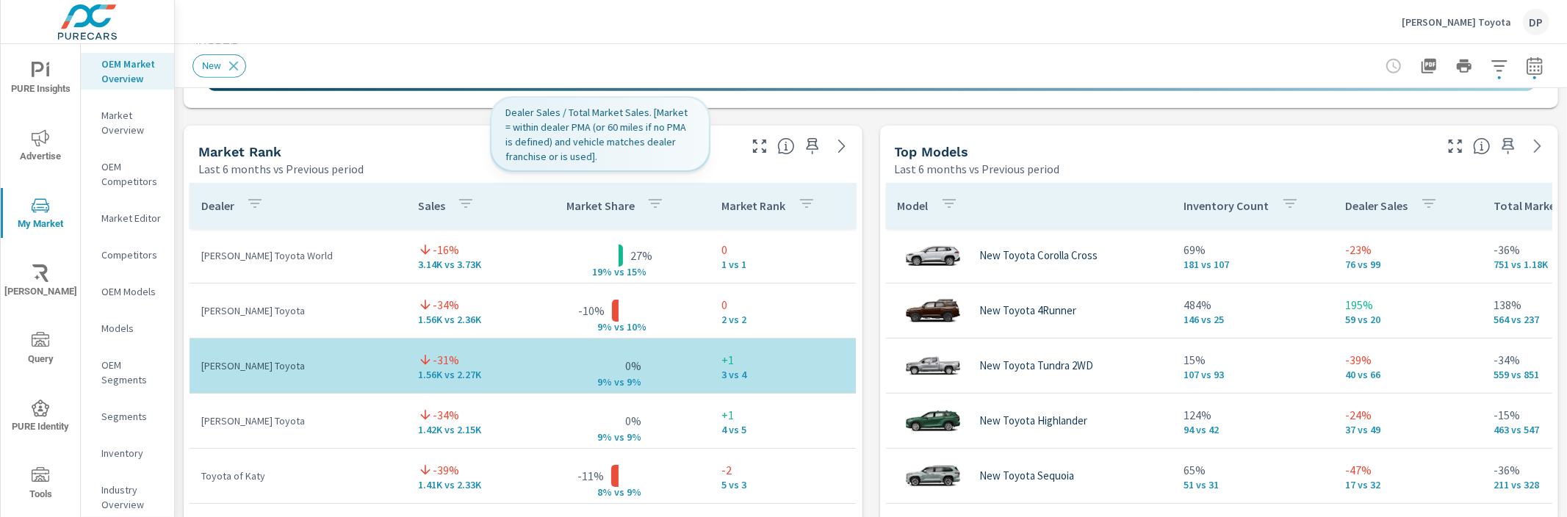
click at [593, 215] on div "Market Share" at bounding box center [619, 206] width 104 height 34
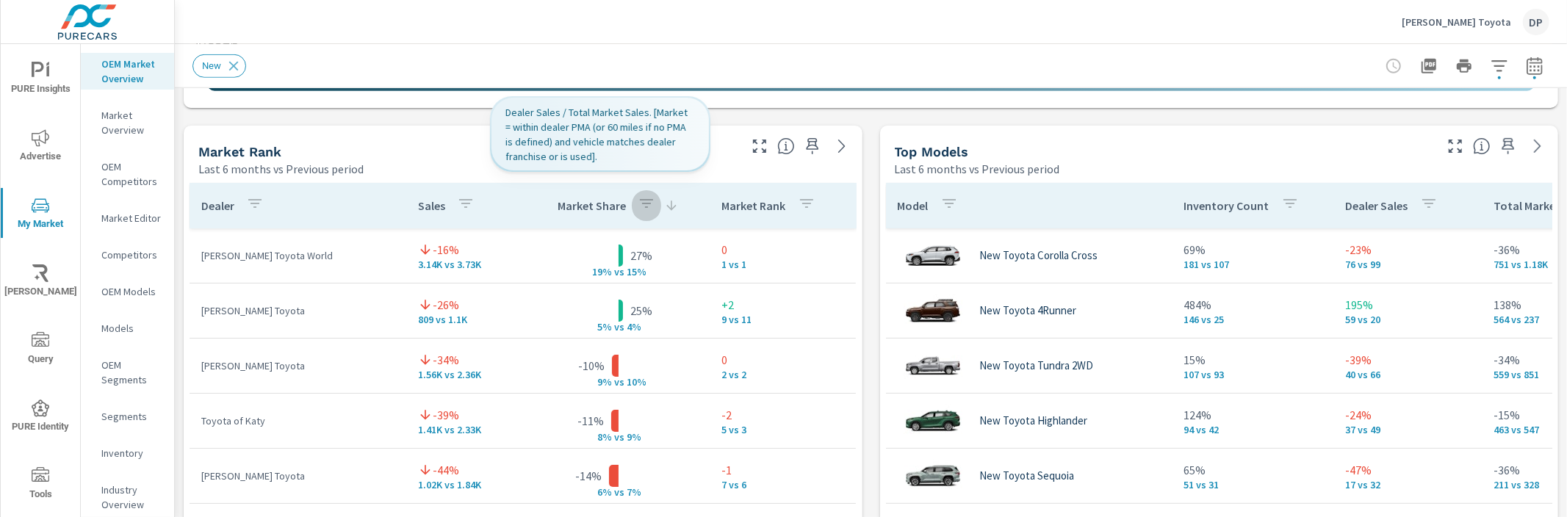
click at [638, 212] on div "button" at bounding box center [647, 206] width 18 height 22
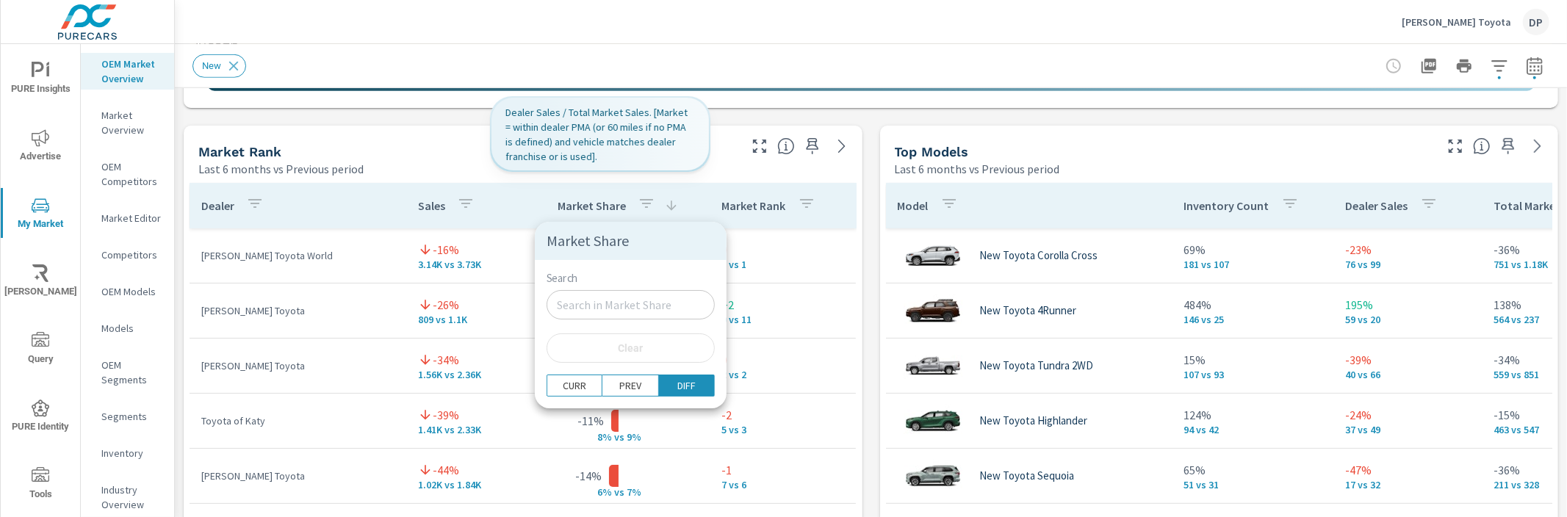
click at [568, 204] on div at bounding box center [783, 258] width 1567 height 517
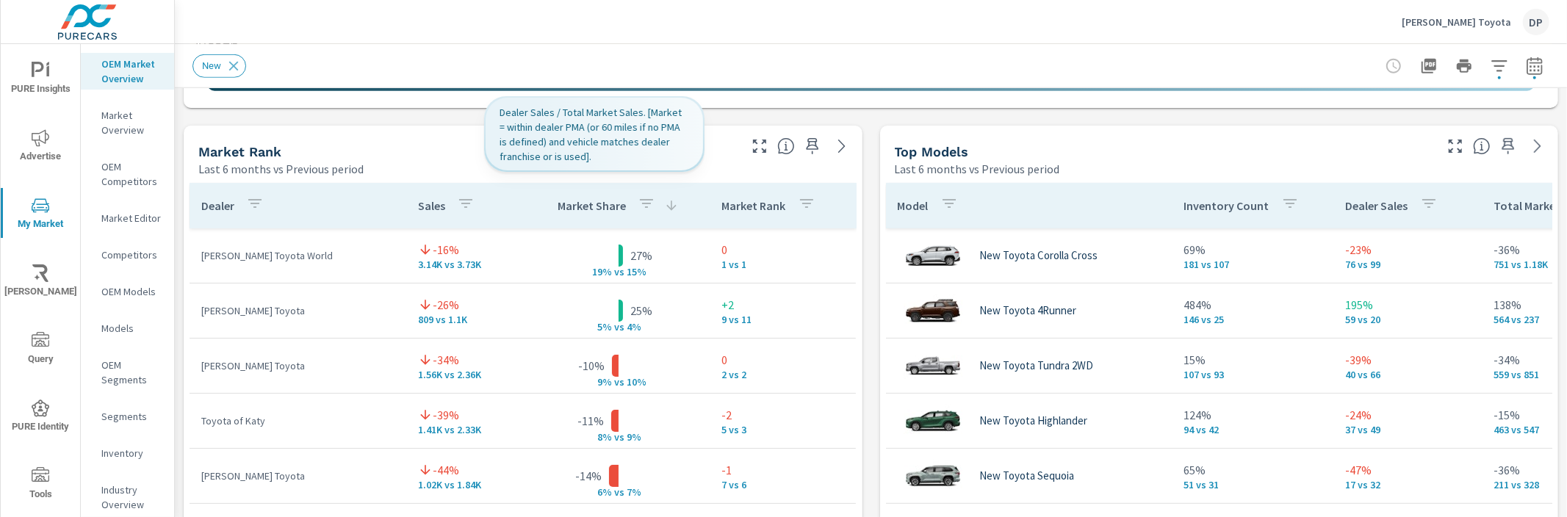
click at [574, 201] on p "Market Share" at bounding box center [592, 205] width 68 height 15
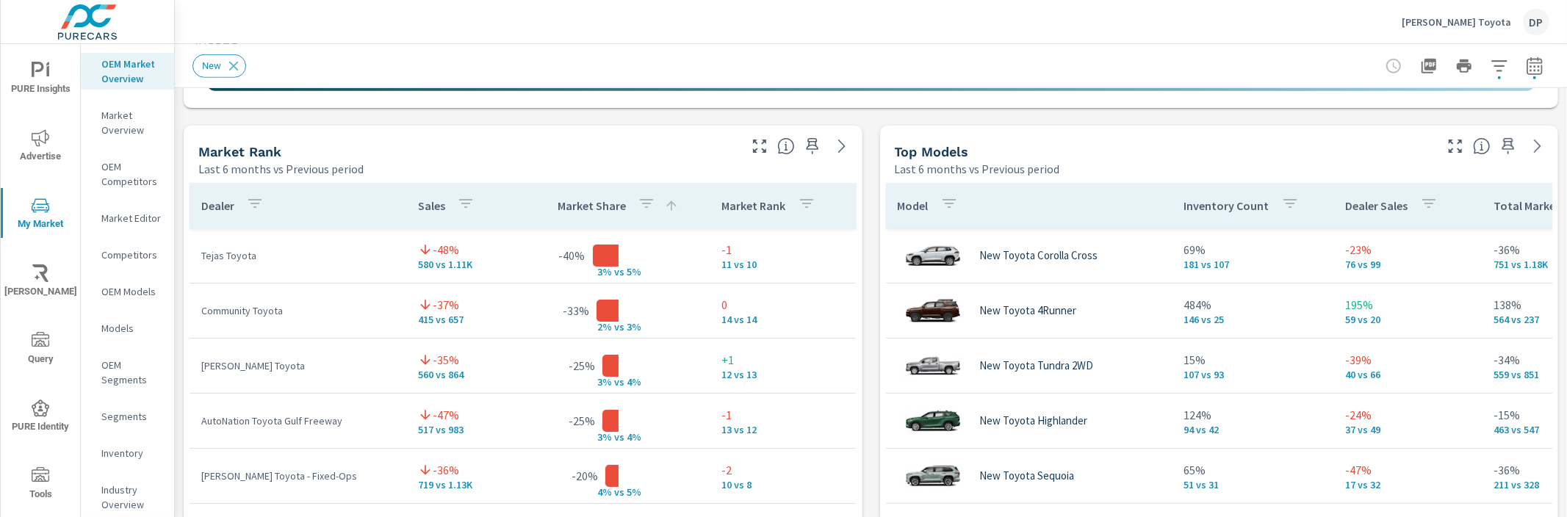
click at [571, 206] on p "Market Share" at bounding box center [592, 205] width 68 height 15
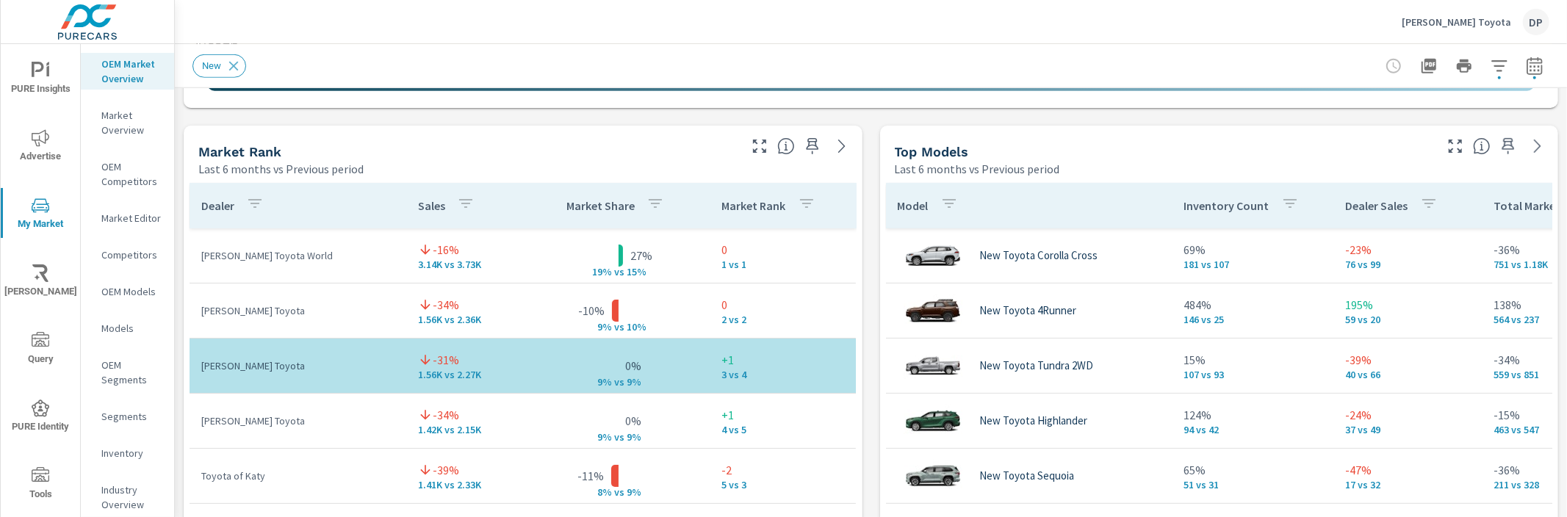
click at [572, 205] on p "Market Share" at bounding box center [601, 205] width 68 height 15
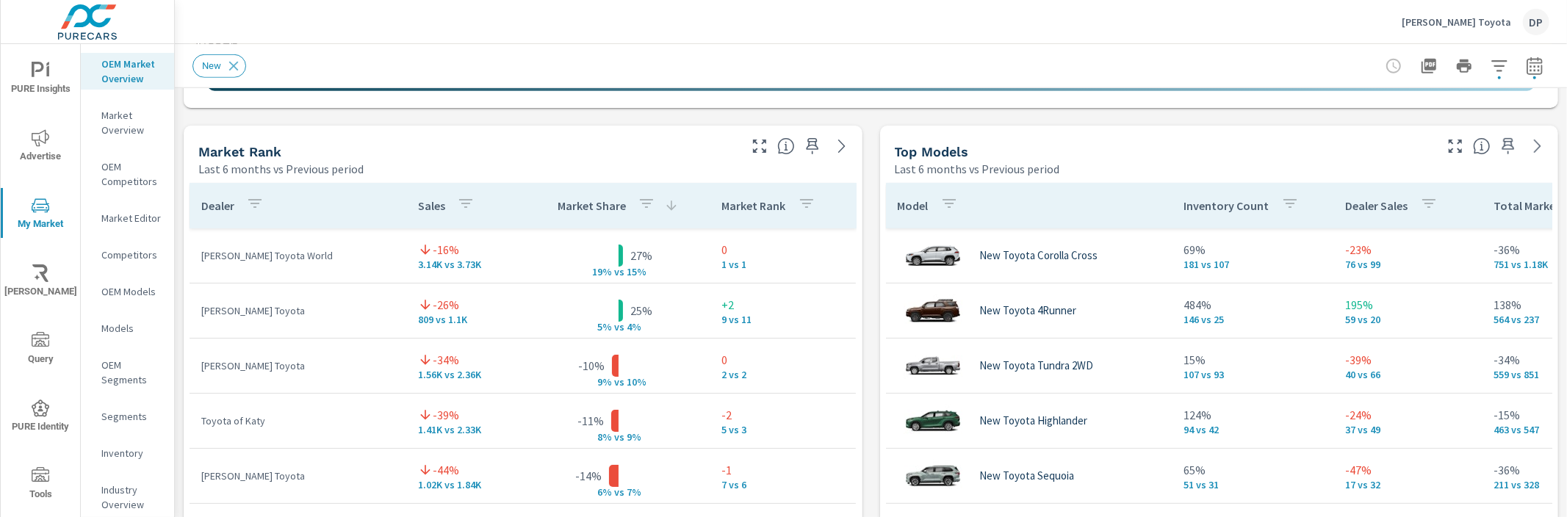
click at [638, 203] on icon "button" at bounding box center [647, 204] width 18 height 18
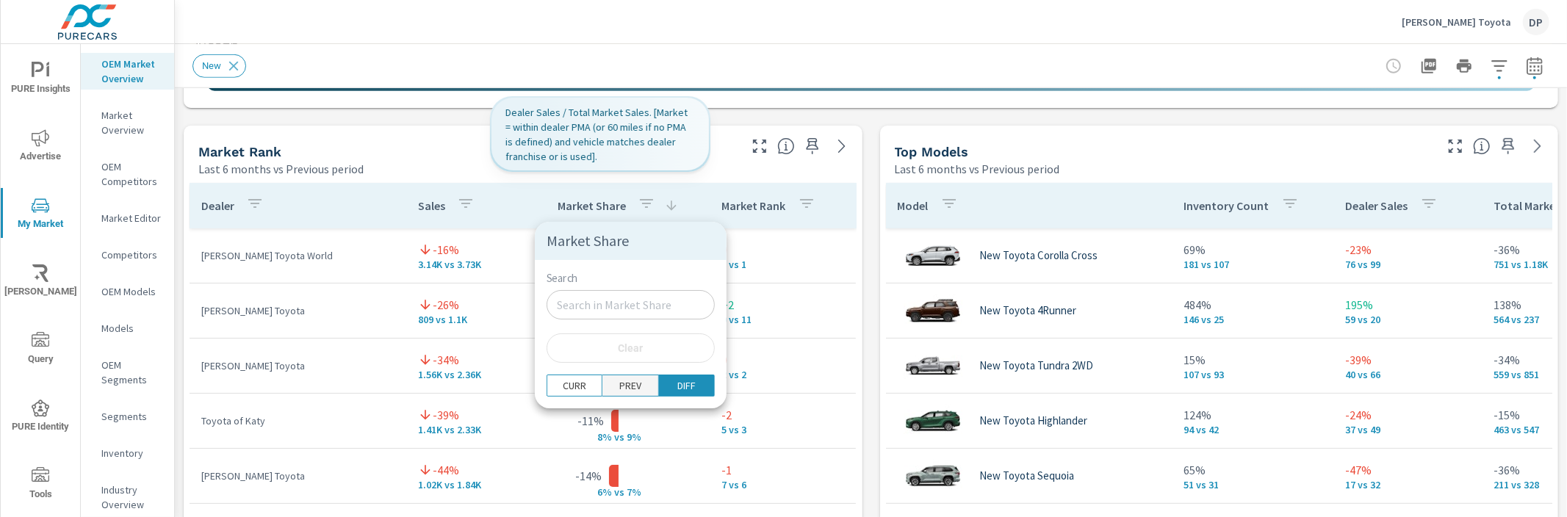
click at [607, 387] on span "PREV" at bounding box center [630, 385] width 46 height 15
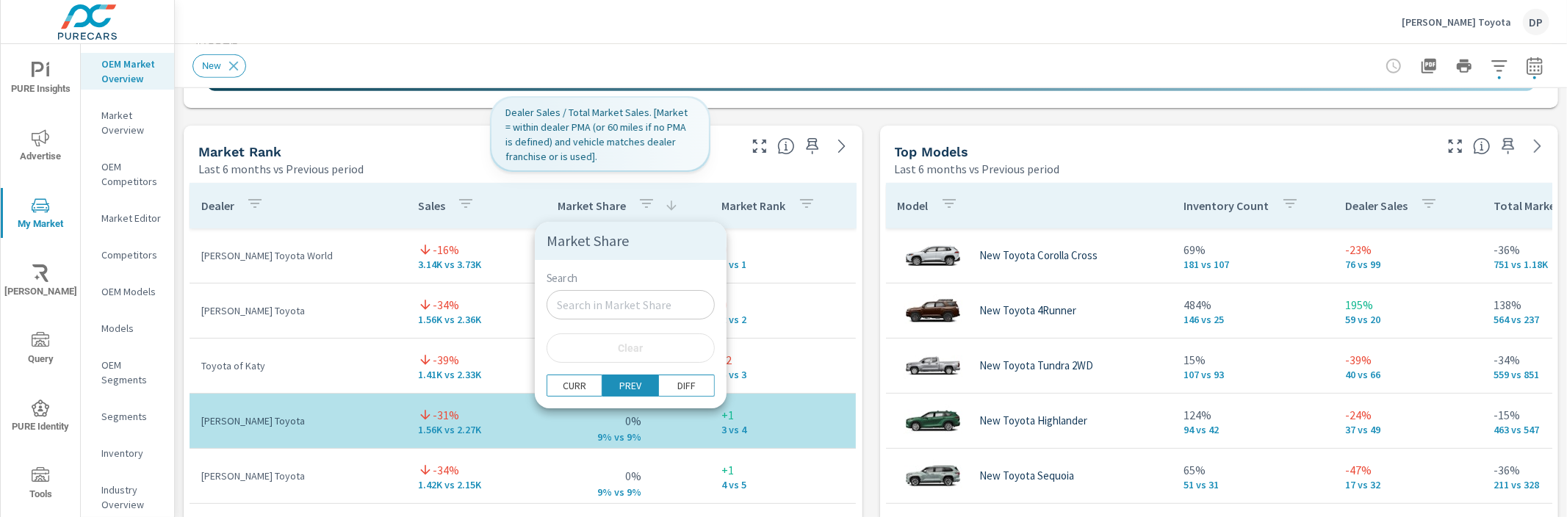
click at [484, 173] on div at bounding box center [783, 258] width 1567 height 517
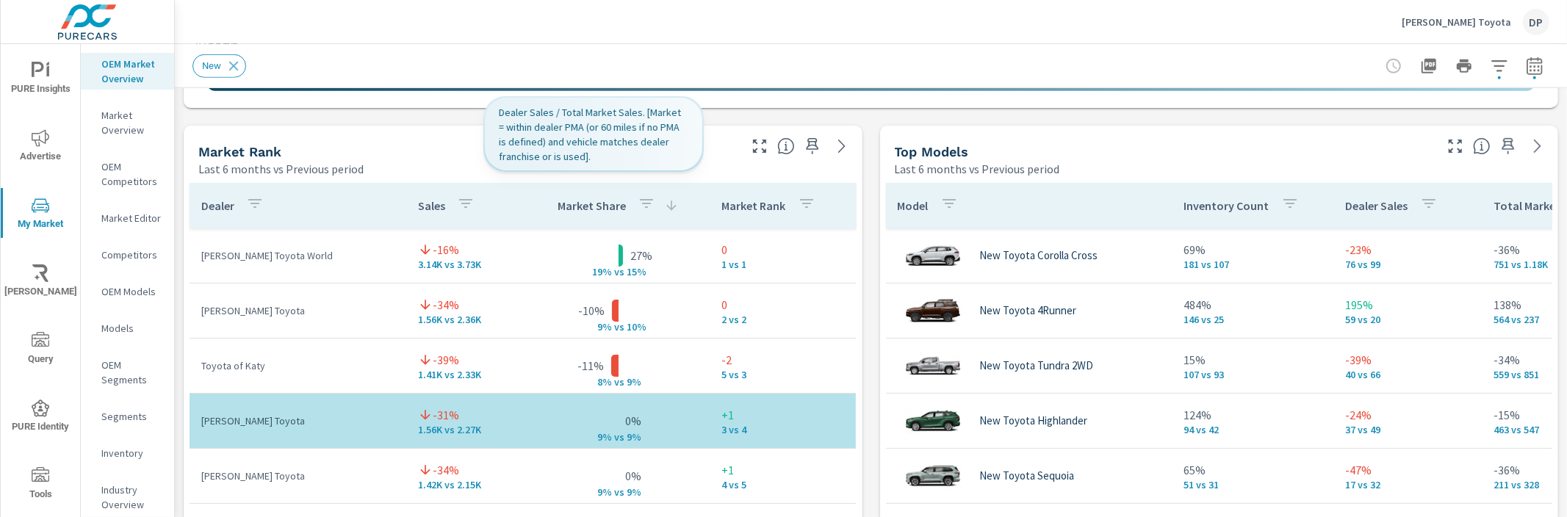
click at [590, 219] on div "Market Share" at bounding box center [618, 206] width 121 height 34
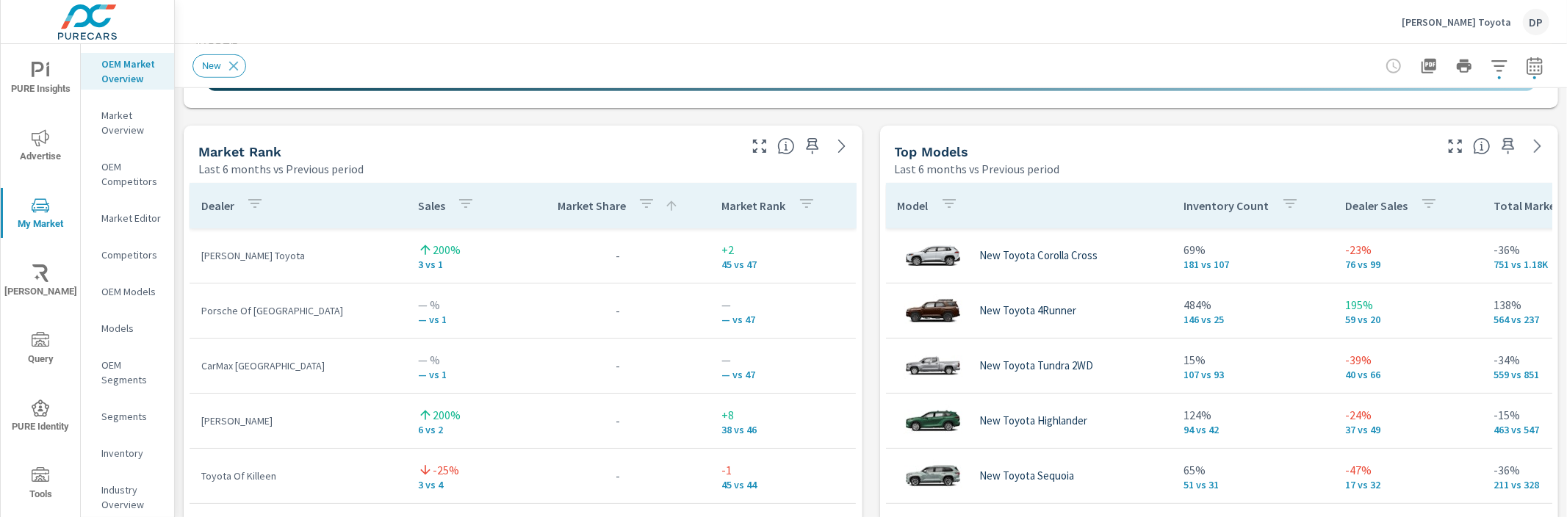
click at [586, 213] on div "Market Share" at bounding box center [618, 206] width 121 height 34
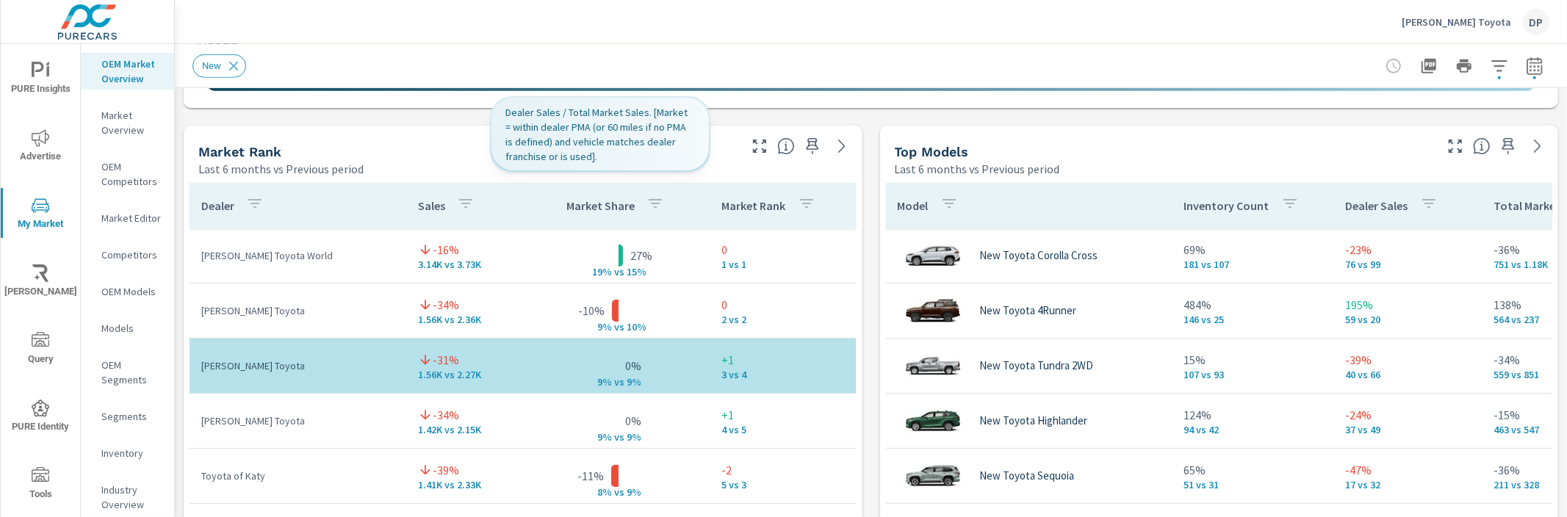
click at [583, 210] on p "Market Share" at bounding box center [601, 205] width 68 height 15
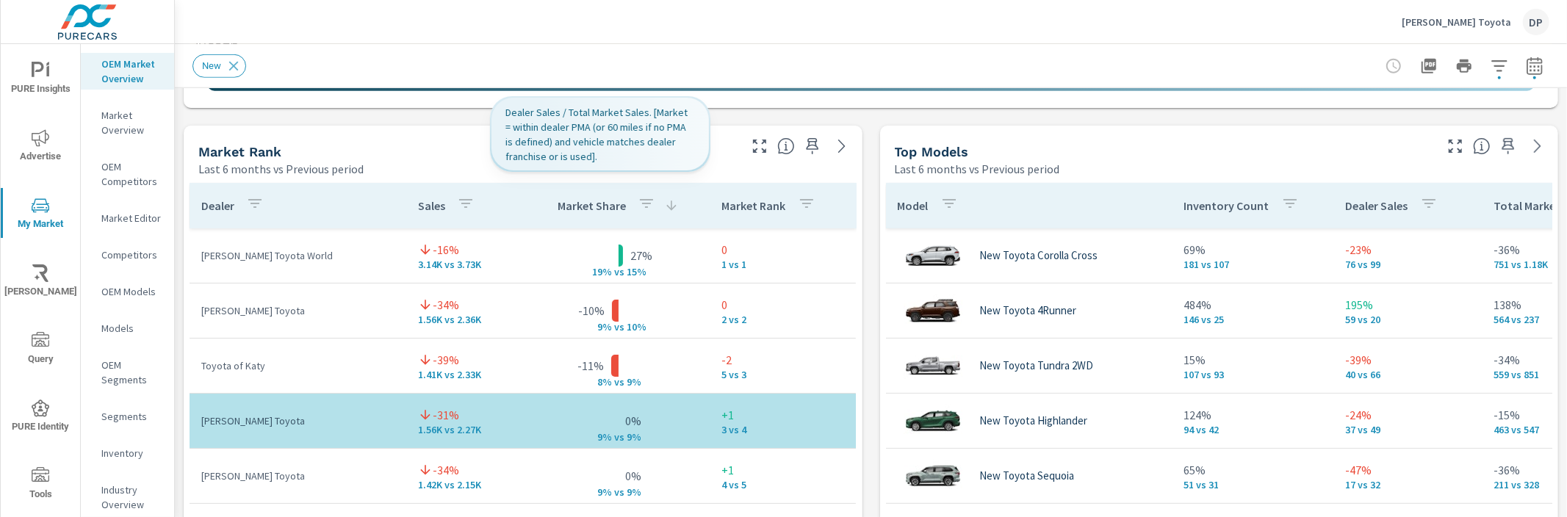
click at [582, 210] on p "Market Share" at bounding box center [592, 205] width 68 height 15
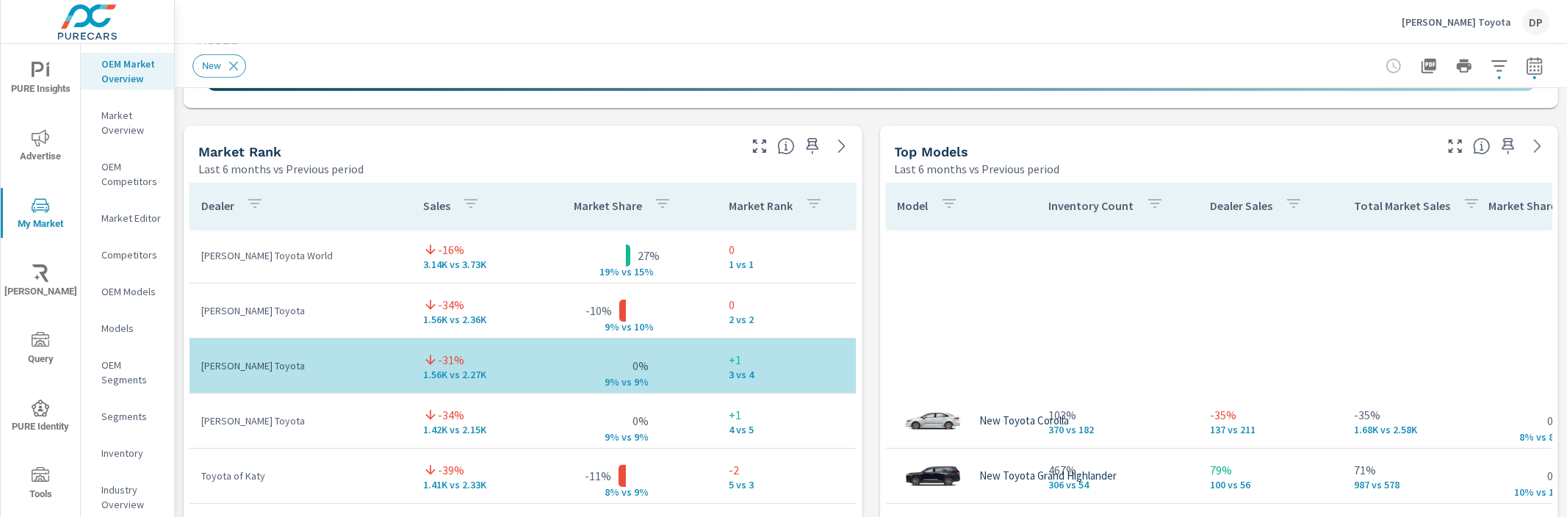
scroll to position [441, 0]
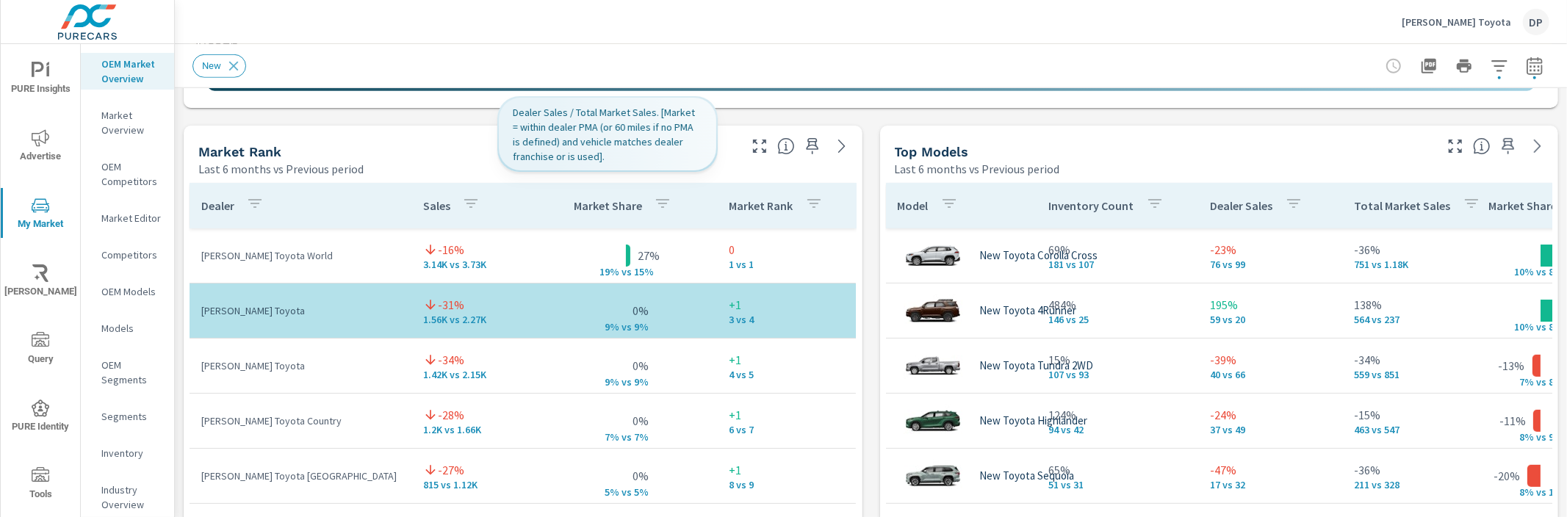
click at [600, 205] on p "Market Share" at bounding box center [608, 205] width 68 height 15
click at [594, 209] on p "Market Share" at bounding box center [599, 205] width 68 height 15
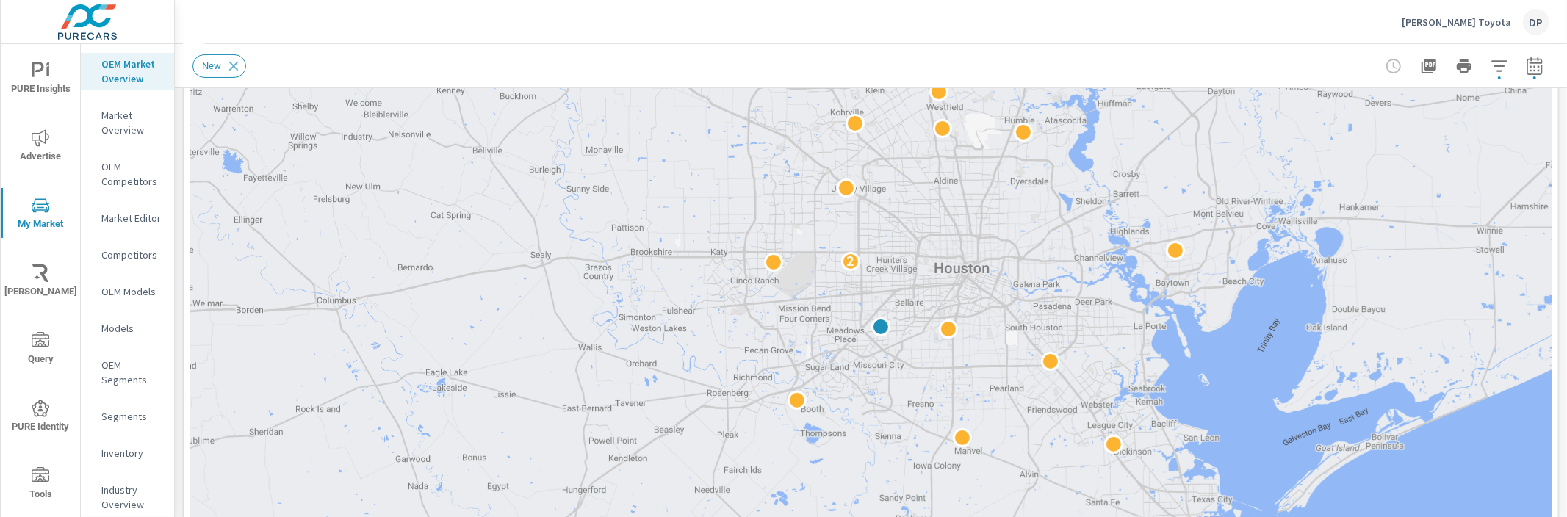
scroll to position [248, 0]
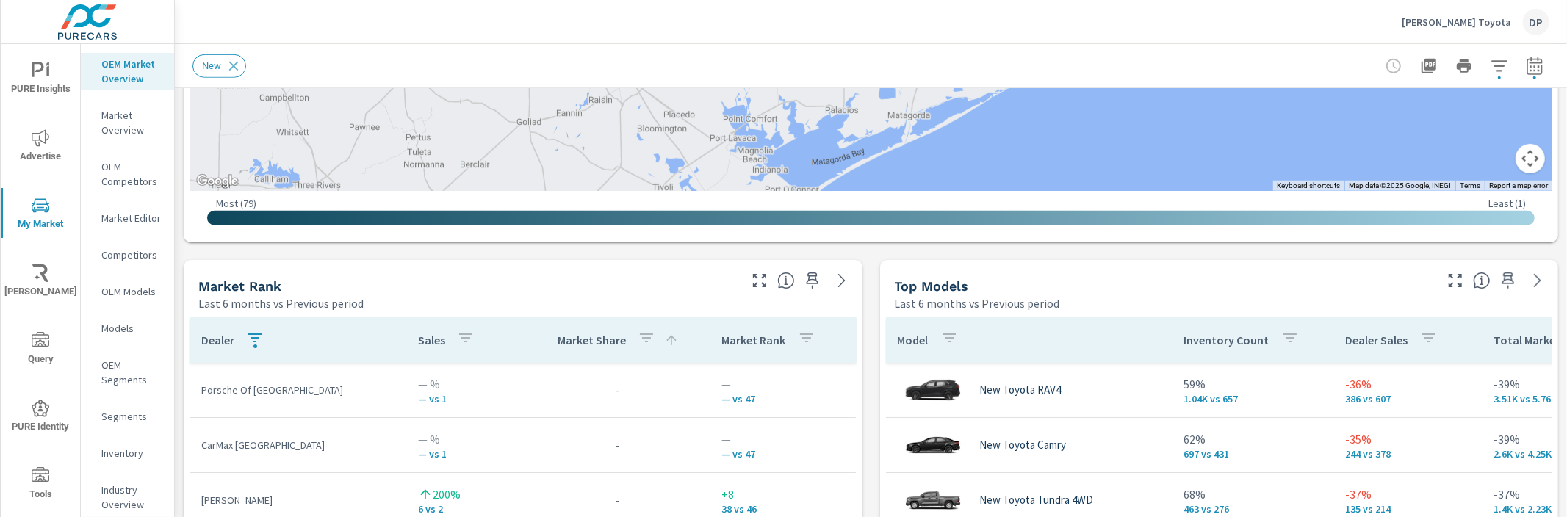
scroll to position [861, 0]
